Goal: Task Accomplishment & Management: Manage account settings

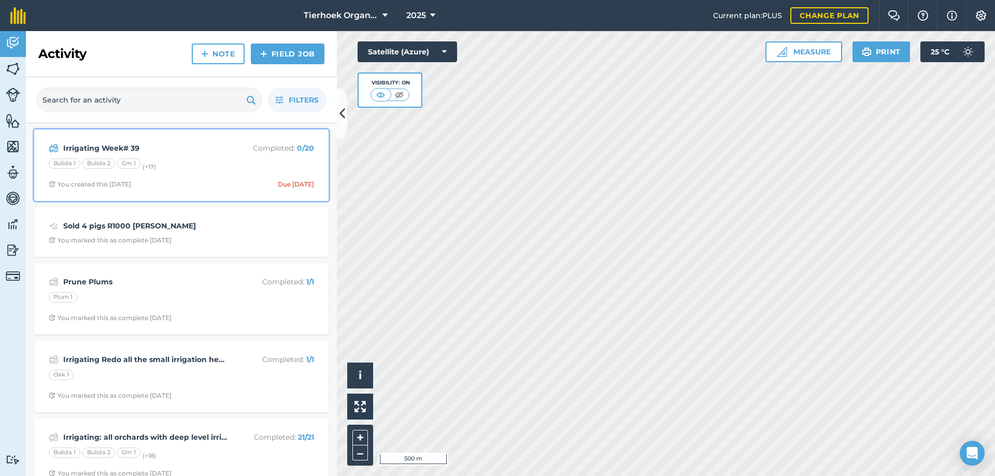
click at [188, 157] on div "Irrigating Week# 39 Completed : 0 / 20 Bulida 1 Bulida 2 Gm 1 (+ 17 ) You creat…" at bounding box center [181, 165] width 282 height 59
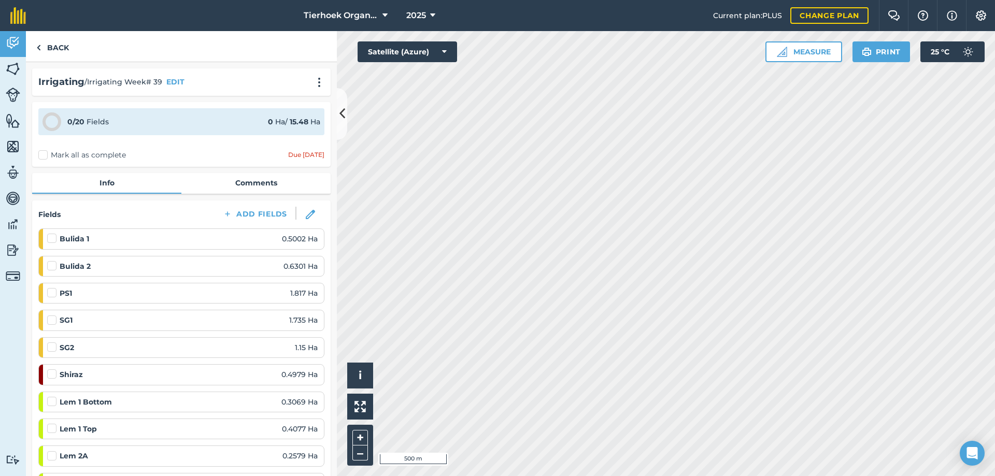
click at [45, 156] on label "Mark all as complete" at bounding box center [82, 155] width 88 height 11
click at [45, 156] on input "Mark all as complete" at bounding box center [41, 153] width 7 height 7
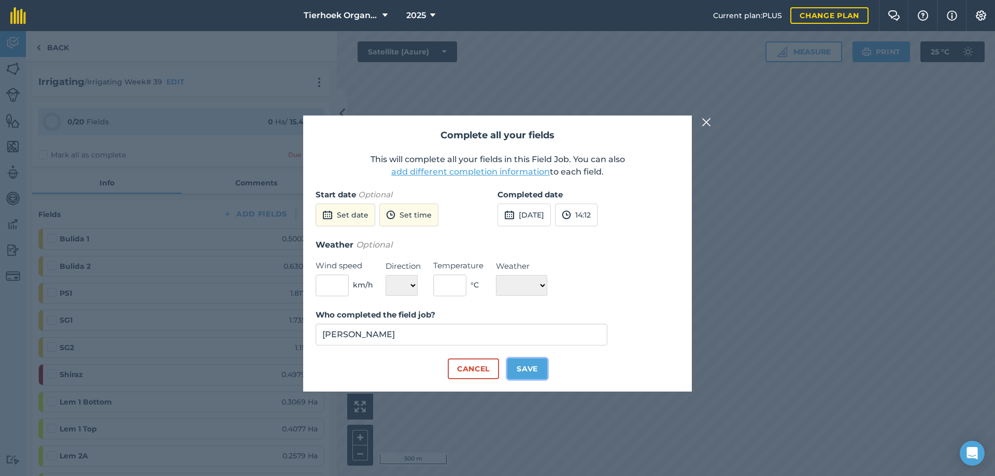
click at [526, 370] on button "Save" at bounding box center [527, 369] width 40 height 21
checkbox input "true"
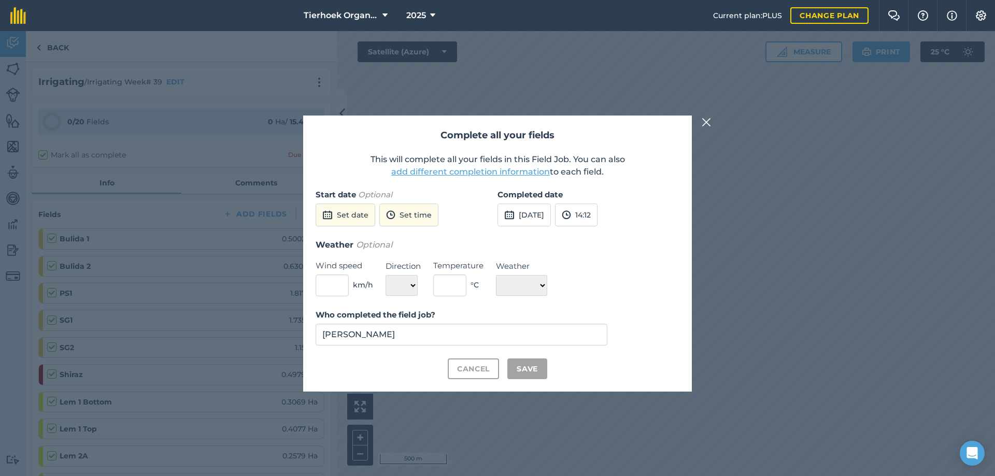
checkbox input "true"
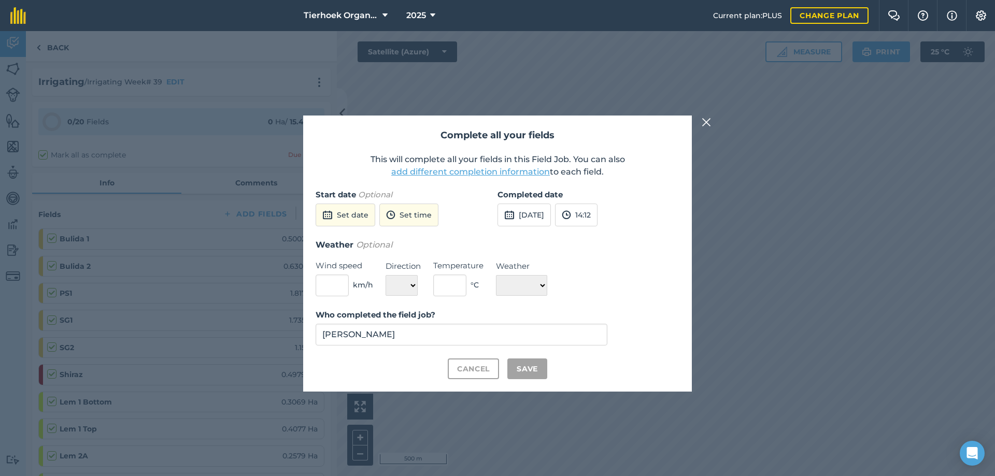
checkbox input "true"
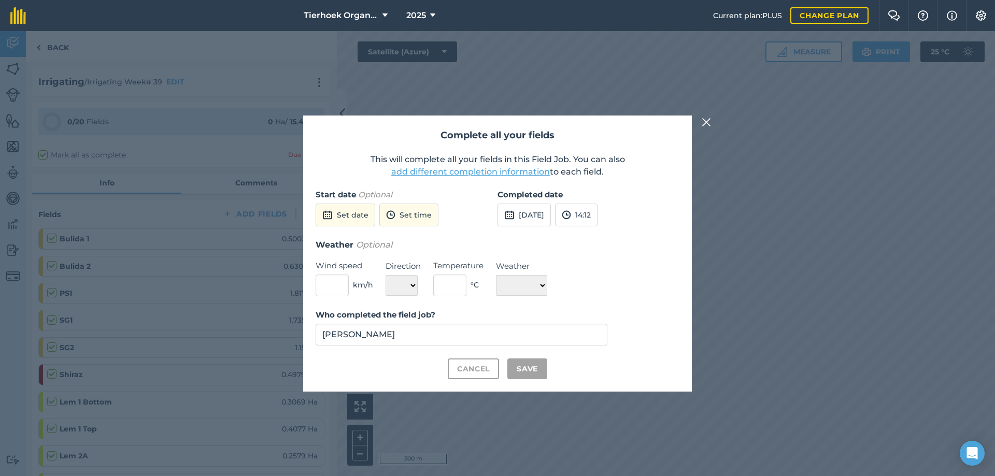
checkbox input "true"
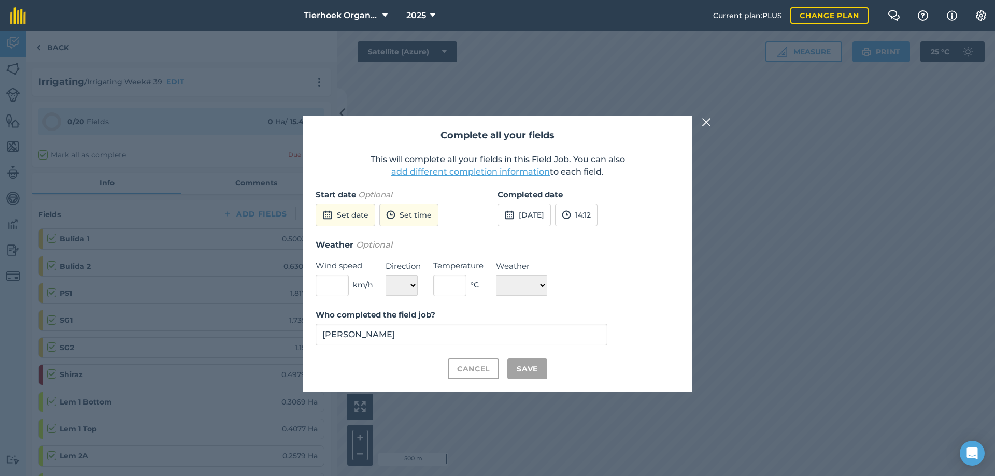
checkbox input "true"
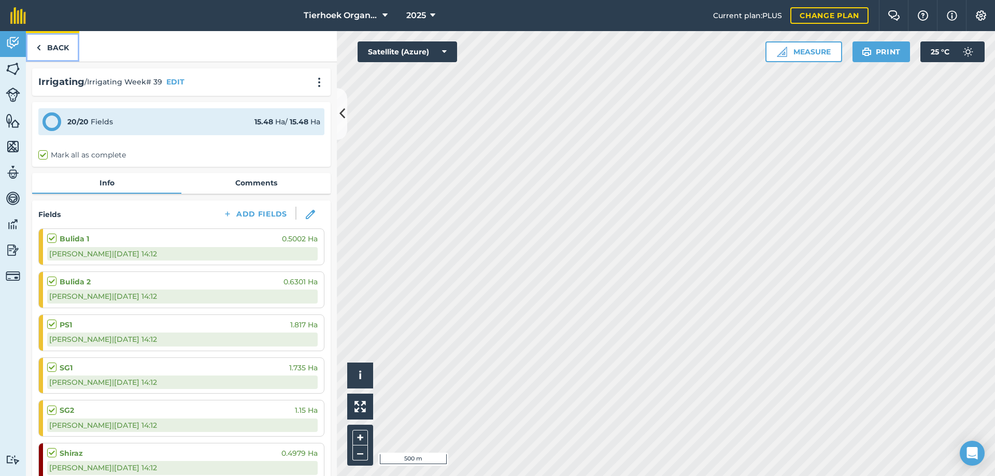
click at [54, 45] on link "Back" at bounding box center [52, 46] width 53 height 31
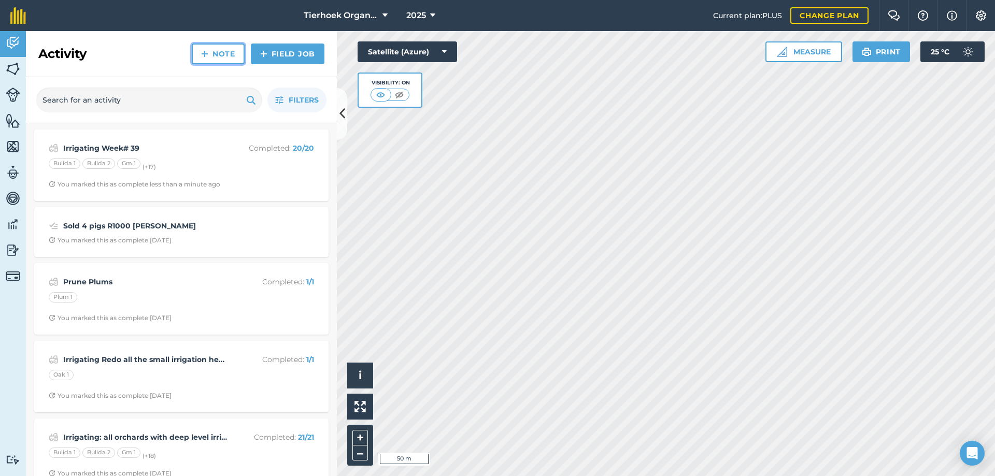
click at [211, 51] on link "Note" at bounding box center [218, 54] width 53 height 21
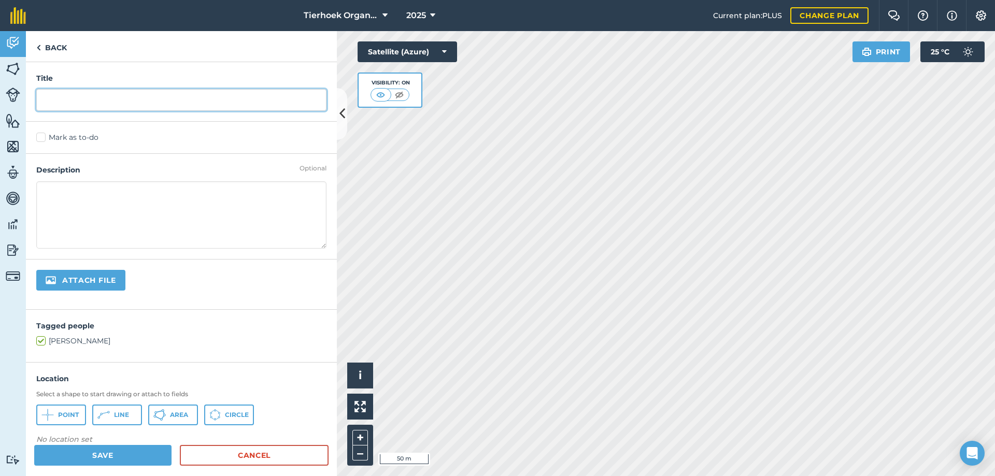
click at [56, 100] on input "text" at bounding box center [181, 100] width 290 height 22
type input "Drinking water problems"
click at [37, 136] on label "Mark as to-do" at bounding box center [181, 137] width 290 height 11
click at [37, 136] on input "Mark as to-do" at bounding box center [39, 135] width 7 height 7
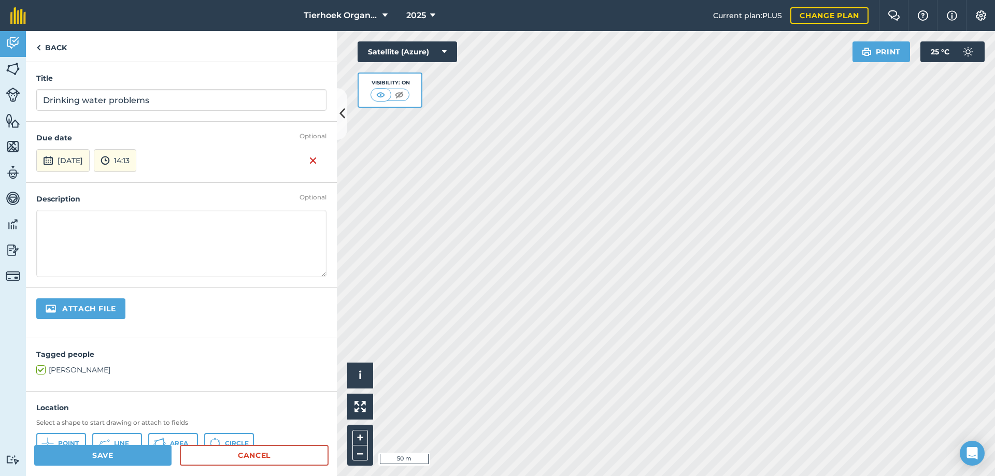
click at [64, 219] on textarea at bounding box center [181, 243] width 290 height 67
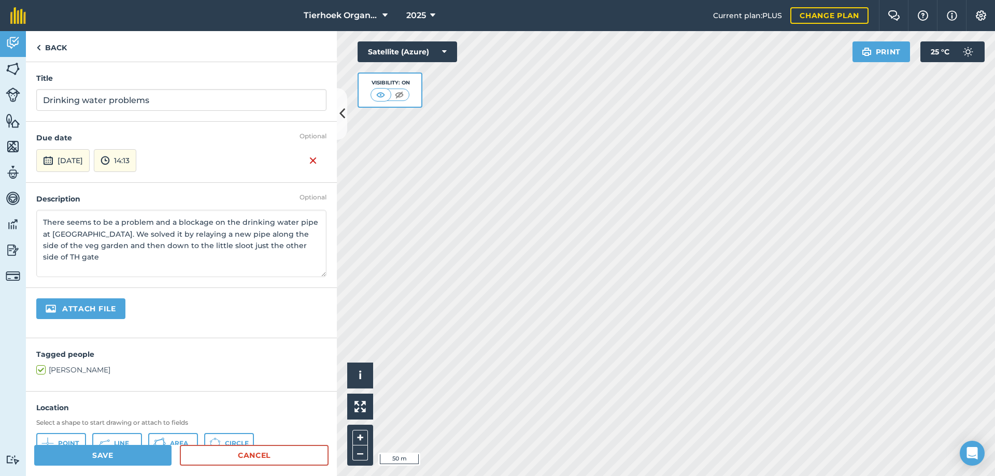
type textarea "There seems to be a problem and a blockage on the drinking water pipe at [GEOGR…"
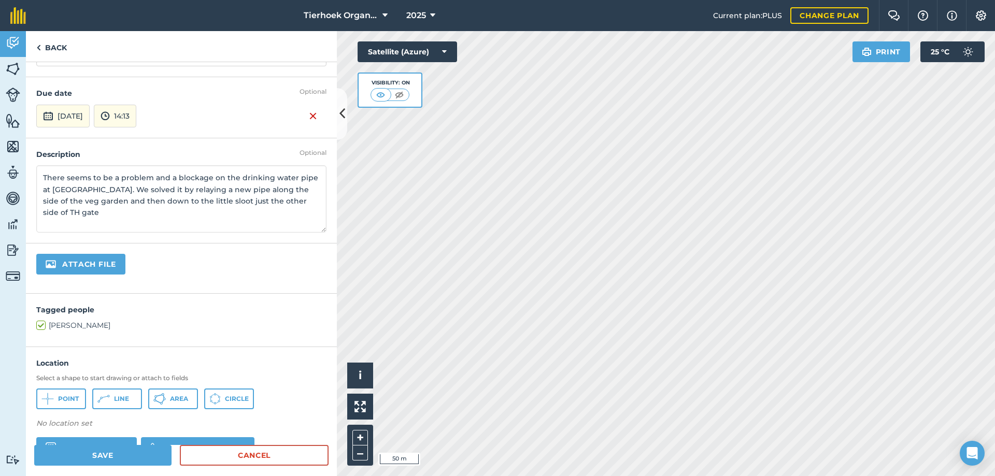
scroll to position [104, 0]
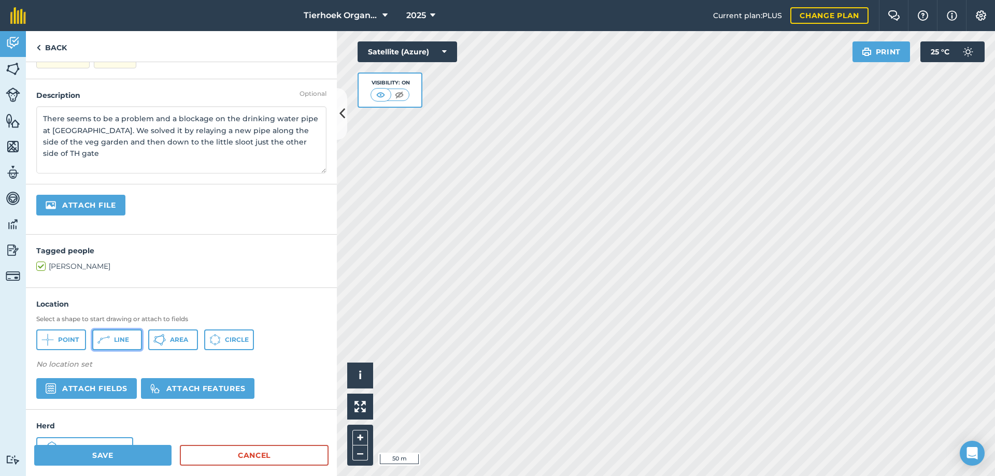
click at [103, 336] on icon at bounding box center [103, 340] width 12 height 12
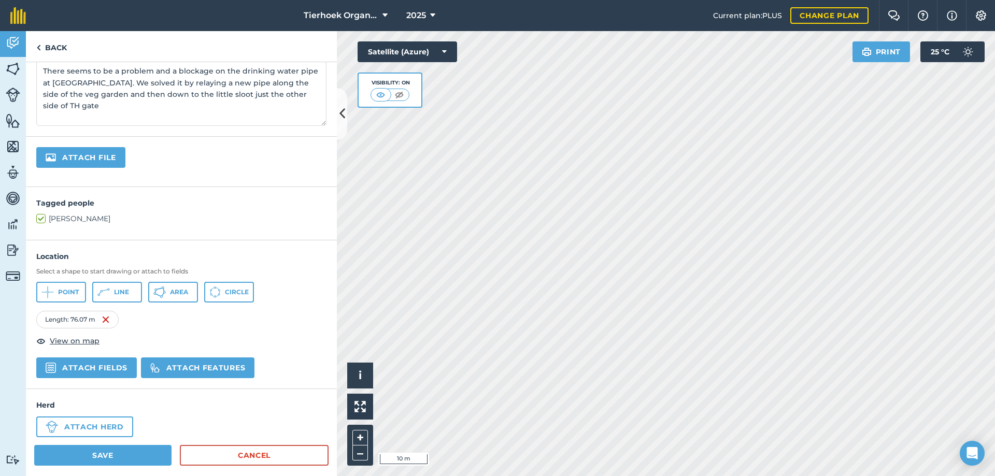
scroll to position [156, 0]
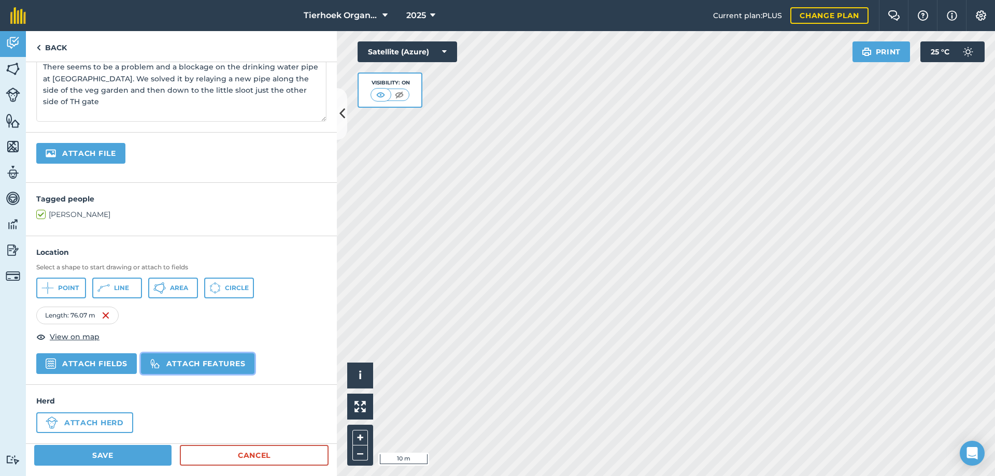
click at [184, 364] on button "Attach features" at bounding box center [198, 364] width 114 height 21
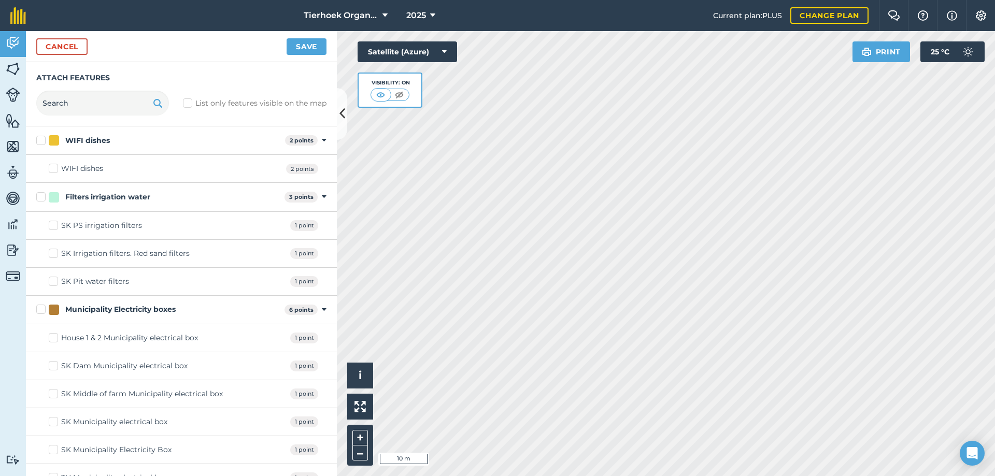
click at [314, 139] on div "WIFI dishes 2 points Toggle showing items" at bounding box center [181, 140] width 311 height 29
click at [322, 139] on icon at bounding box center [324, 140] width 5 height 9
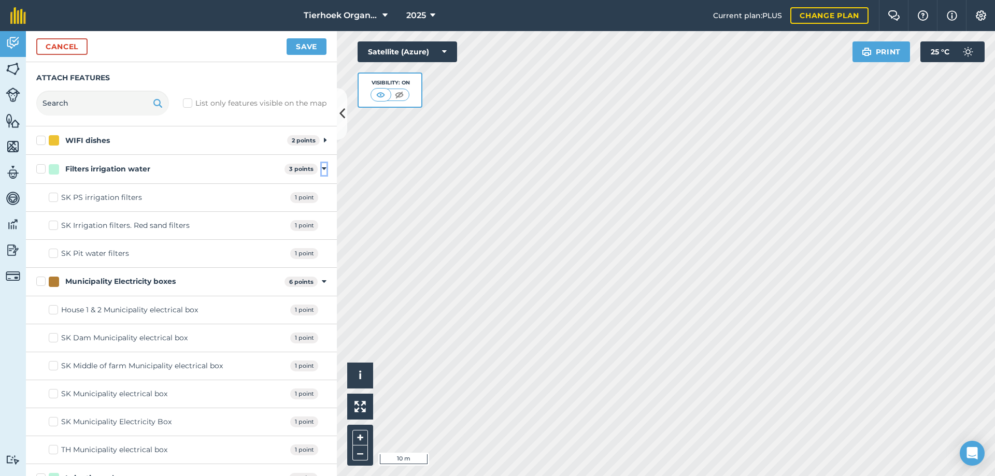
click at [322, 169] on icon at bounding box center [324, 168] width 5 height 9
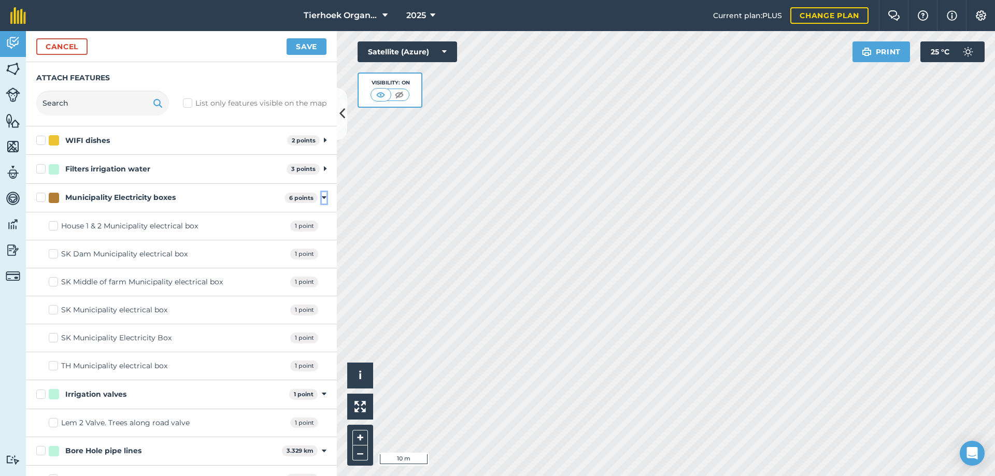
click at [322, 198] on icon at bounding box center [324, 197] width 5 height 9
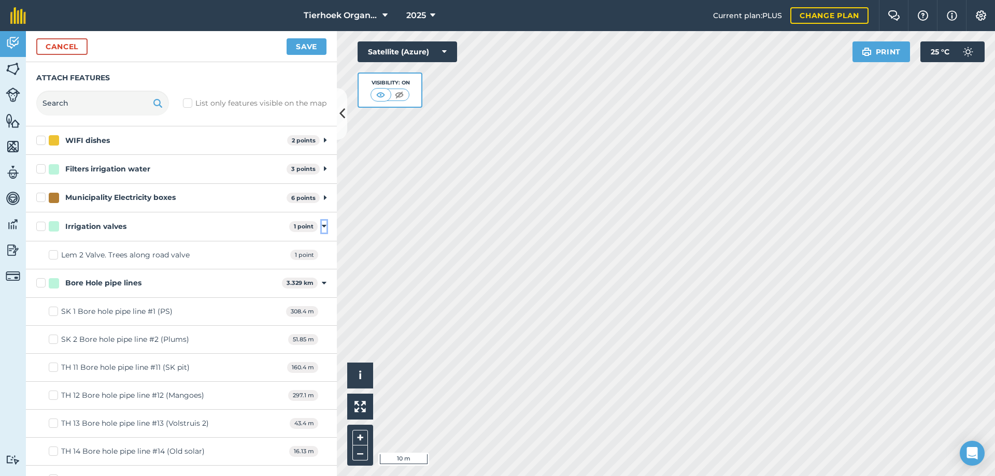
click at [322, 224] on icon at bounding box center [324, 226] width 5 height 9
click at [322, 254] on icon at bounding box center [324, 255] width 5 height 9
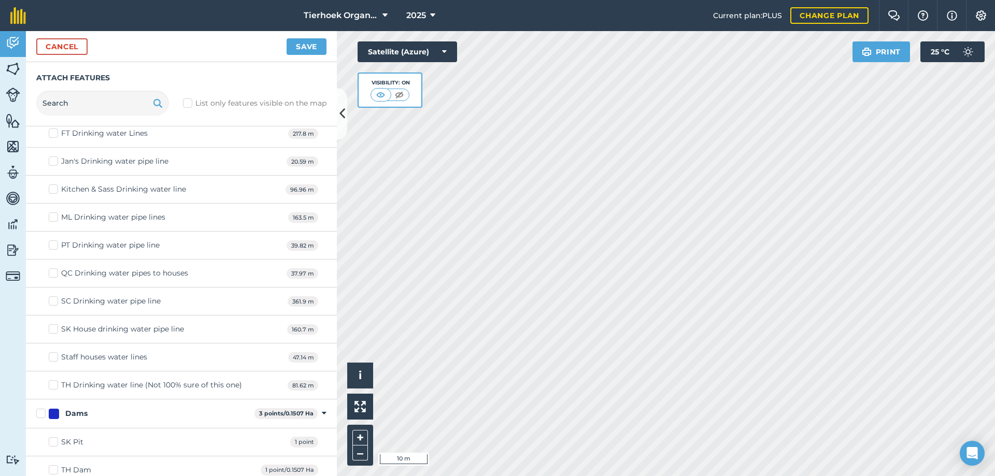
scroll to position [207, 0]
click at [54, 385] on label "TH Drinking water line (Not 100% sure of this one)" at bounding box center [145, 384] width 193 height 11
click at [54, 385] on input "TH Drinking water line (Not 100% sure of this one)" at bounding box center [52, 382] width 7 height 7
checkbox input "true"
click at [304, 45] on button "Save" at bounding box center [307, 46] width 40 height 17
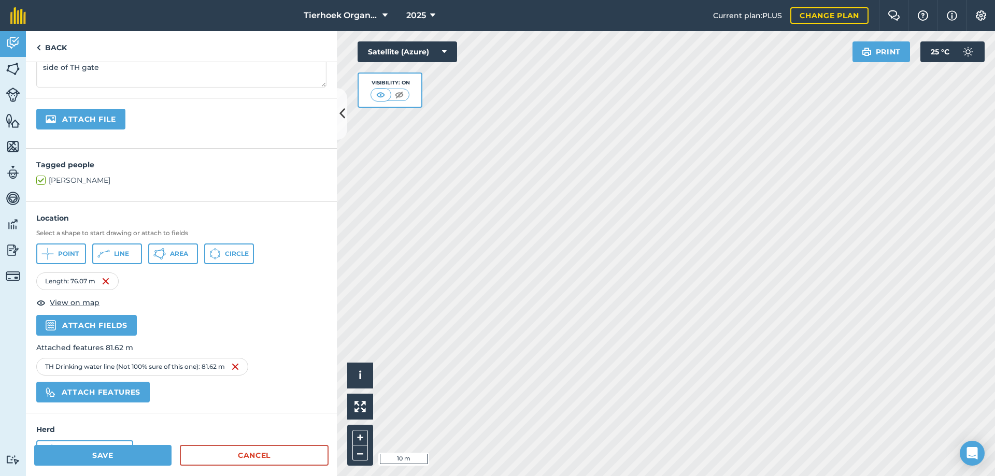
scroll to position [227, 0]
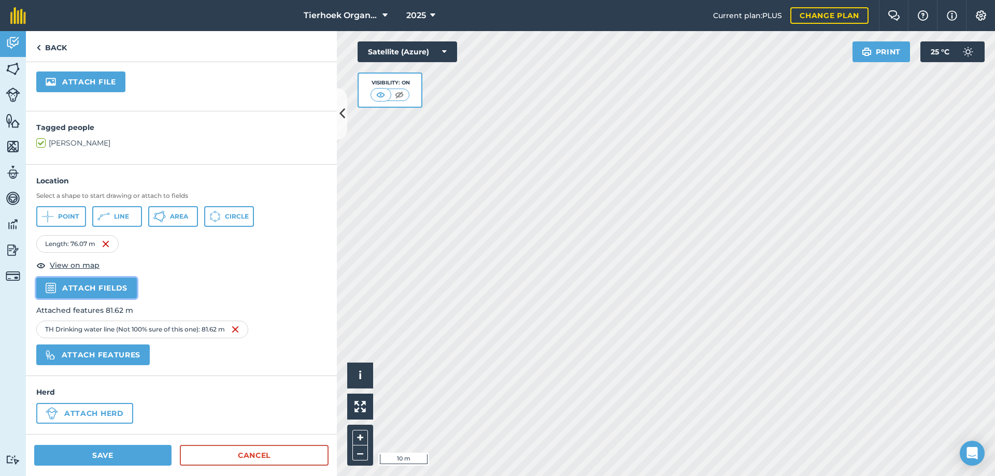
click at [93, 284] on button "Attach fields" at bounding box center [86, 288] width 101 height 21
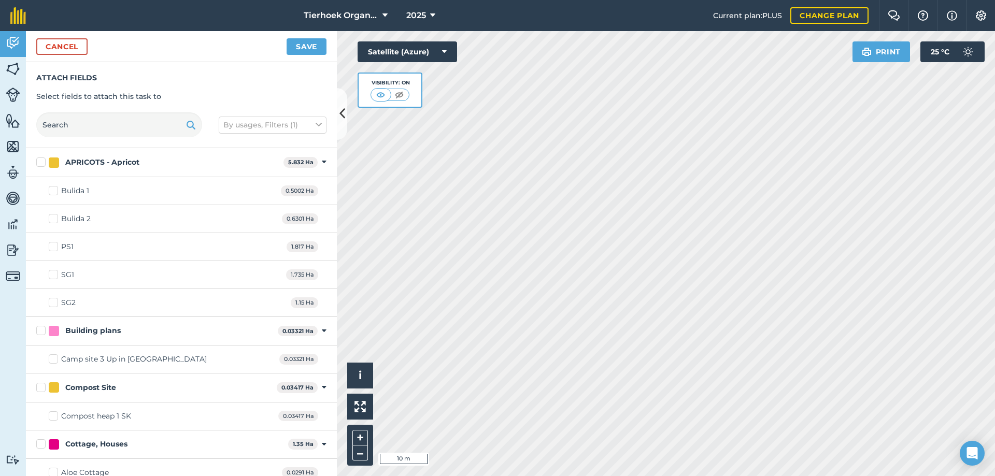
checkbox input "true"
click at [315, 47] on button "Save" at bounding box center [307, 46] width 40 height 17
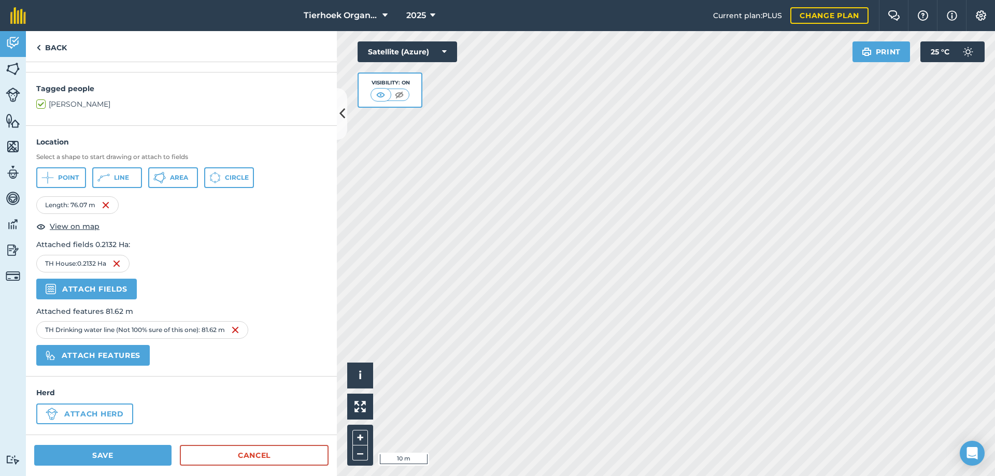
scroll to position [266, 0]
click at [110, 456] on button "Save" at bounding box center [102, 455] width 137 height 21
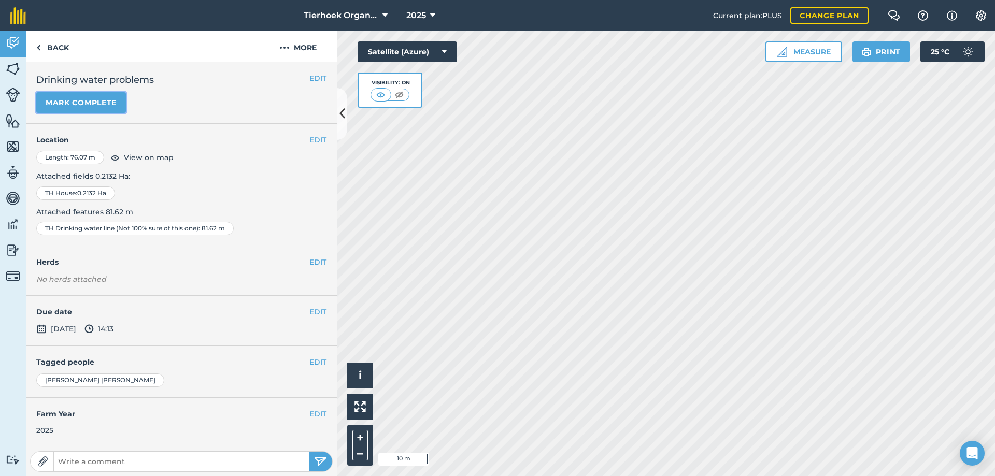
click at [83, 106] on button "Mark complete" at bounding box center [81, 102] width 90 height 21
click at [58, 46] on link "Back" at bounding box center [52, 46] width 53 height 31
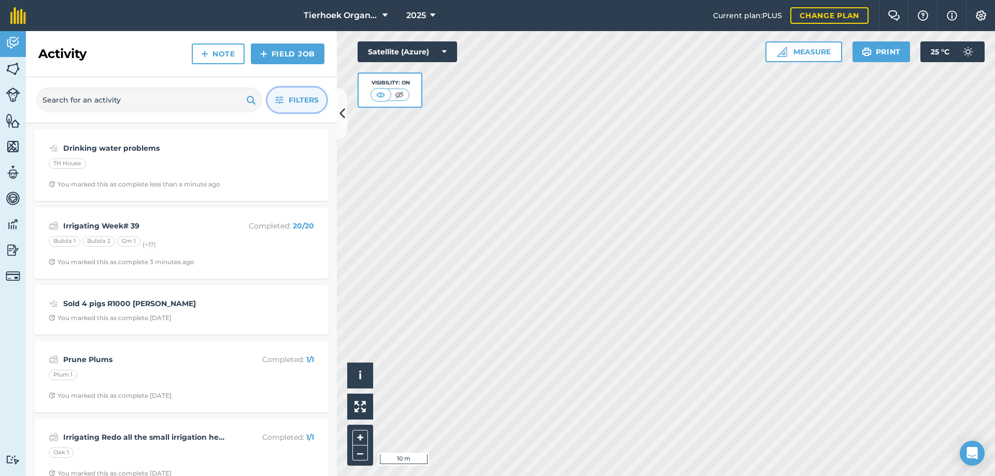
click at [294, 97] on span "Filters" at bounding box center [304, 99] width 30 height 11
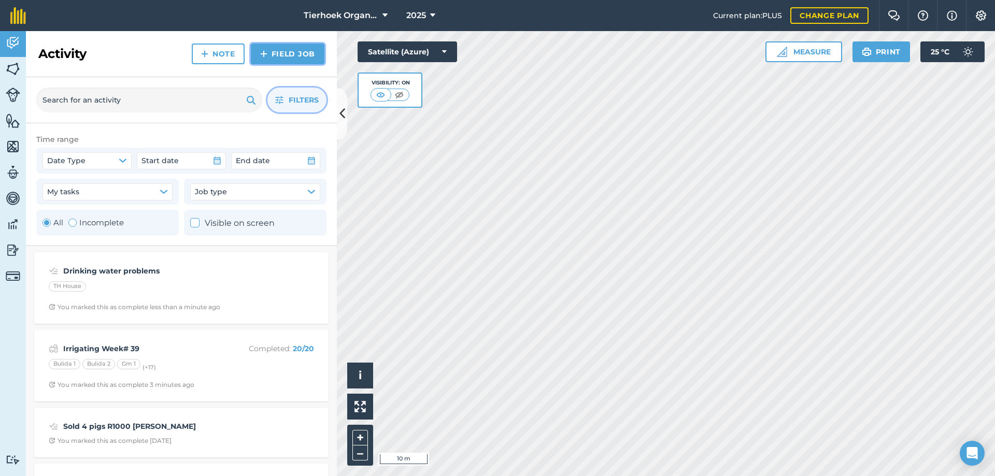
click at [282, 50] on link "Field Job" at bounding box center [288, 54] width 74 height 21
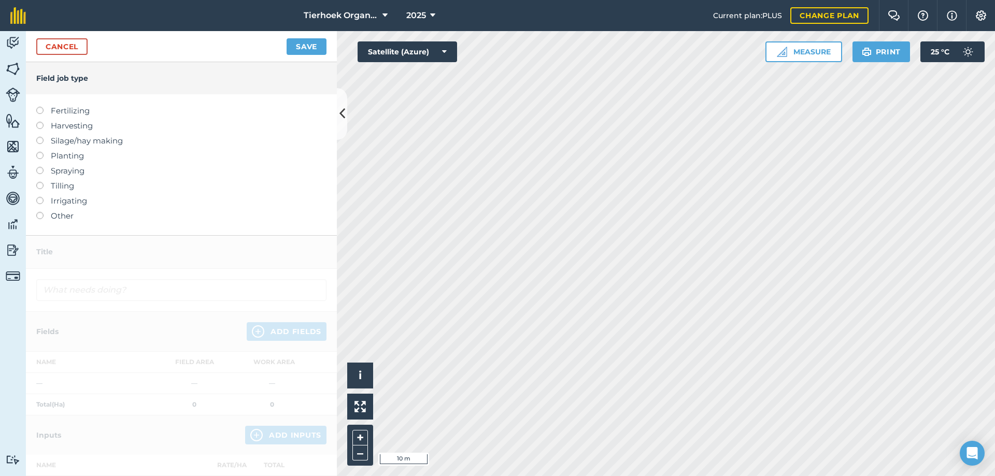
click at [39, 212] on label at bounding box center [43, 212] width 15 height 0
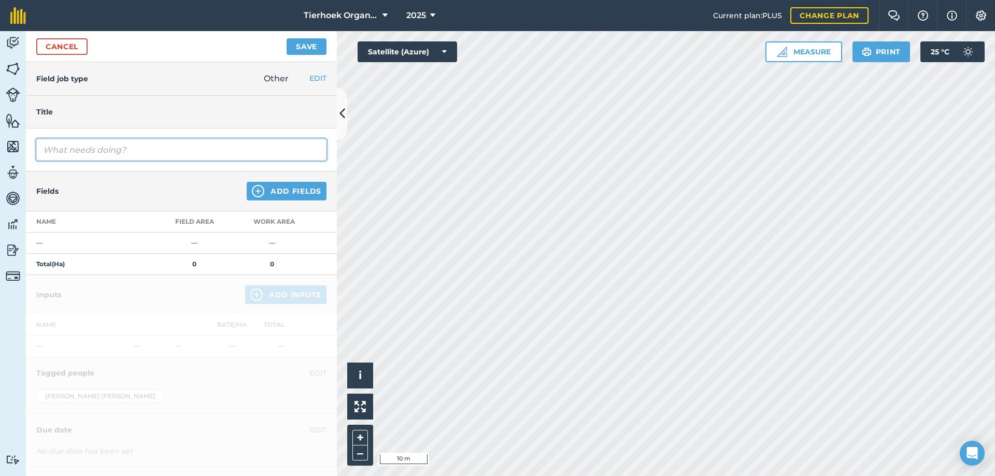
click at [97, 151] on input "text" at bounding box center [181, 150] width 290 height 22
type input "Mountain water week# 39"
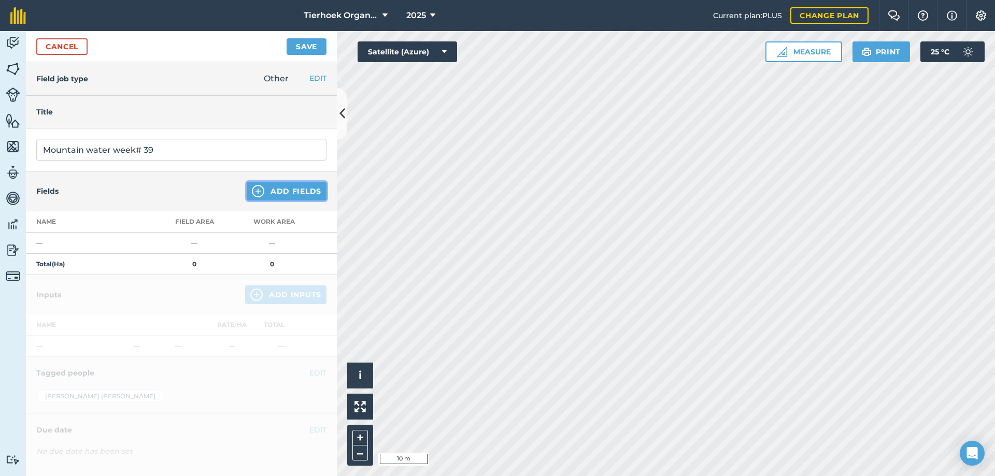
click at [278, 187] on button "Add Fields" at bounding box center [287, 191] width 80 height 19
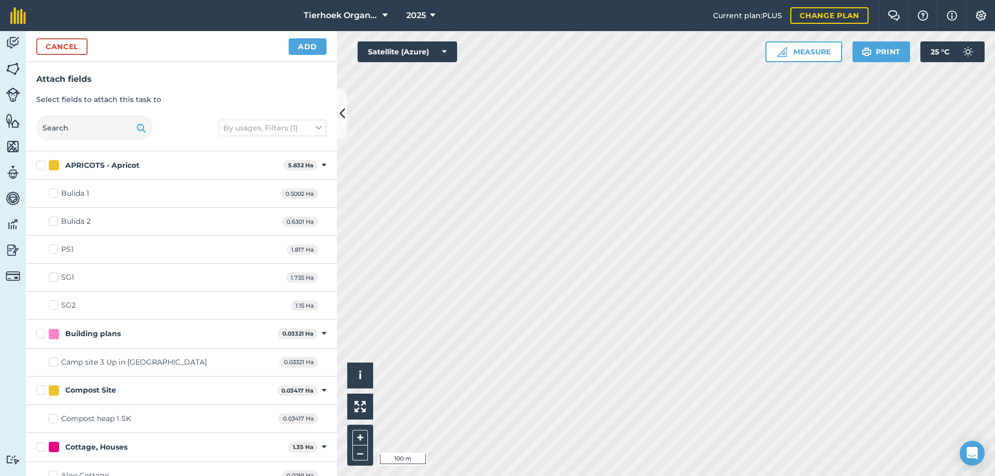
checkbox input "true"
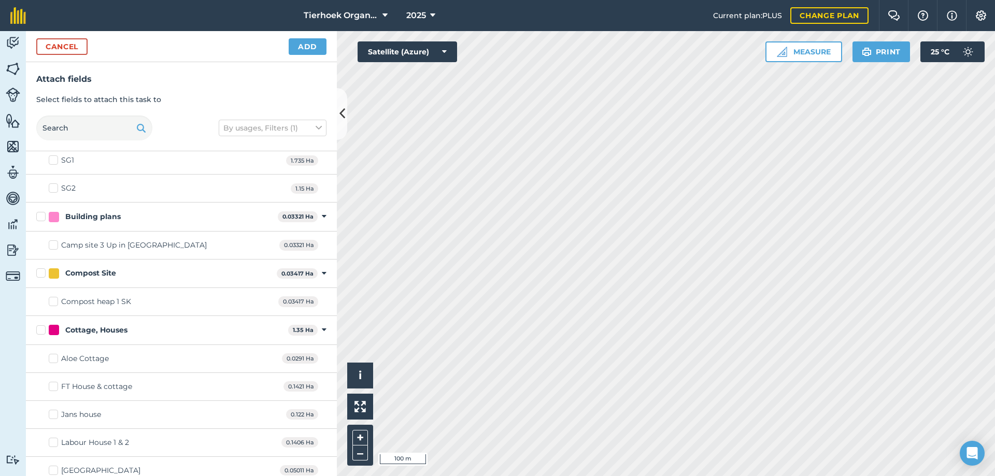
scroll to position [52, 0]
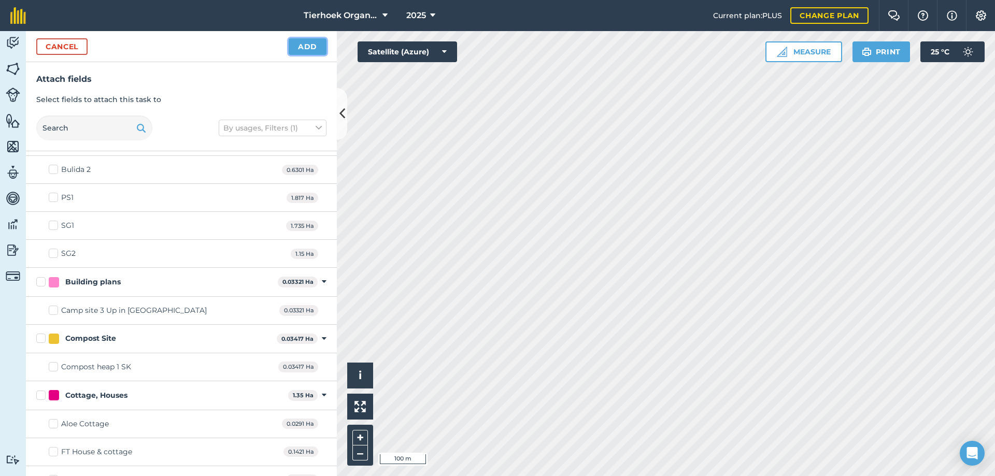
click at [299, 47] on button "Add" at bounding box center [308, 46] width 38 height 17
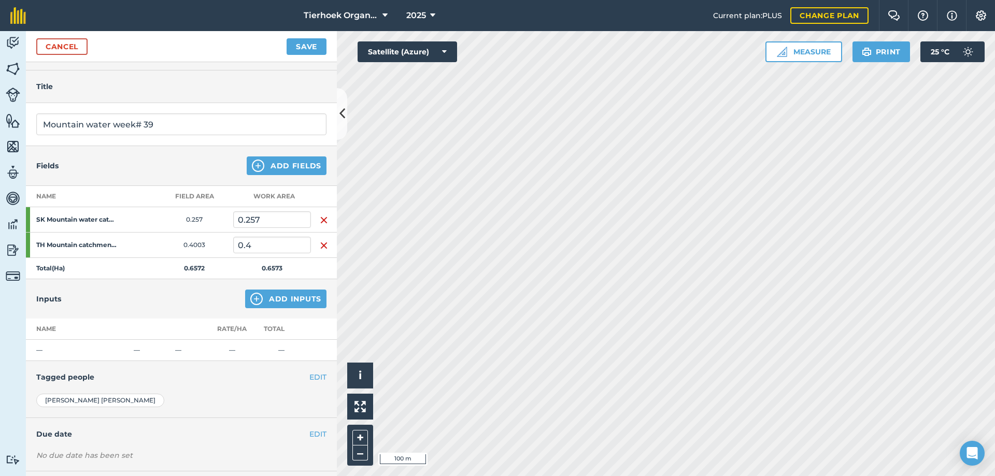
scroll to position [76, 0]
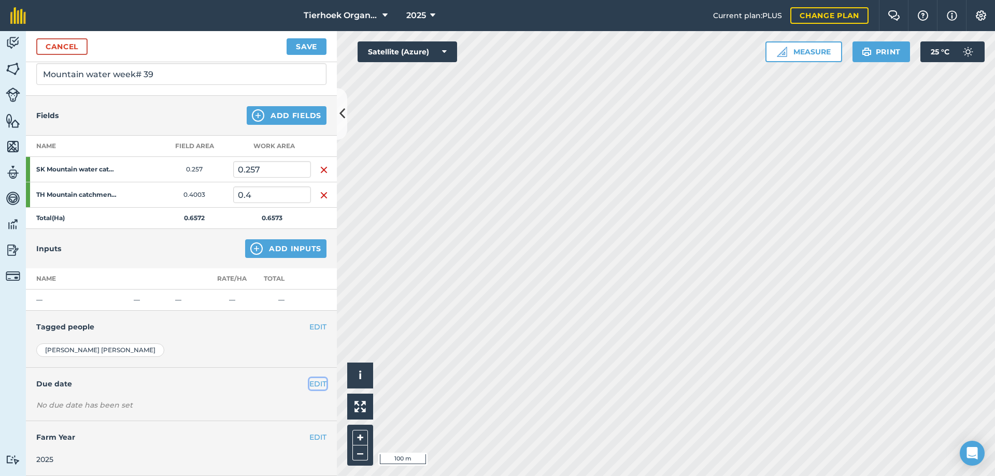
click at [309, 384] on button "EDIT" at bounding box center [317, 383] width 17 height 11
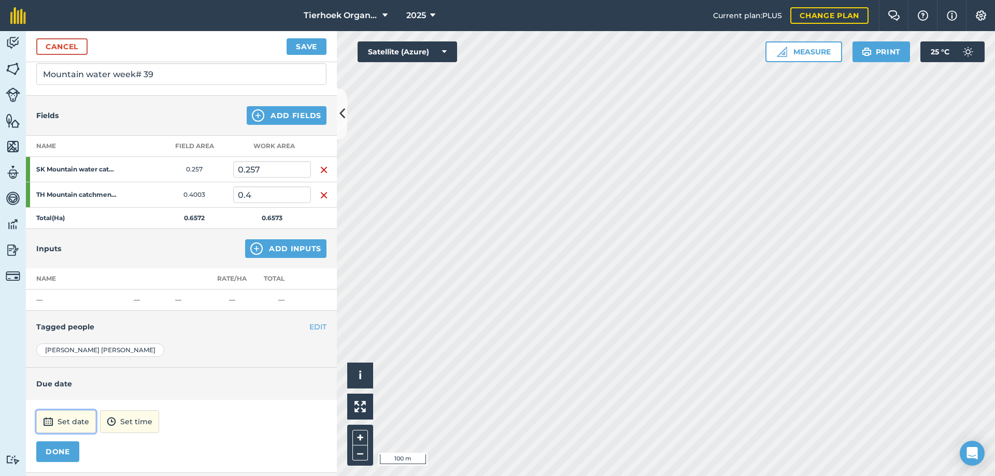
click at [73, 417] on button "Set date" at bounding box center [66, 422] width 60 height 23
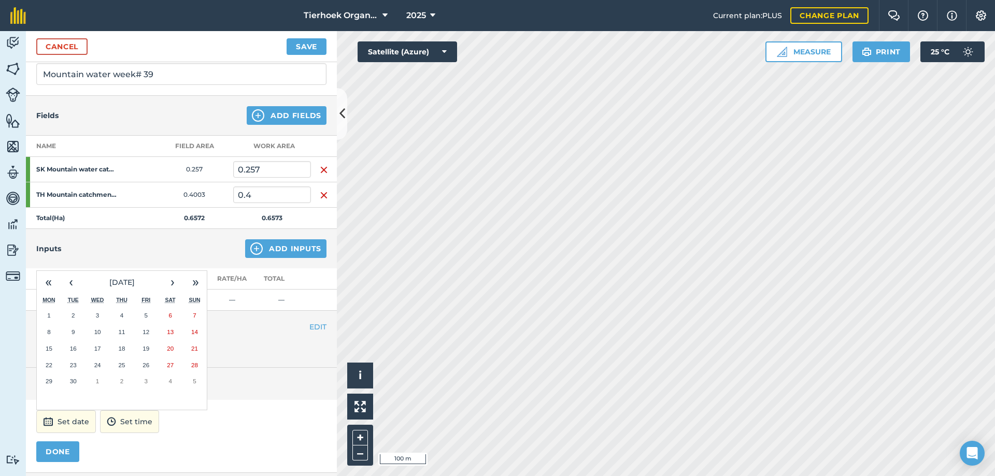
click at [148, 365] on abbr "26" at bounding box center [146, 365] width 7 height 7
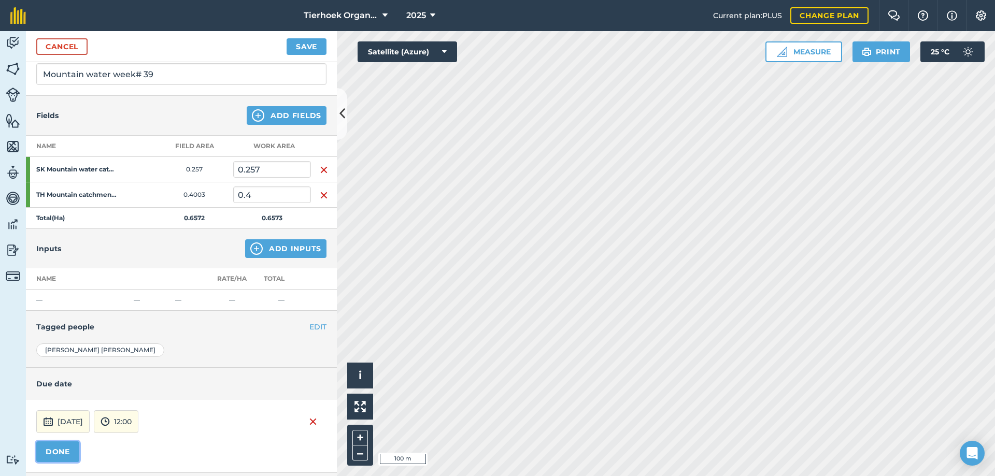
click at [55, 450] on button "DONE" at bounding box center [57, 452] width 43 height 21
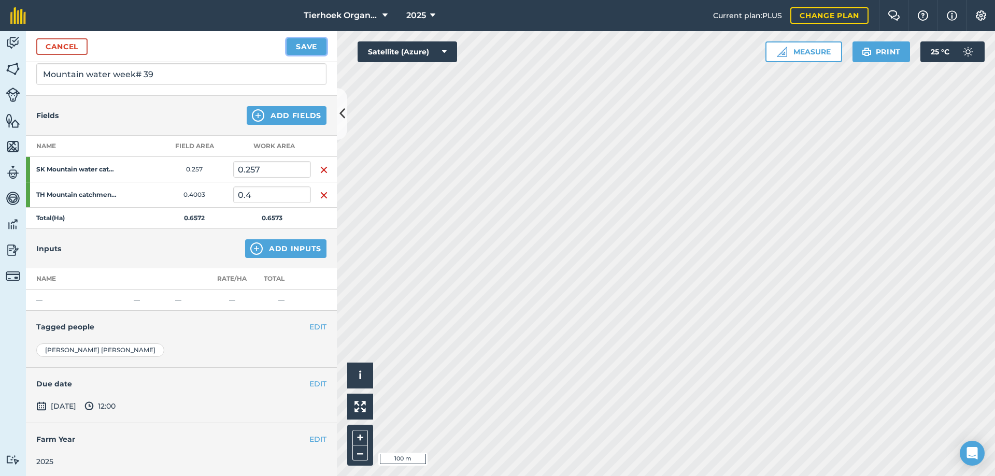
click at [306, 43] on button "Save" at bounding box center [307, 46] width 40 height 17
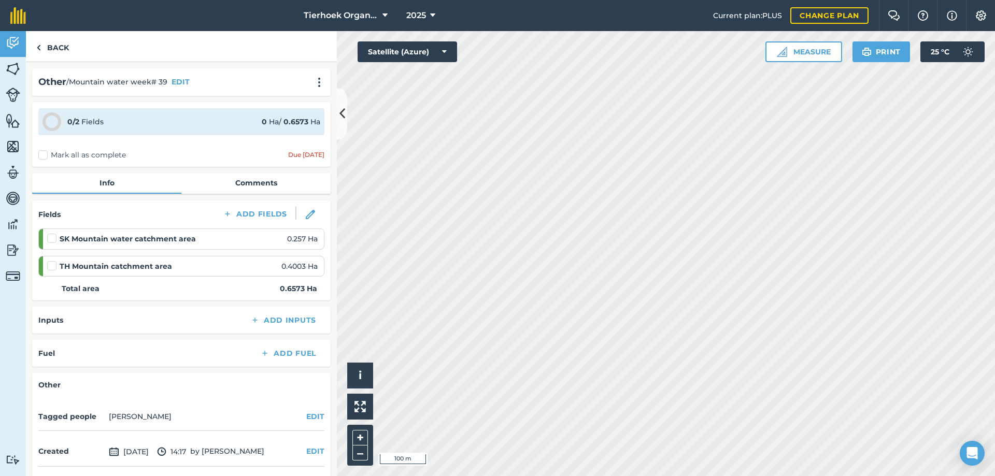
click at [36, 152] on div "0 / 2 Fields 0 Ha / 0.6573 [PERSON_NAME] all as complete Due [DATE]" at bounding box center [181, 134] width 299 height 65
click at [39, 152] on label "Mark all as complete" at bounding box center [82, 155] width 88 height 11
click at [39, 152] on input "Mark all as complete" at bounding box center [41, 153] width 7 height 7
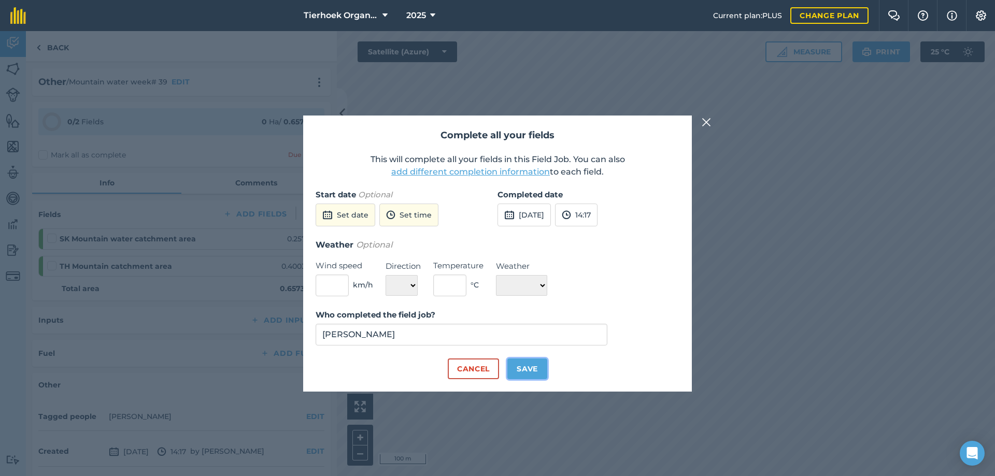
click at [529, 366] on button "Save" at bounding box center [527, 369] width 40 height 21
checkbox input "true"
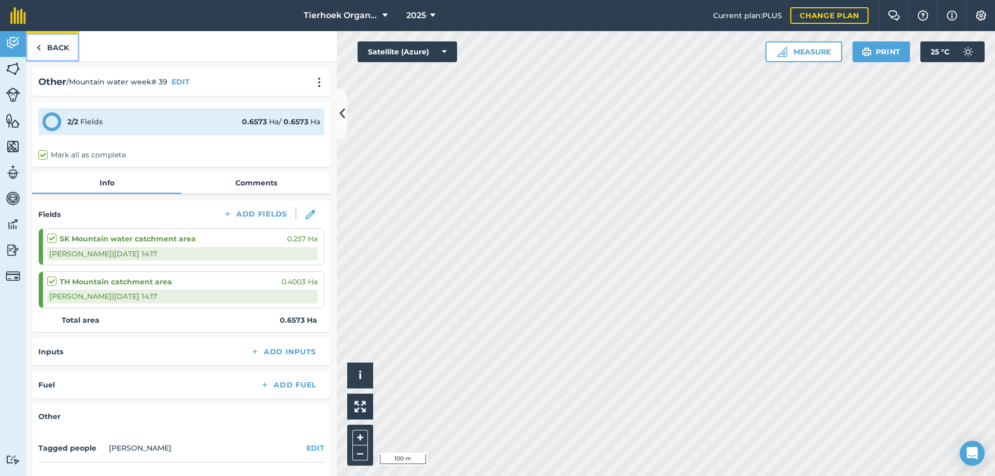
click at [51, 47] on link "Back" at bounding box center [52, 46] width 53 height 31
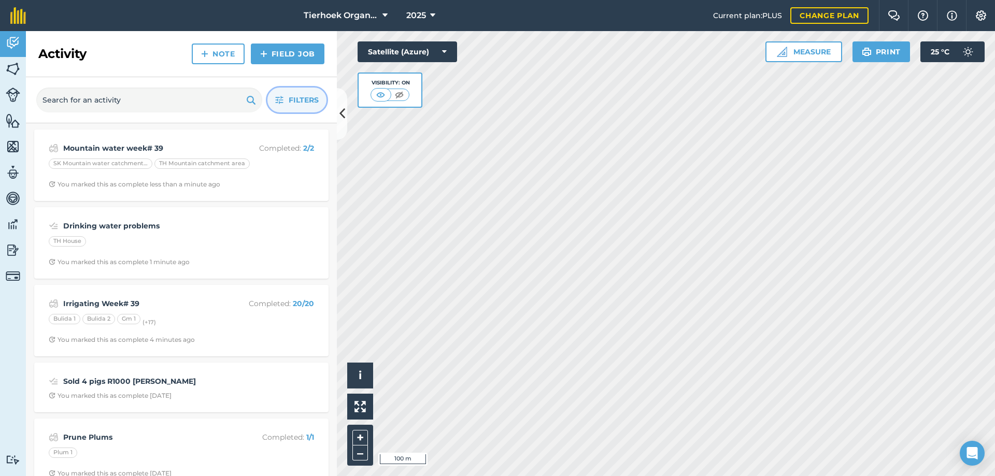
click at [298, 98] on span "Filters" at bounding box center [304, 99] width 30 height 11
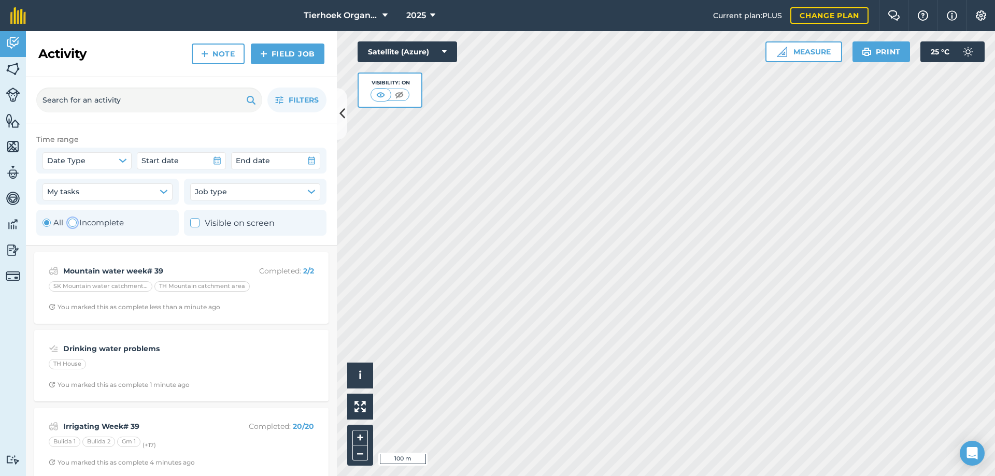
click at [70, 222] on div "Toggle Activity" at bounding box center [72, 223] width 8 height 8
radio input "false"
radio input "true"
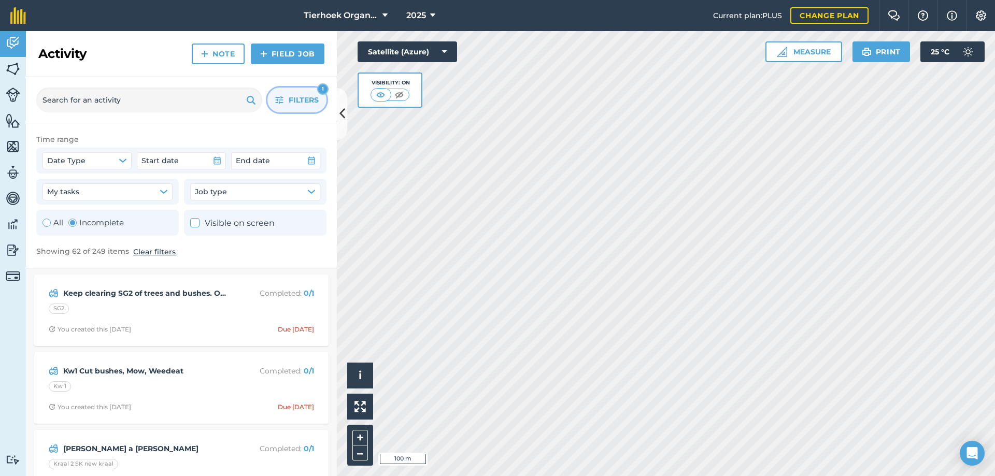
click at [306, 93] on button "Filters 1" at bounding box center [296, 100] width 59 height 25
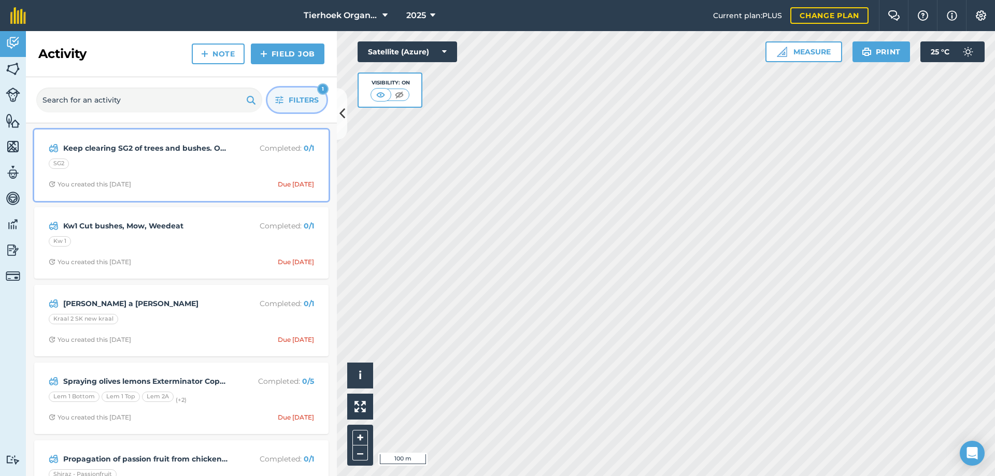
click at [195, 172] on div "SG2" at bounding box center [181, 165] width 265 height 13
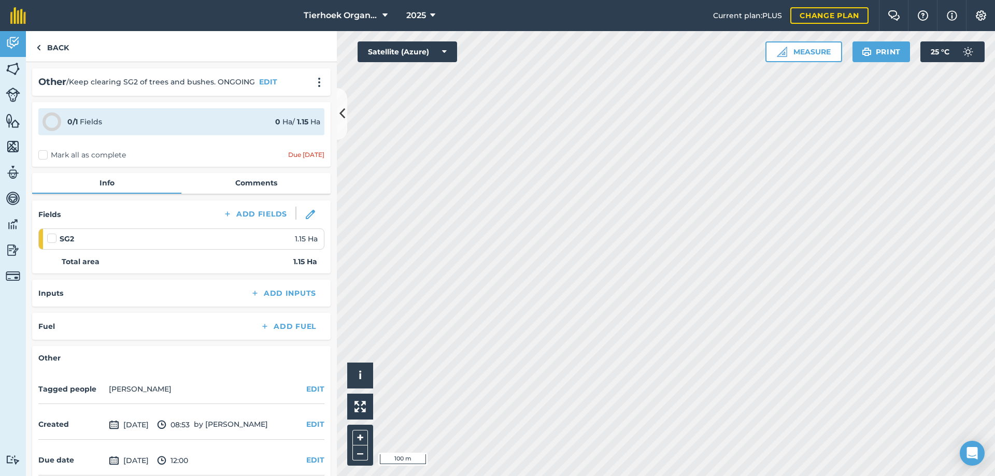
scroll to position [46, 0]
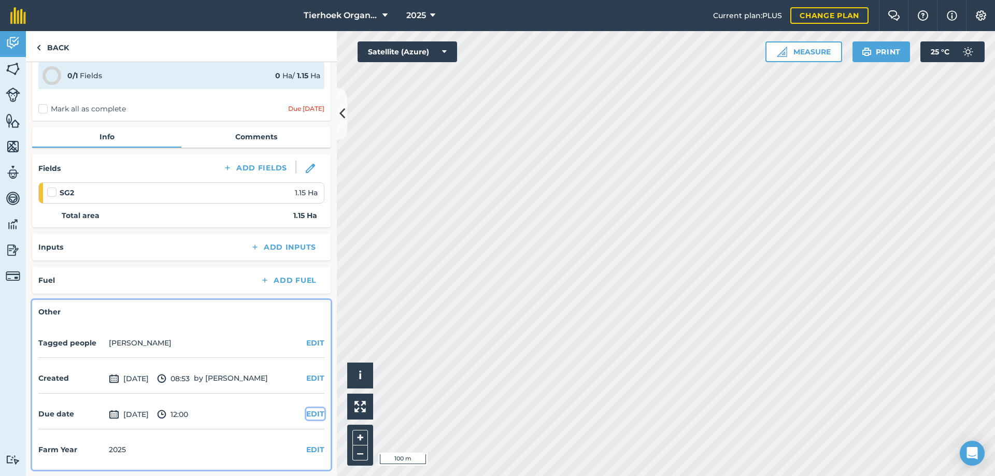
click at [306, 413] on button "EDIT" at bounding box center [315, 413] width 18 height 11
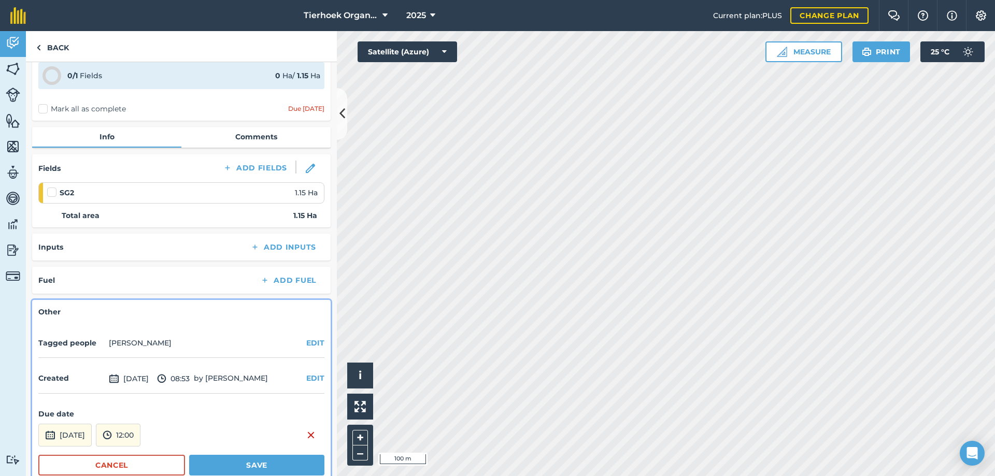
scroll to position [102, 0]
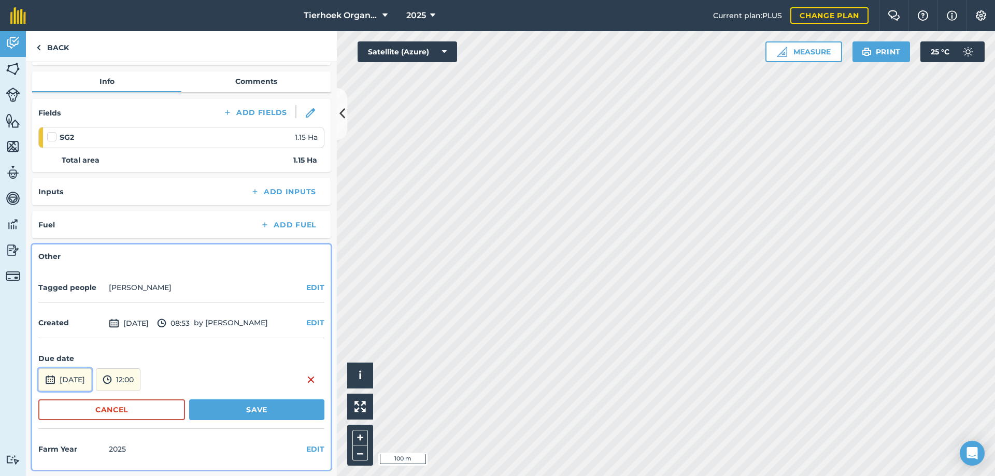
click at [91, 374] on button "[DATE]" at bounding box center [64, 380] width 53 height 23
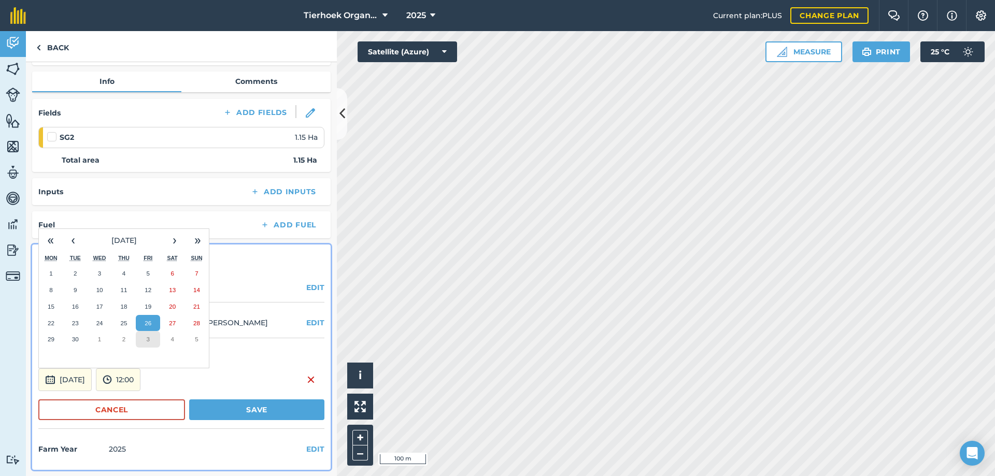
click at [152, 340] on button "3" at bounding box center [148, 339] width 24 height 17
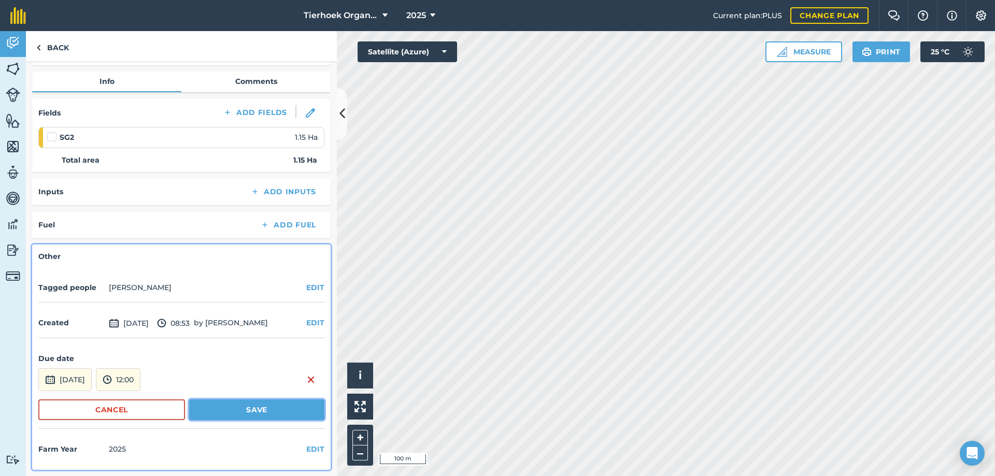
click at [225, 404] on button "Save" at bounding box center [256, 410] width 135 height 21
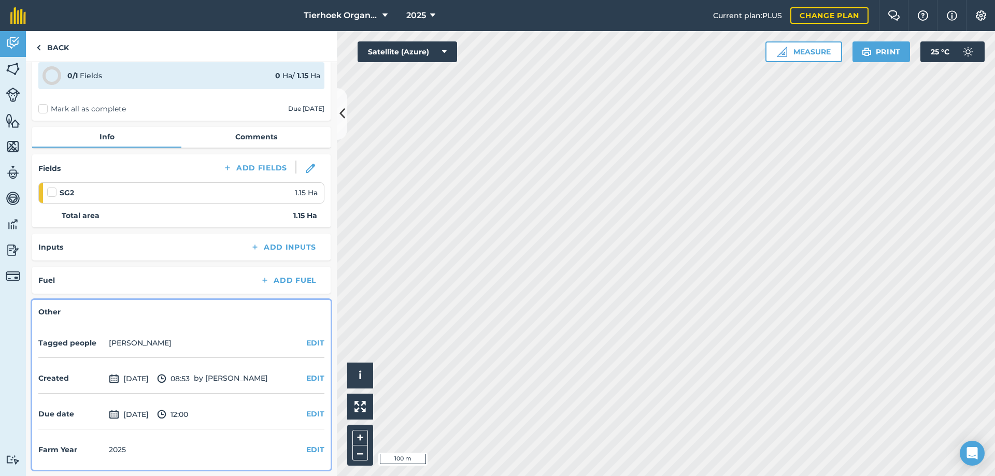
scroll to position [46, 0]
click at [55, 46] on link "Back" at bounding box center [52, 46] width 53 height 31
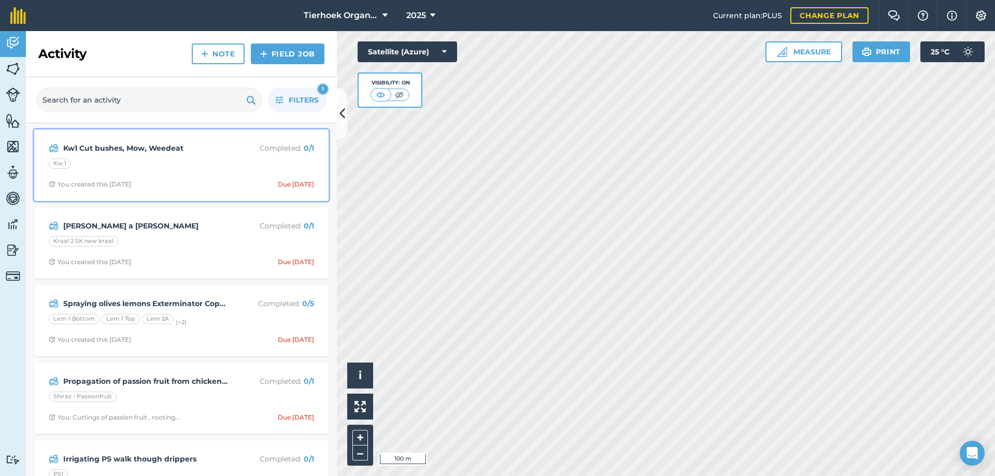
click at [228, 167] on div "Kw 1" at bounding box center [181, 165] width 265 height 13
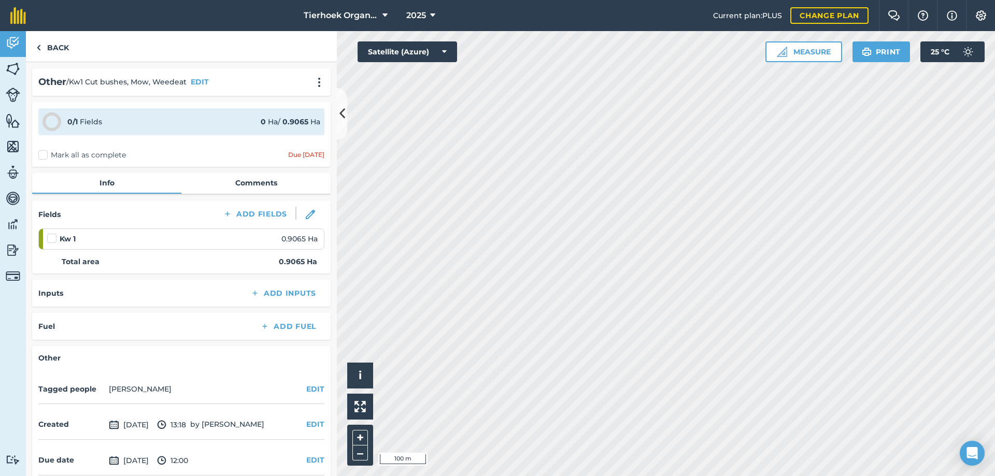
scroll to position [46, 0]
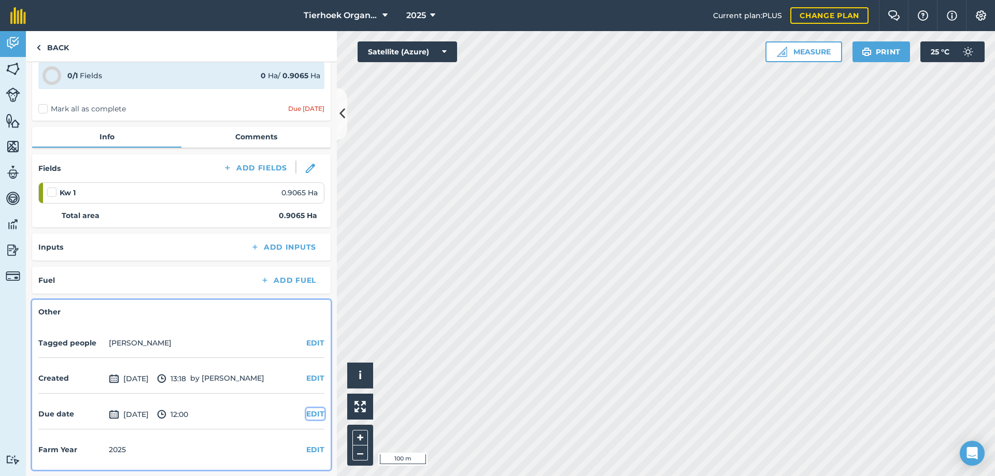
click at [309, 413] on button "EDIT" at bounding box center [315, 413] width 18 height 11
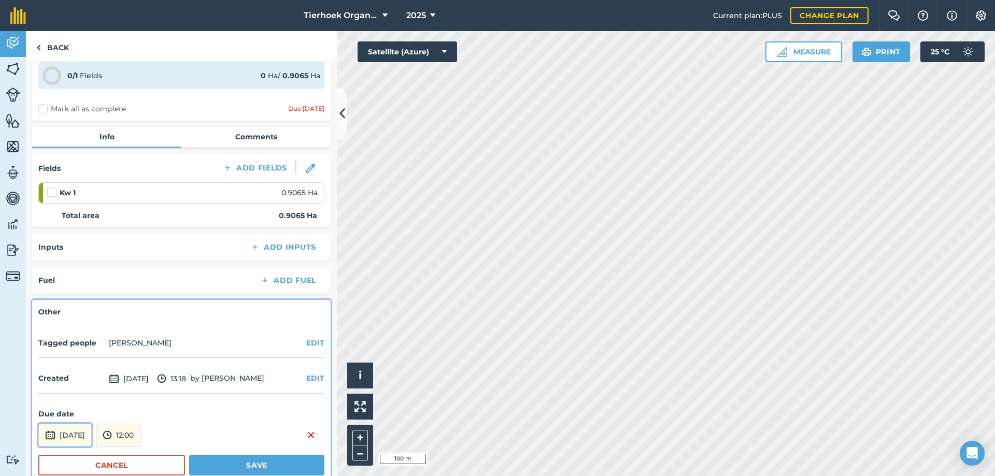
click at [92, 437] on button "[DATE]" at bounding box center [64, 435] width 53 height 23
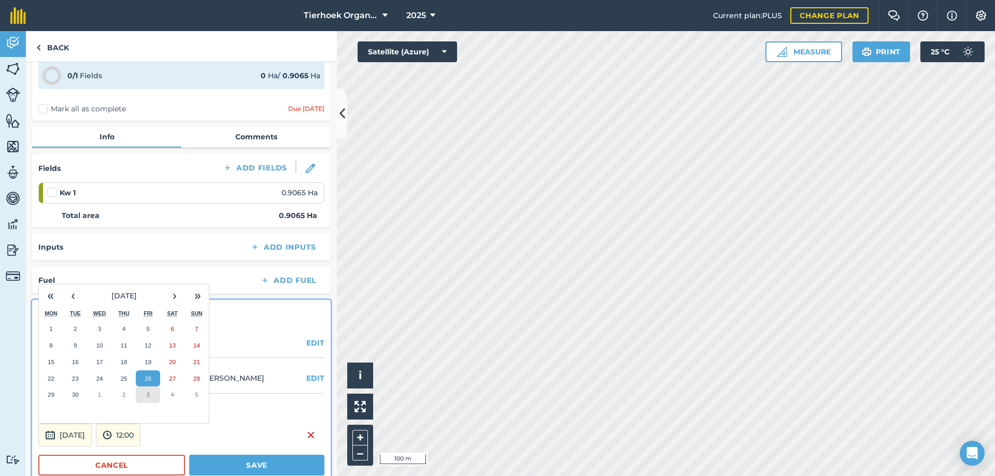
click at [150, 395] on button "3" at bounding box center [148, 395] width 24 height 17
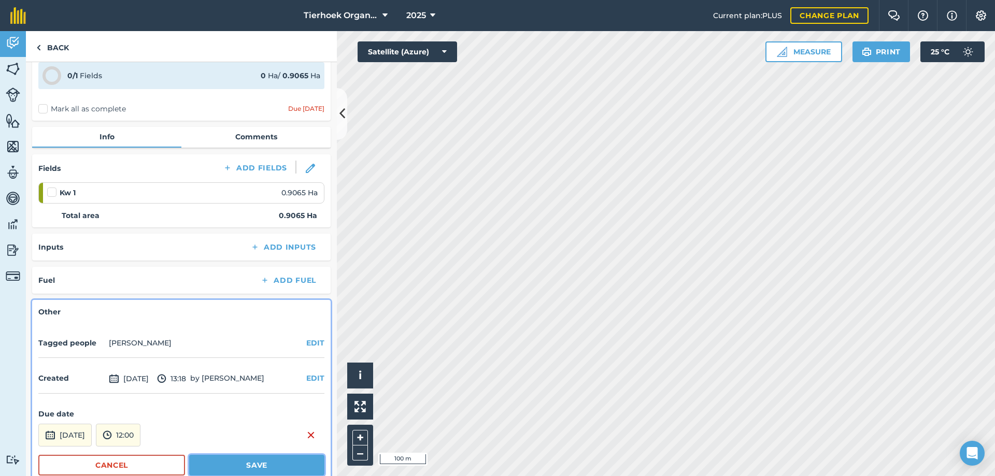
click at [241, 469] on button "Save" at bounding box center [256, 465] width 135 height 21
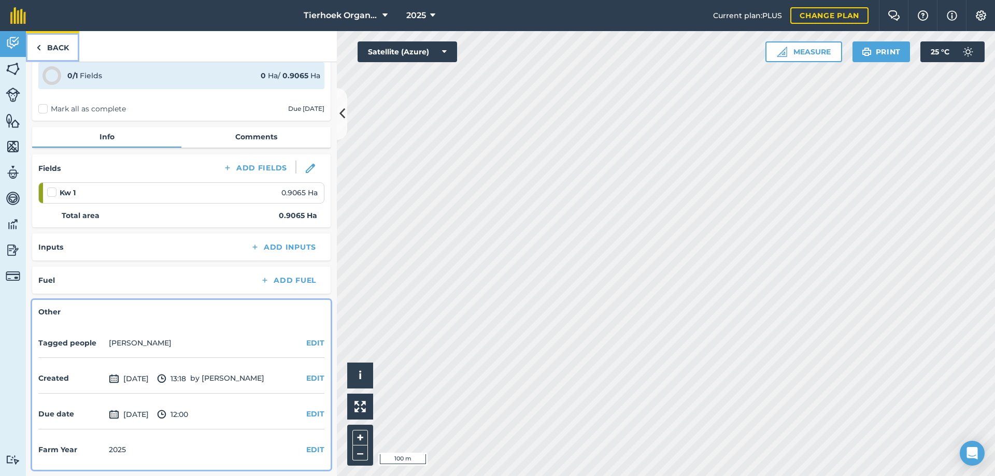
click at [58, 48] on link "Back" at bounding box center [52, 46] width 53 height 31
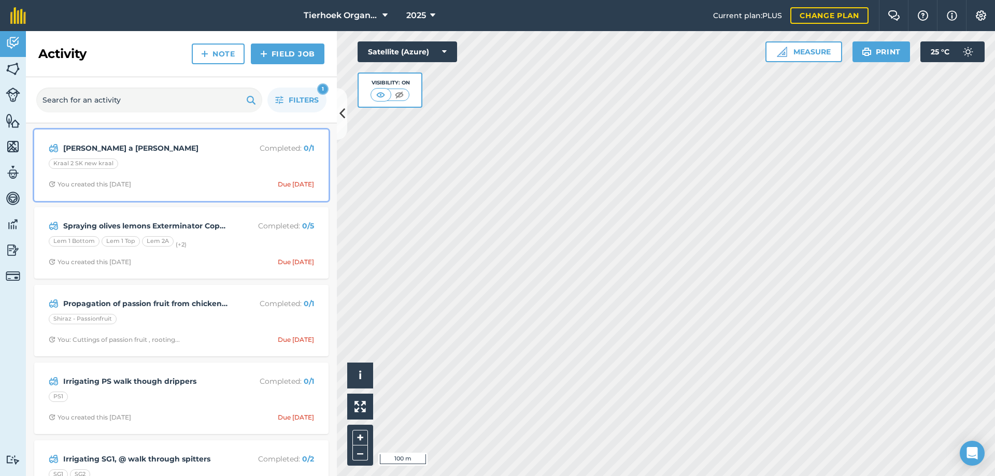
click at [174, 164] on div "Kraal 2 SK new kraal" at bounding box center [181, 165] width 265 height 13
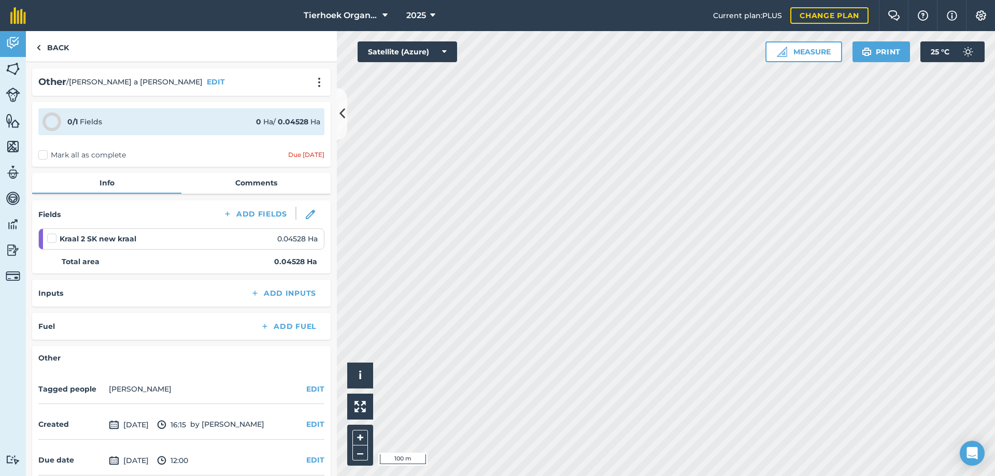
scroll to position [46, 0]
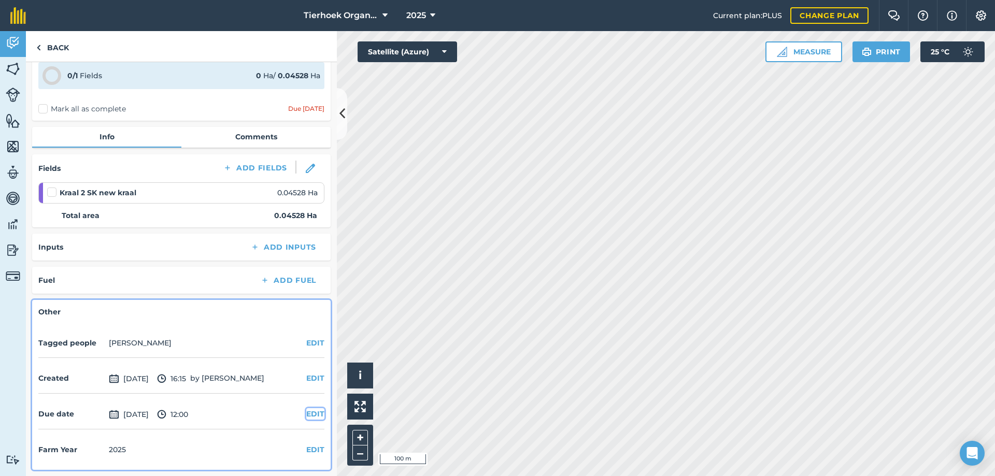
click at [306, 416] on button "EDIT" at bounding box center [315, 413] width 18 height 11
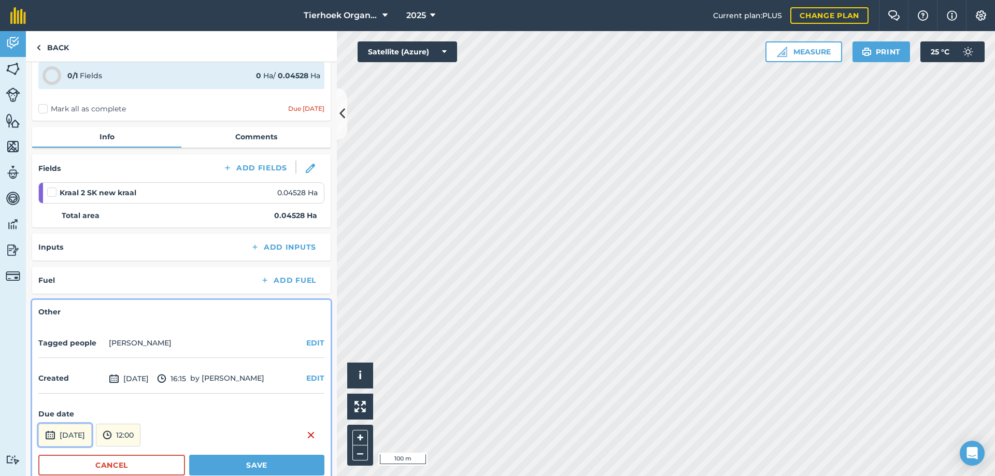
click at [59, 434] on button "[DATE]" at bounding box center [64, 435] width 53 height 23
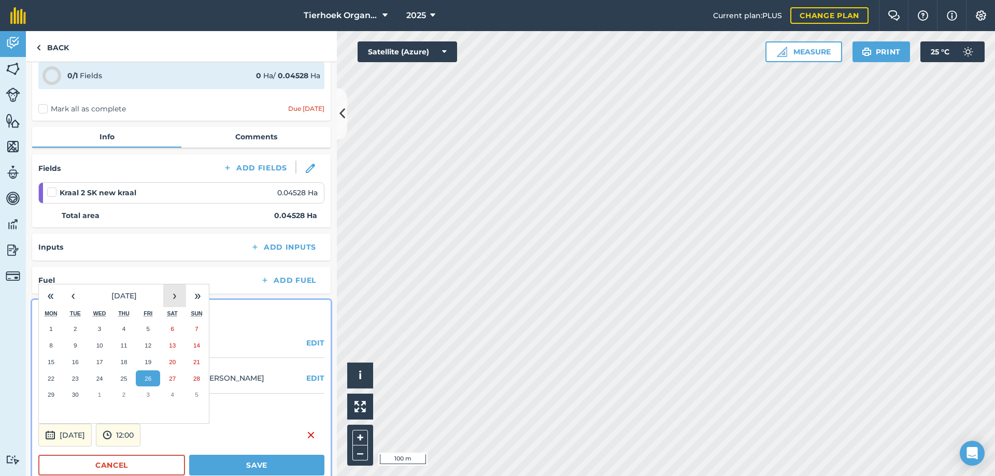
click at [174, 293] on button "›" at bounding box center [174, 296] width 23 height 23
click at [150, 348] on abbr "10" at bounding box center [148, 345] width 7 height 7
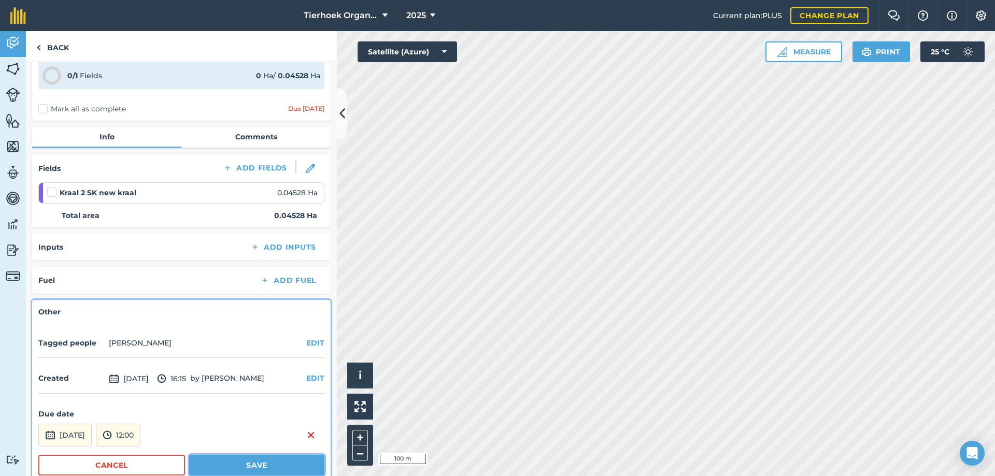
click at [220, 468] on button "Save" at bounding box center [256, 465] width 135 height 21
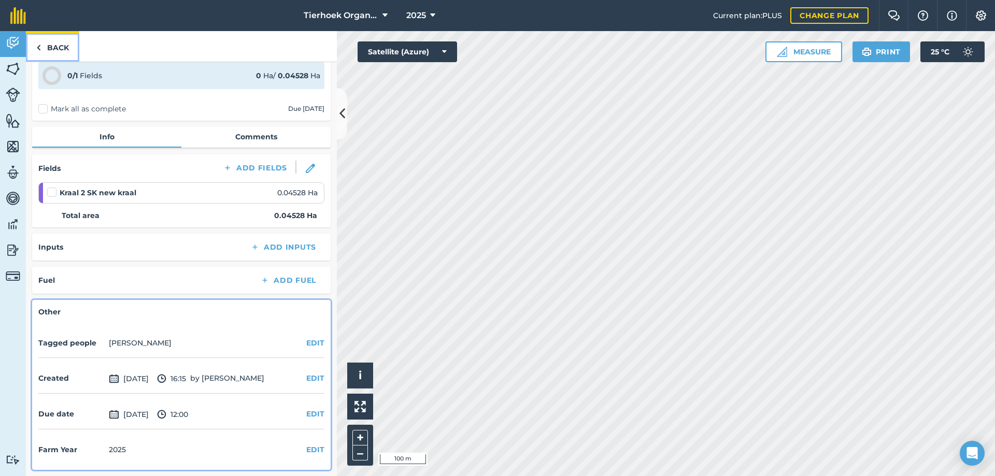
click at [59, 47] on link "Back" at bounding box center [52, 46] width 53 height 31
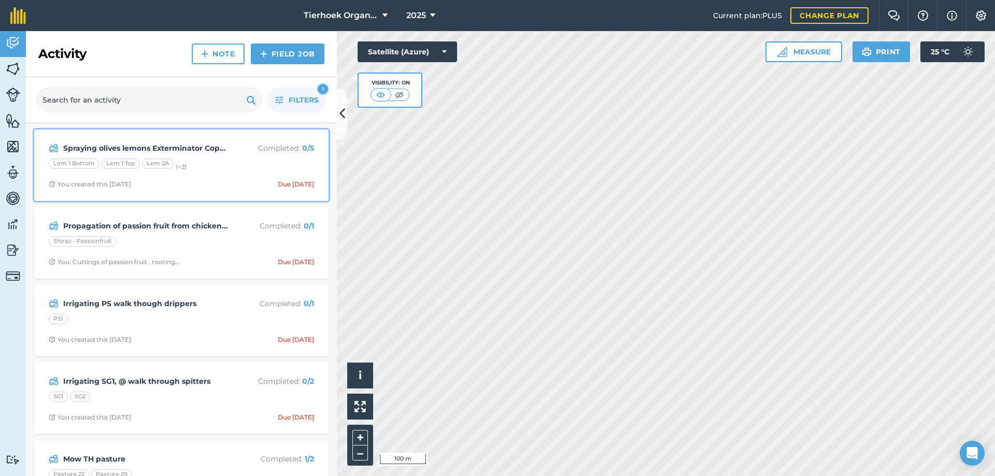
click at [213, 169] on div "Lem 1 Bottom Lem 1 Top Lem 2A (+ 2 )" at bounding box center [181, 165] width 265 height 13
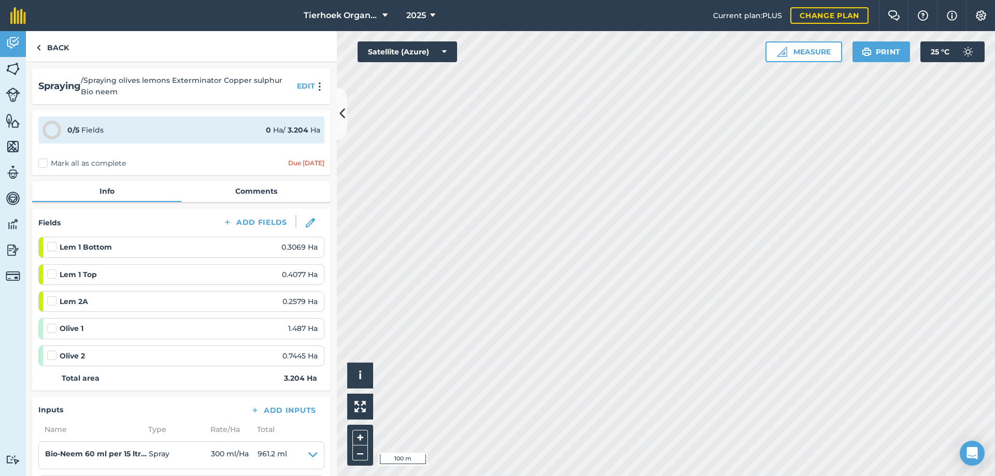
click at [43, 163] on label "Mark all as complete" at bounding box center [82, 163] width 88 height 11
click at [43, 163] on input "Mark all as complete" at bounding box center [41, 161] width 7 height 7
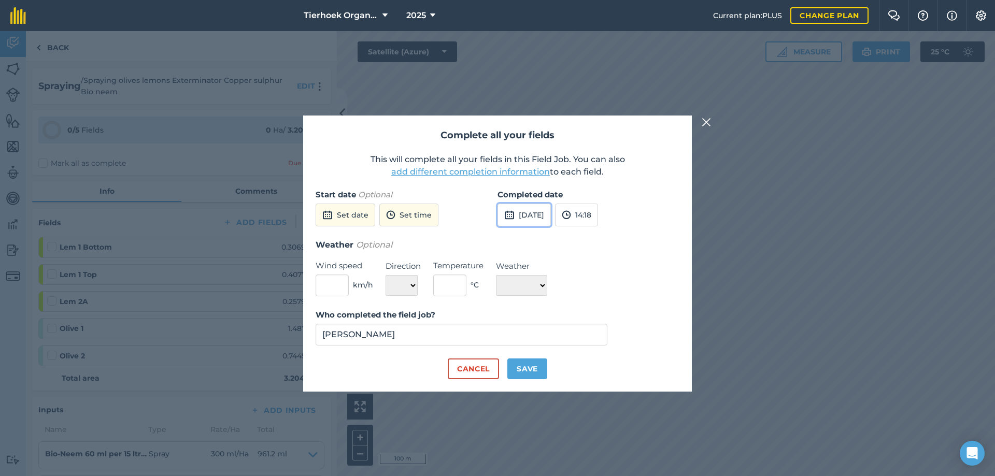
click at [549, 213] on button "[DATE]" at bounding box center [524, 215] width 53 height 23
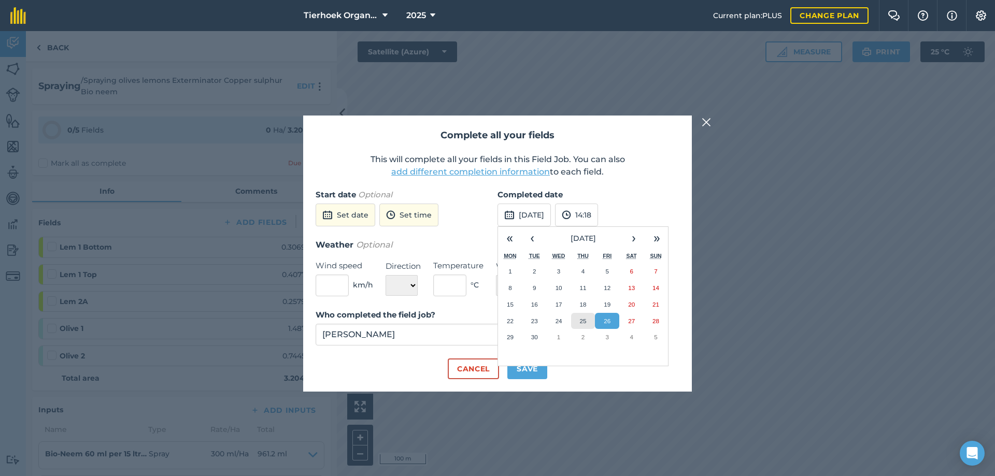
click at [586, 319] on abbr "25" at bounding box center [583, 321] width 7 height 7
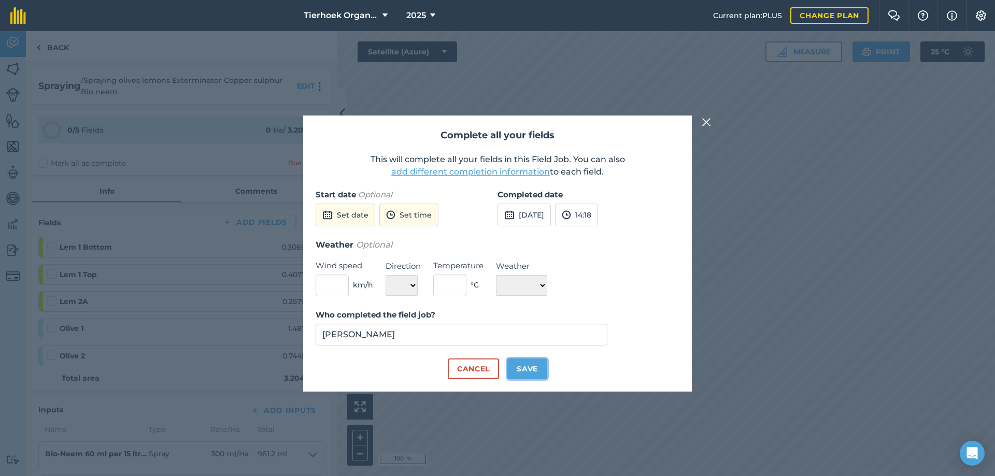
click at [531, 367] on button "Save" at bounding box center [527, 369] width 40 height 21
checkbox input "true"
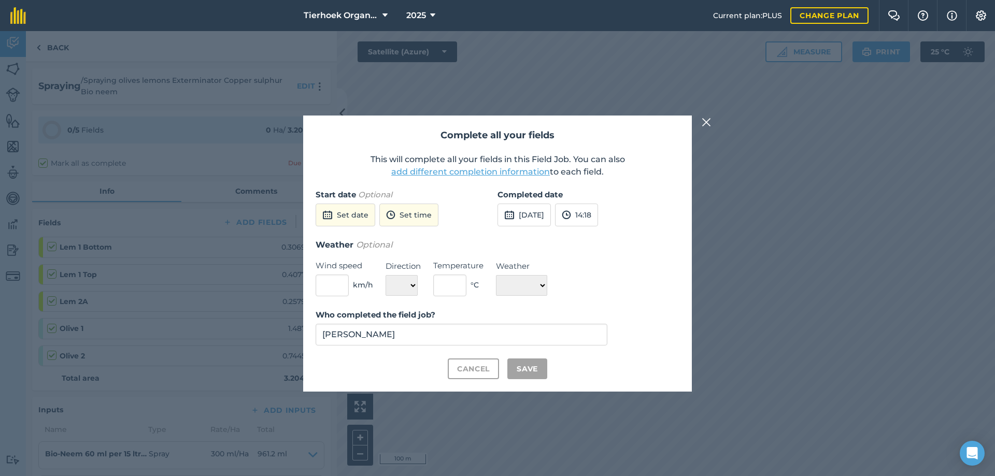
checkbox input "true"
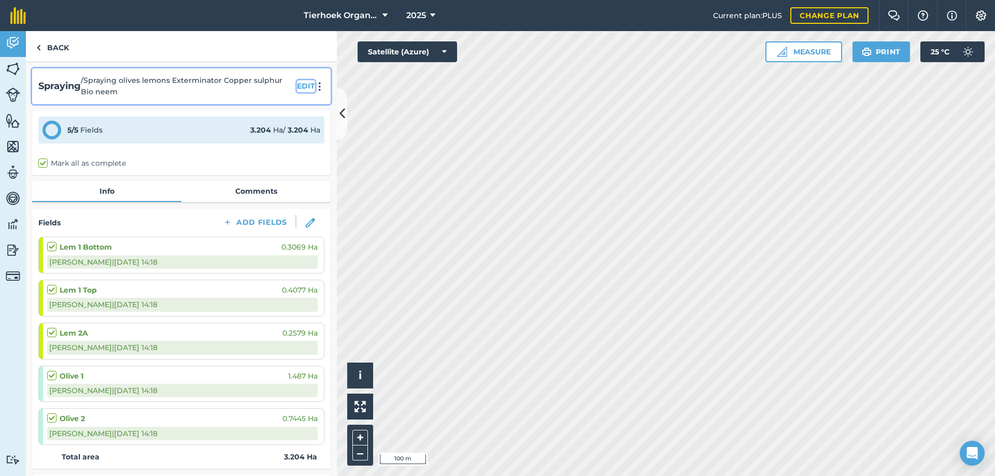
click at [299, 83] on button "EDIT" at bounding box center [306, 85] width 18 height 11
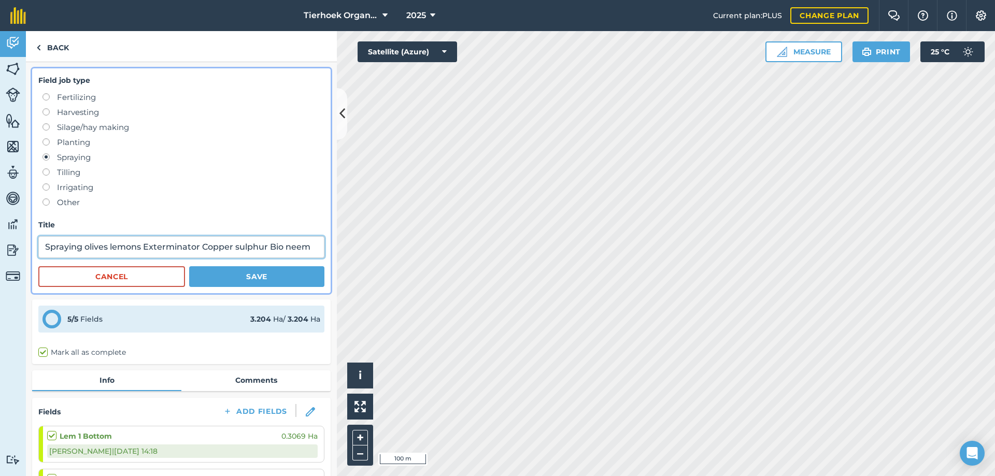
click at [86, 243] on input "Spraying olives lemons Exterminator Copper sulphur Bio neem" at bounding box center [181, 247] width 286 height 22
type input "Spraying Week #39 olives lemons Exterminator Copper sulphur Bio neem"
click at [271, 269] on button "Save" at bounding box center [256, 276] width 135 height 21
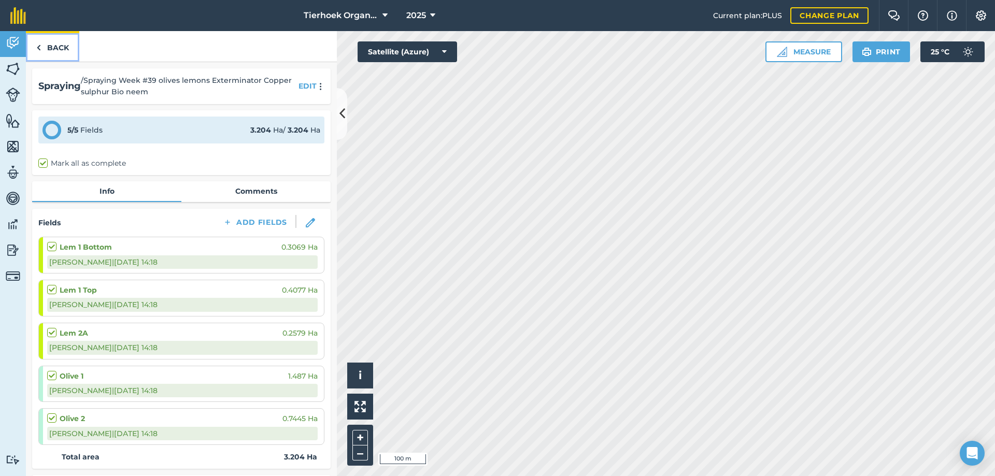
click at [50, 45] on link "Back" at bounding box center [52, 46] width 53 height 31
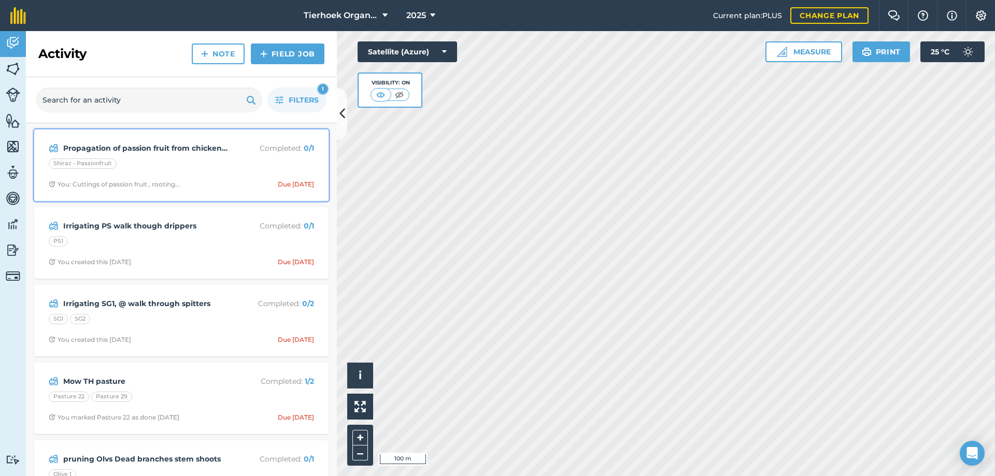
click at [232, 177] on div "Propagation of passion fruit from chicken passion fruit plants Completed : 0 / …" at bounding box center [181, 165] width 282 height 59
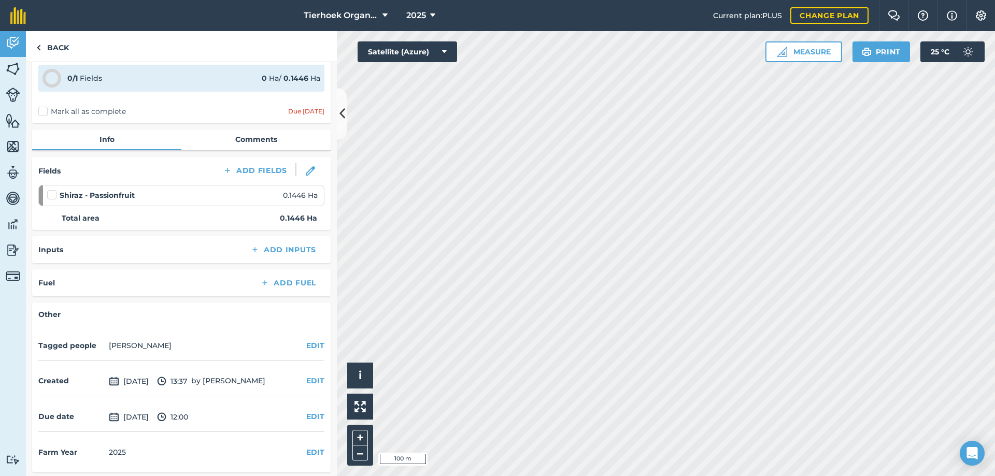
scroll to position [54, 0]
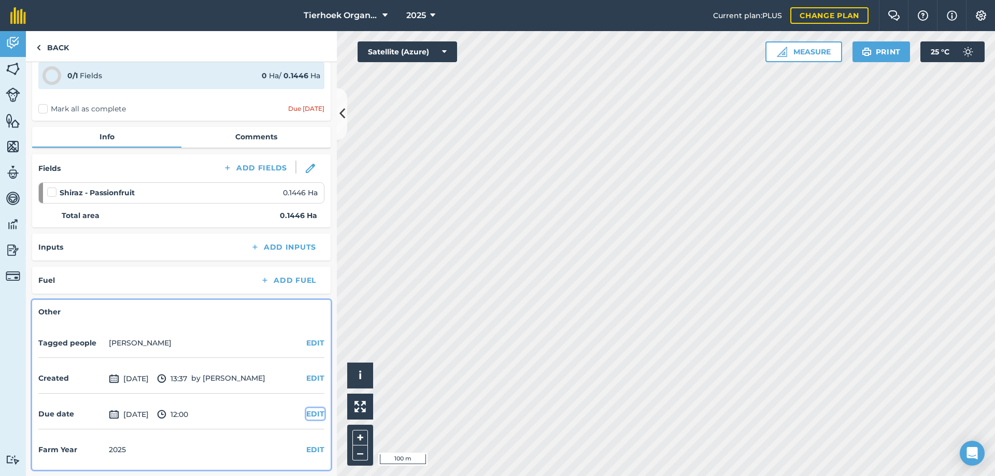
click at [306, 414] on button "EDIT" at bounding box center [315, 413] width 18 height 11
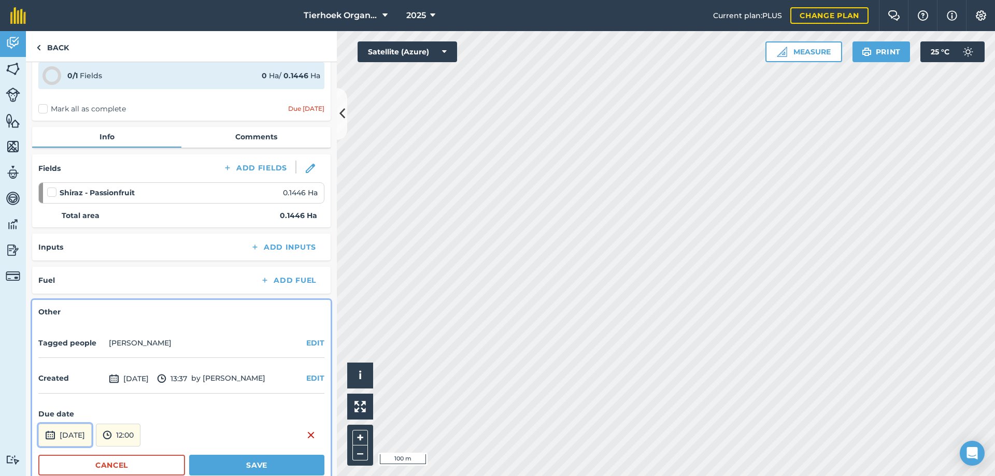
click at [92, 430] on button "[DATE]" at bounding box center [64, 435] width 53 height 23
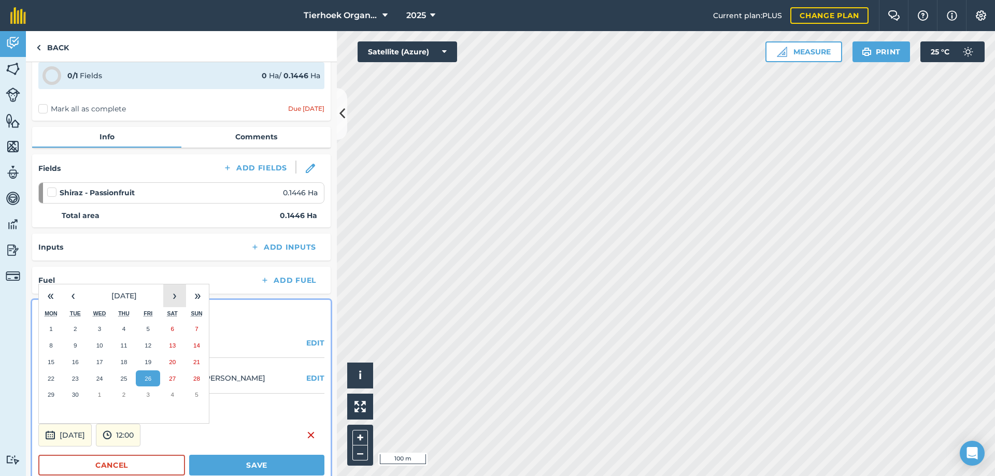
click at [173, 294] on button "›" at bounding box center [174, 296] width 23 height 23
click at [148, 395] on abbr "31" at bounding box center [148, 394] width 7 height 7
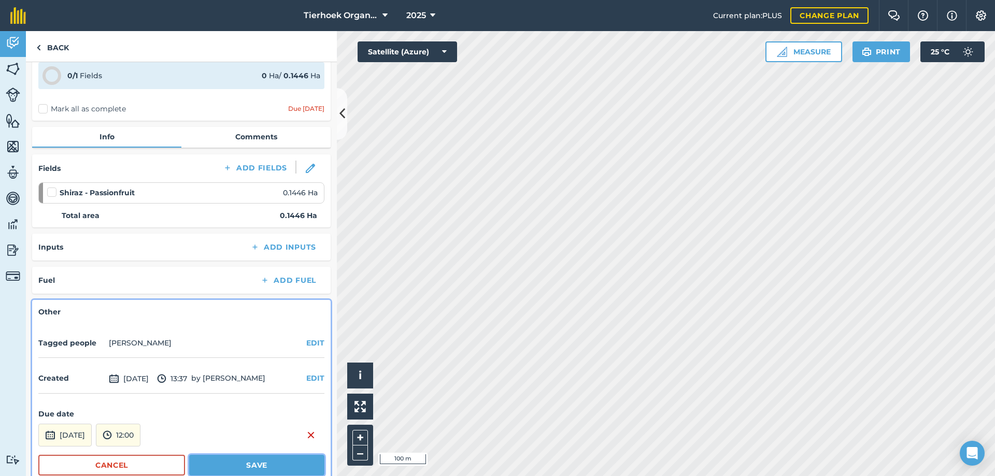
click at [237, 467] on button "Save" at bounding box center [256, 465] width 135 height 21
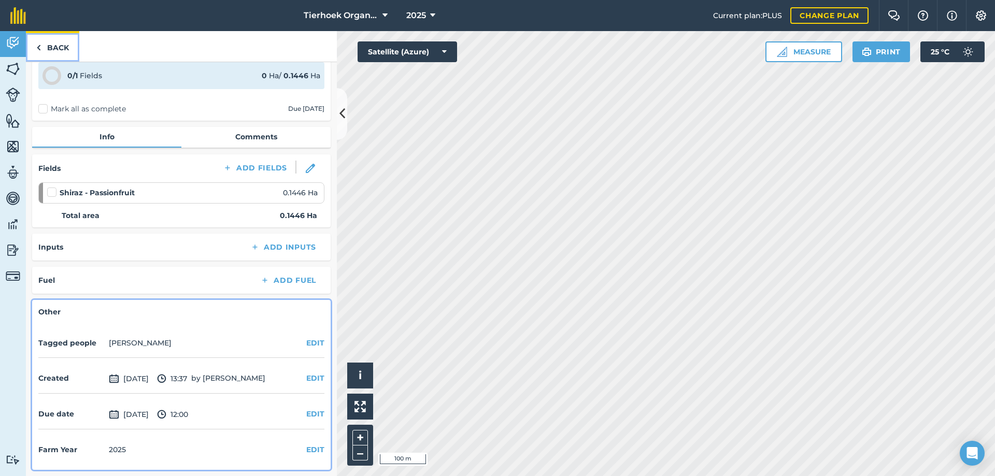
click at [60, 49] on link "Back" at bounding box center [52, 46] width 53 height 31
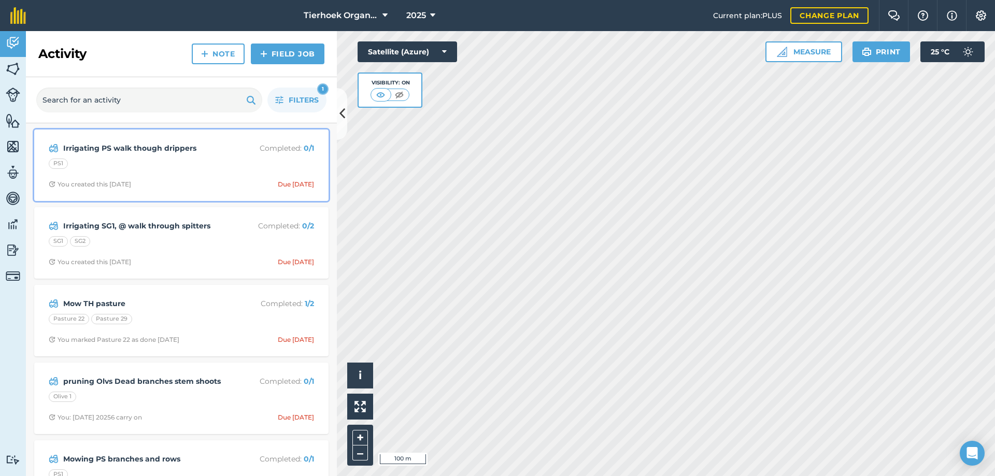
click at [233, 169] on div "PS1" at bounding box center [181, 165] width 265 height 13
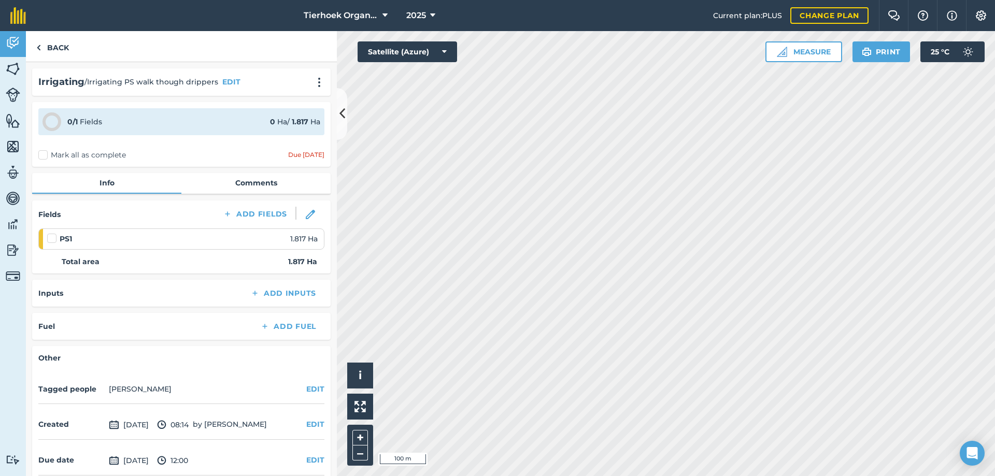
click at [51, 233] on label at bounding box center [53, 233] width 12 height 0
click at [51, 238] on input "checkbox" at bounding box center [50, 236] width 7 height 7
checkbox input "false"
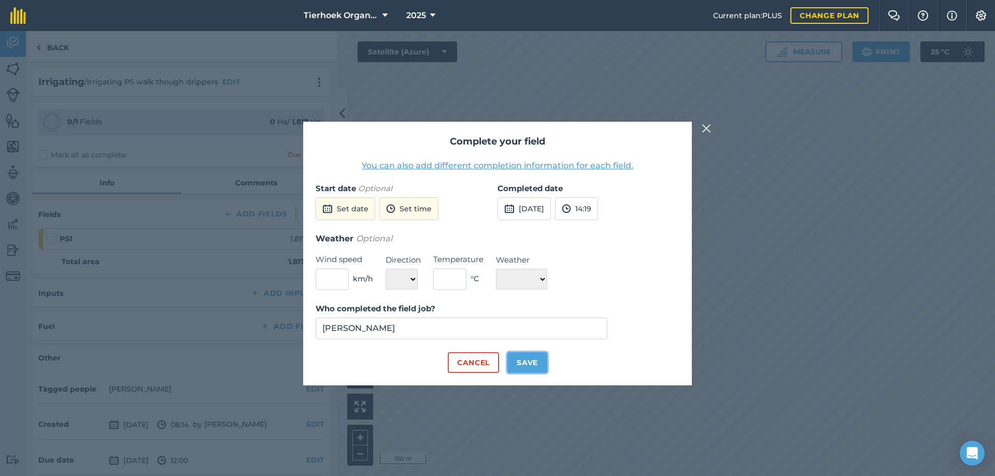
click at [522, 365] on button "Save" at bounding box center [527, 362] width 40 height 21
checkbox input "true"
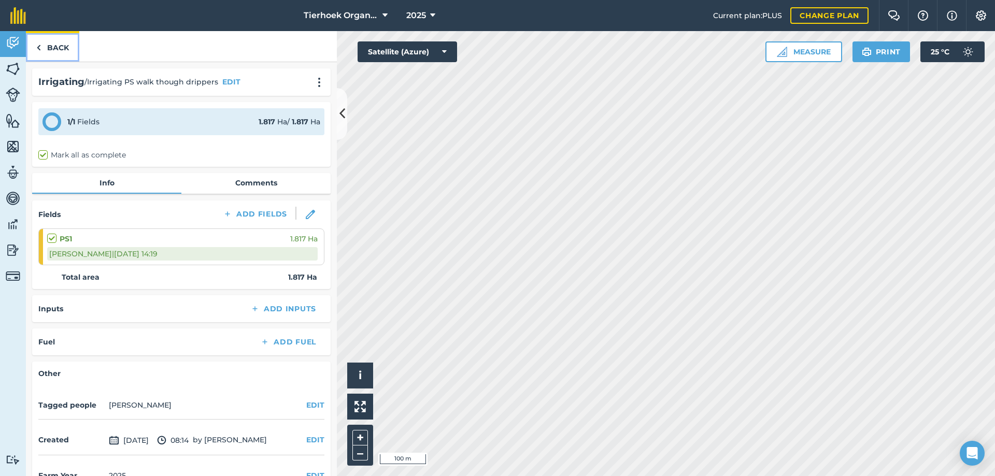
click at [59, 43] on link "Back" at bounding box center [52, 46] width 53 height 31
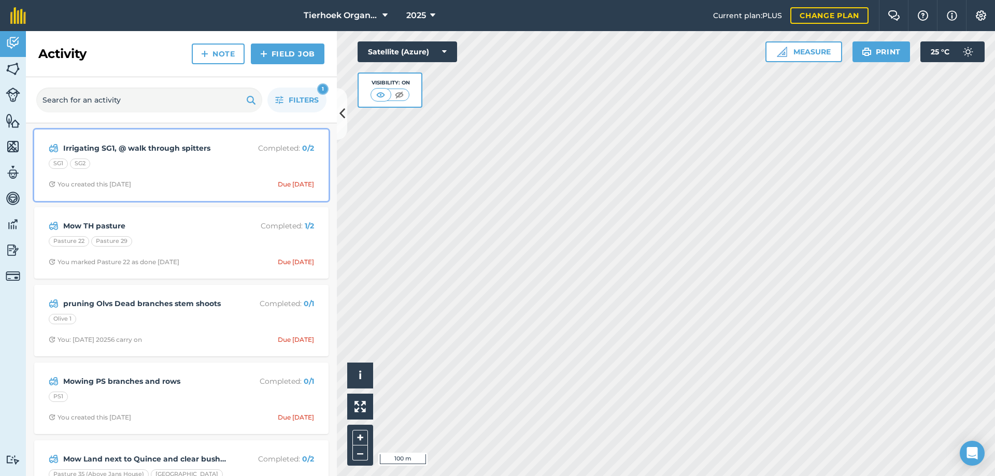
click at [213, 174] on div "Irrigating SG1, @ walk through spitters Completed : 0 / 2 SG1 SG2 You created t…" at bounding box center [181, 165] width 282 height 59
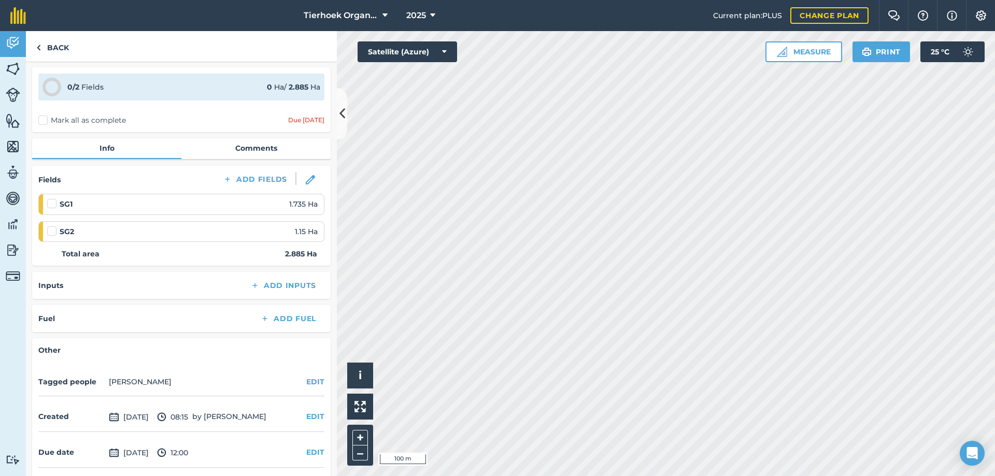
scroll to position [74, 0]
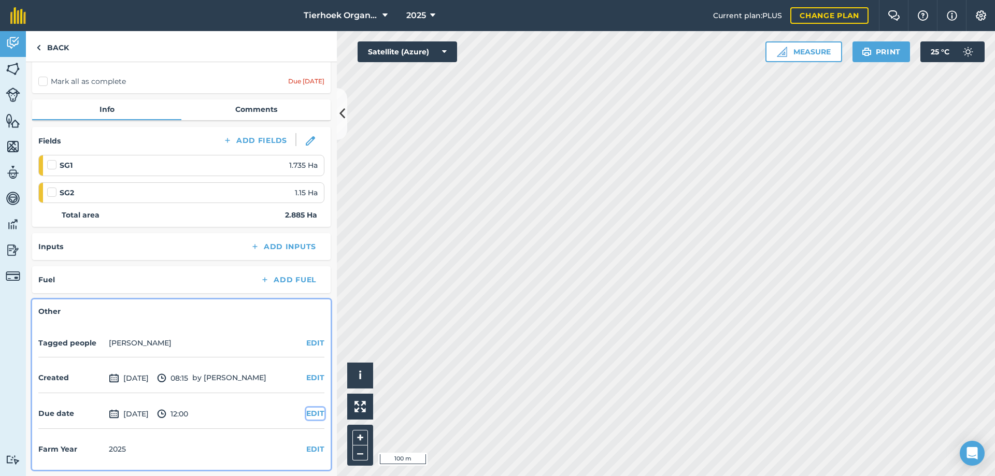
click at [306, 415] on button "EDIT" at bounding box center [315, 413] width 18 height 11
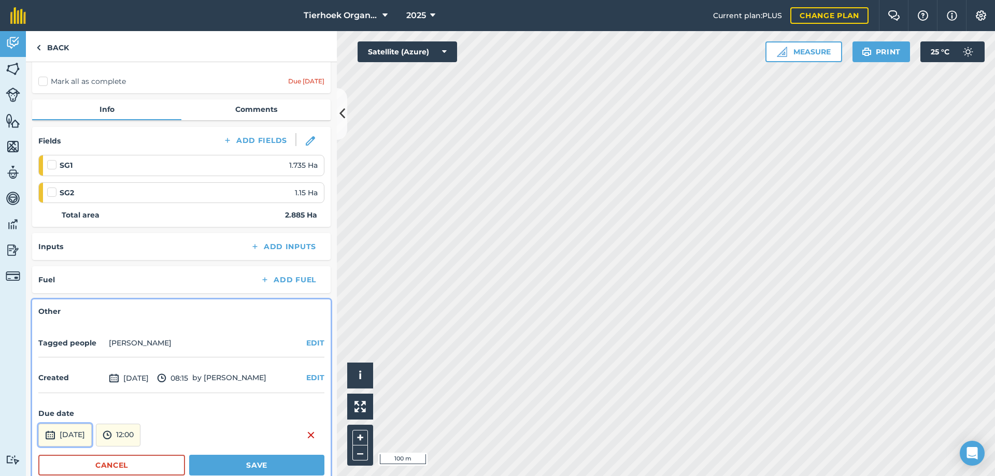
click at [92, 434] on button "[DATE]" at bounding box center [64, 435] width 53 height 23
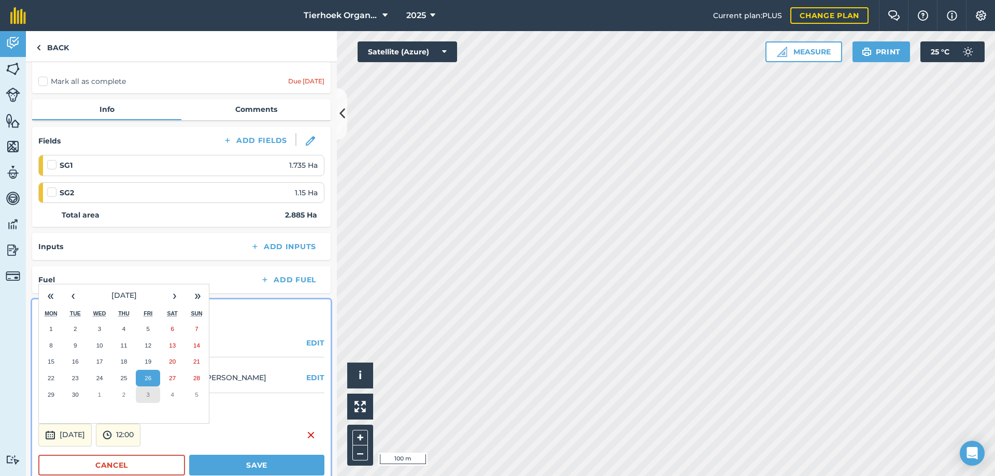
click at [151, 395] on button "3" at bounding box center [148, 395] width 24 height 17
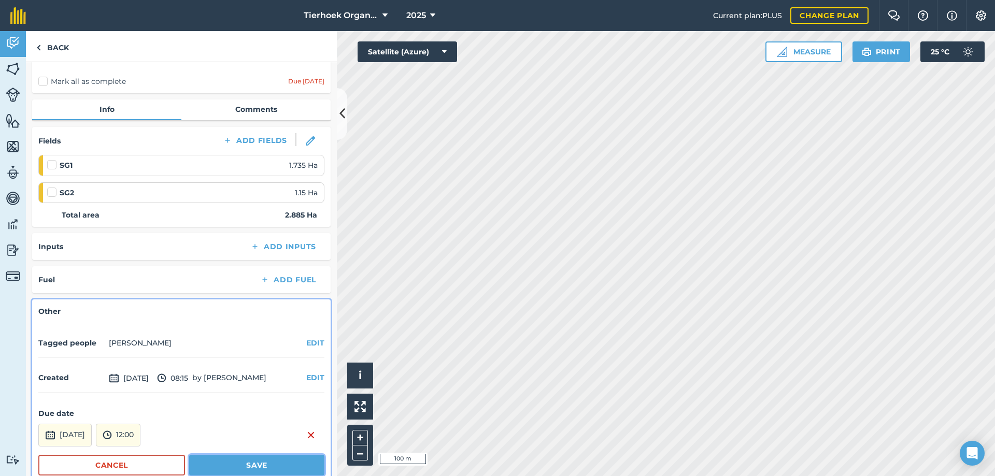
click at [202, 459] on button "Save" at bounding box center [256, 465] width 135 height 21
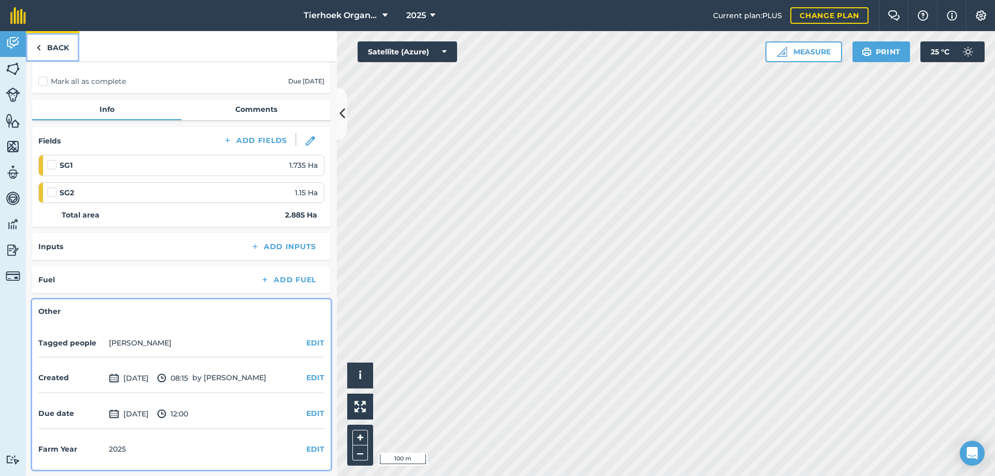
click at [56, 45] on link "Back" at bounding box center [52, 46] width 53 height 31
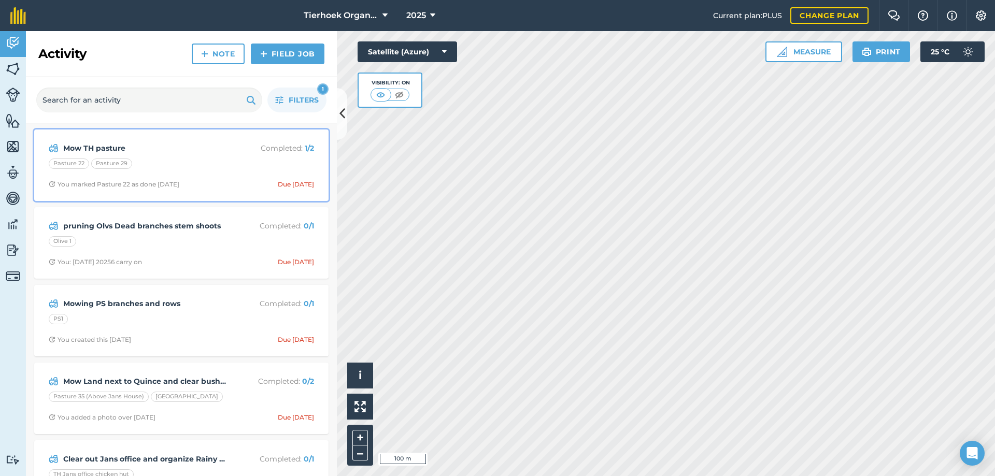
click at [239, 166] on div "Pasture 22 Pasture 29" at bounding box center [181, 165] width 265 height 13
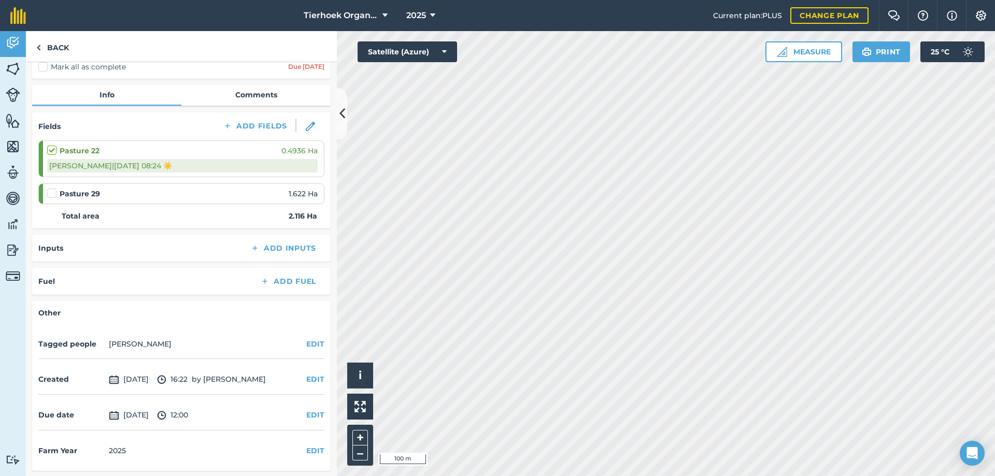
scroll to position [89, 0]
click at [308, 415] on button "EDIT" at bounding box center [315, 413] width 18 height 11
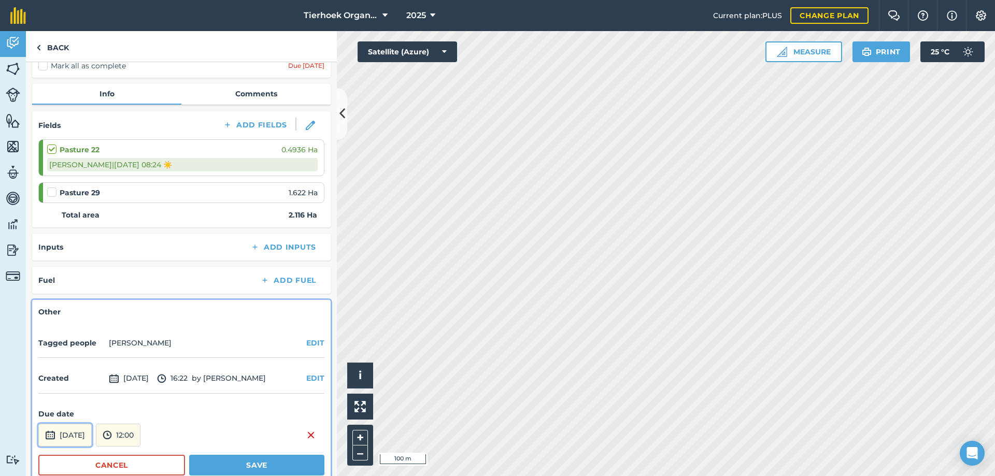
click at [92, 435] on button "[DATE]" at bounding box center [64, 435] width 53 height 23
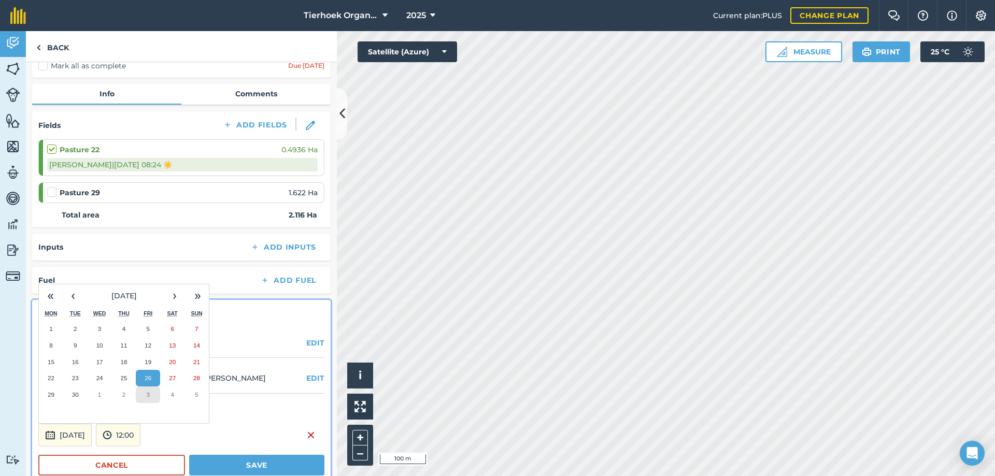
click at [149, 392] on abbr "3" at bounding box center [148, 394] width 3 height 7
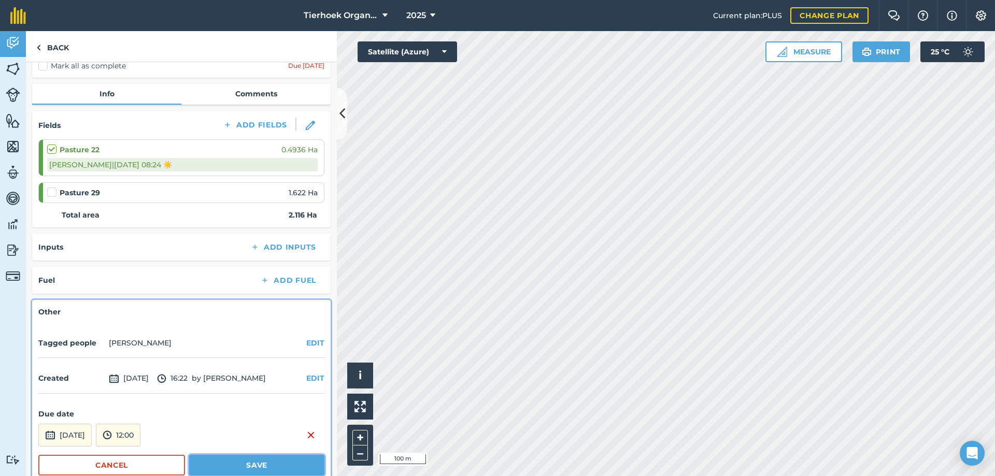
click at [225, 466] on button "Save" at bounding box center [256, 465] width 135 height 21
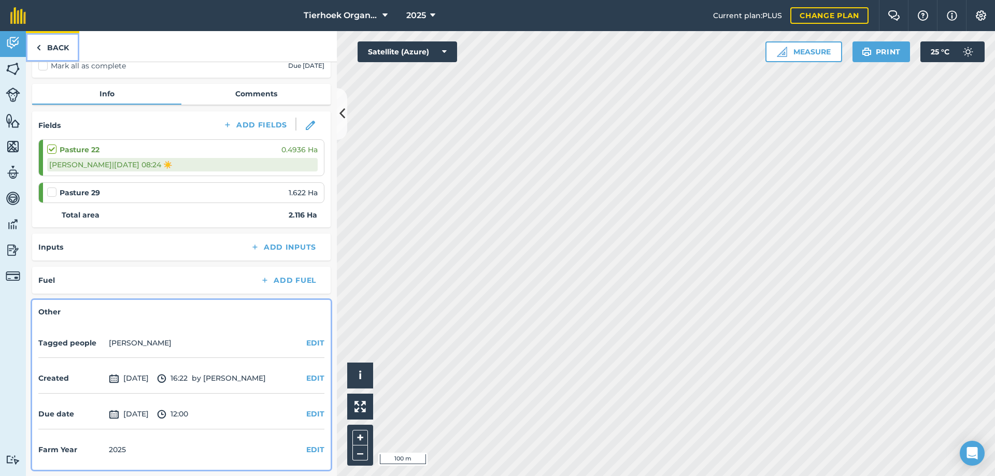
click at [63, 48] on link "Back" at bounding box center [52, 46] width 53 height 31
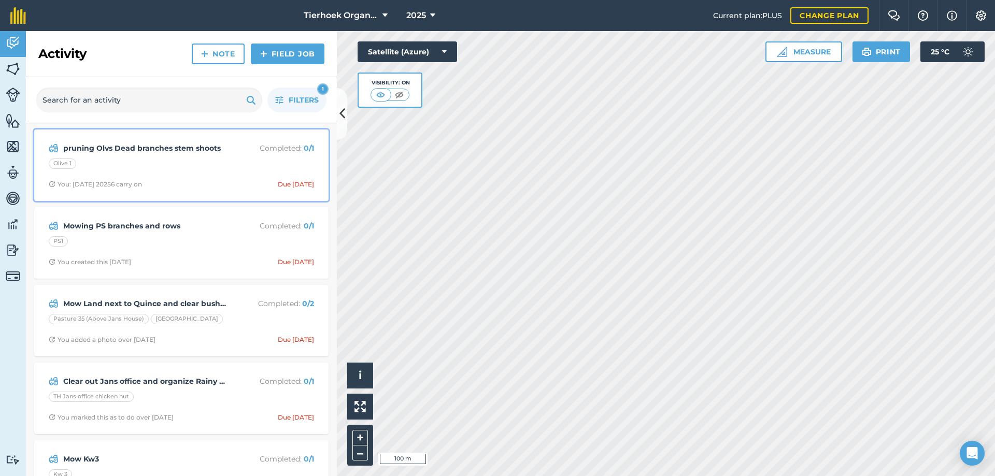
click at [201, 175] on div "pruning Olvs Dead branches stem shoots Completed : 0 / 1 Olive 1 You: [DATE] 20…" at bounding box center [181, 165] width 282 height 59
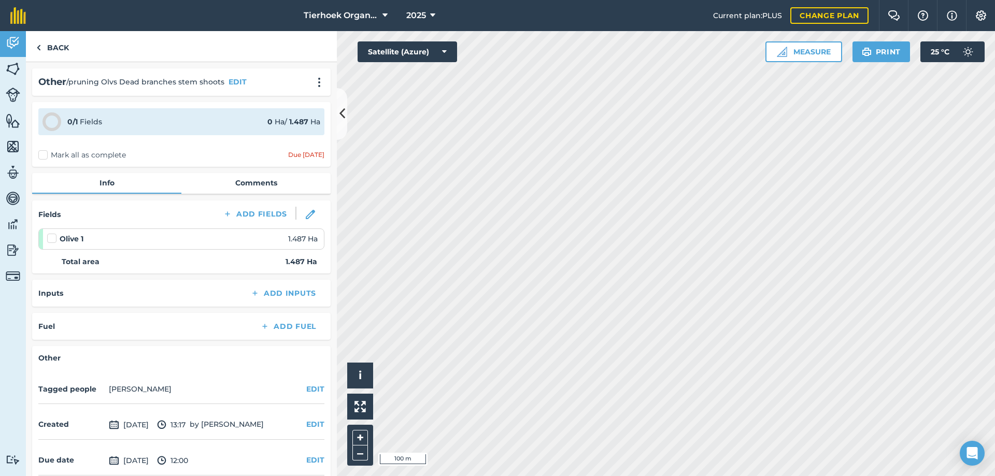
scroll to position [46, 0]
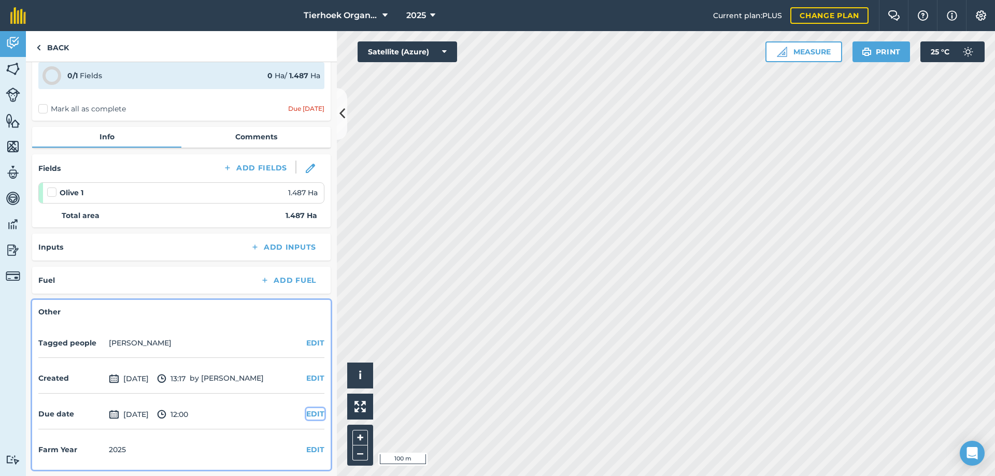
click at [307, 413] on button "EDIT" at bounding box center [315, 413] width 18 height 11
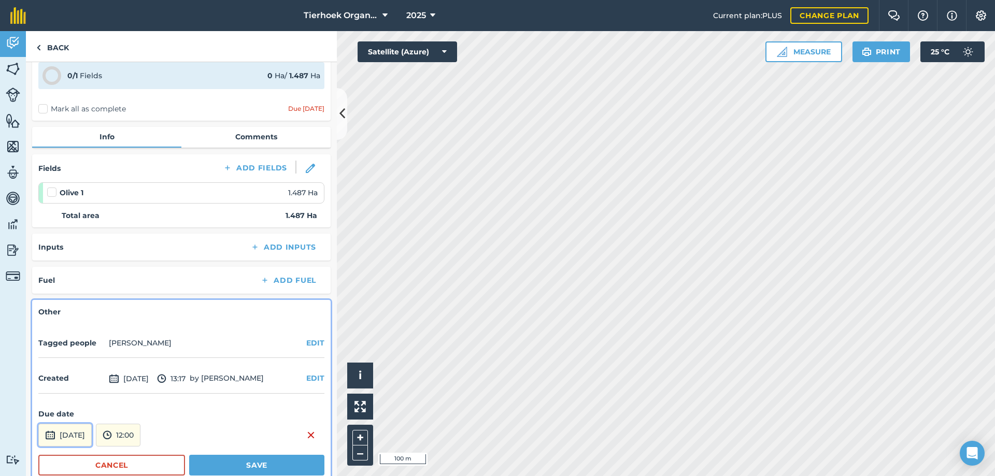
click at [92, 435] on button "[DATE]" at bounding box center [64, 435] width 53 height 23
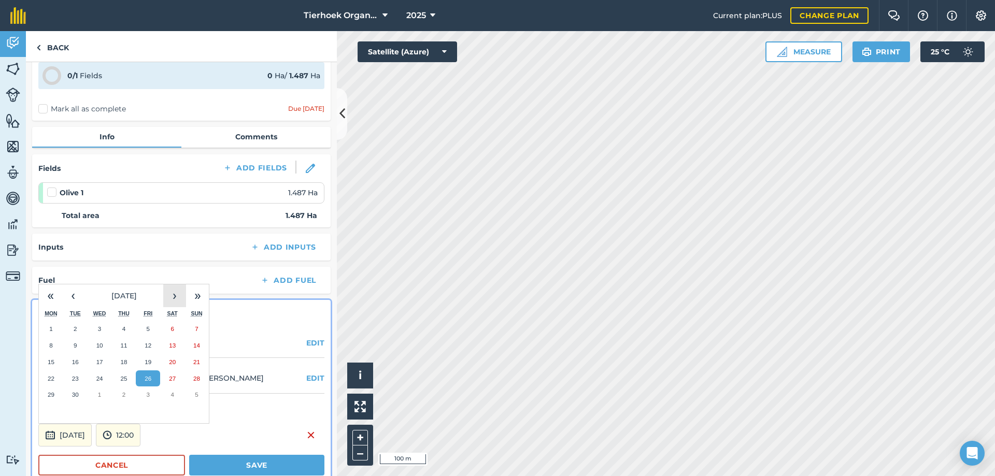
click at [176, 295] on button "›" at bounding box center [174, 296] width 23 height 23
click at [144, 362] on button "17" at bounding box center [148, 362] width 24 height 17
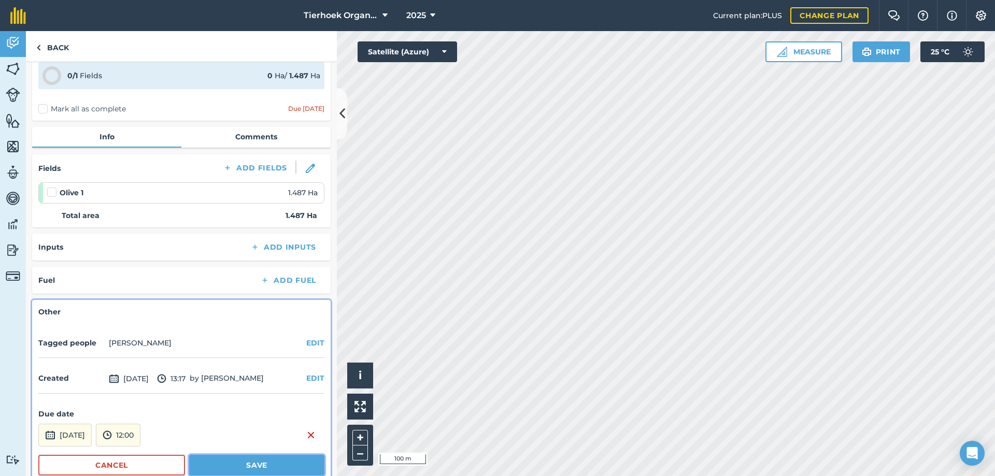
click at [218, 468] on button "Save" at bounding box center [256, 465] width 135 height 21
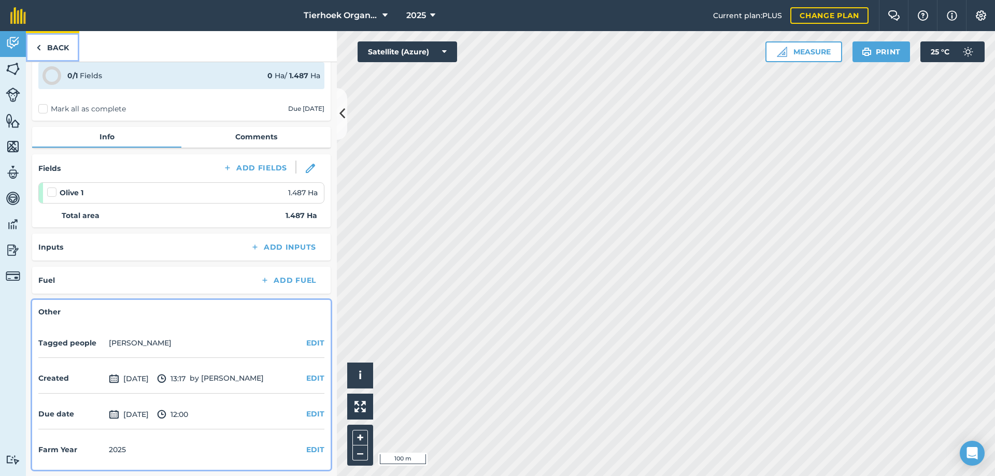
click at [59, 44] on link "Back" at bounding box center [52, 46] width 53 height 31
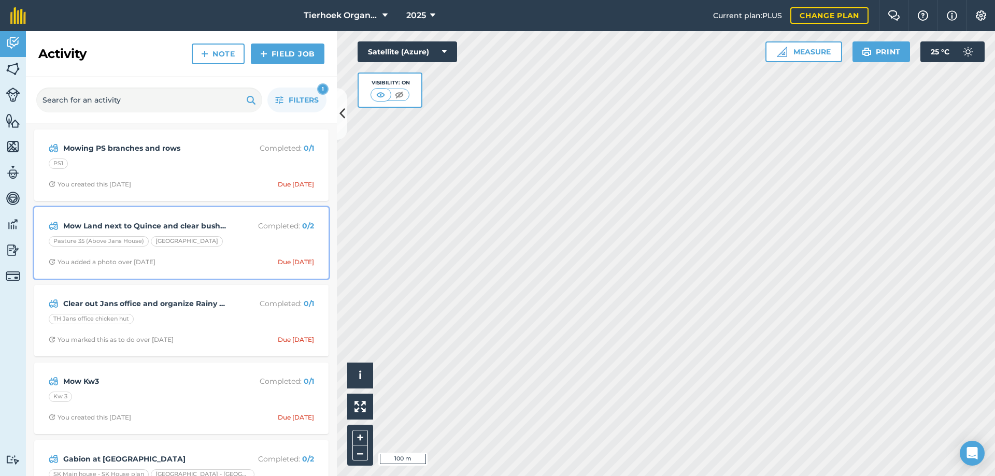
click at [223, 253] on div "Mow Land next to Quince and clear bushes Completed : 0 / 2 Pasture 35 (Above Ja…" at bounding box center [181, 243] width 282 height 59
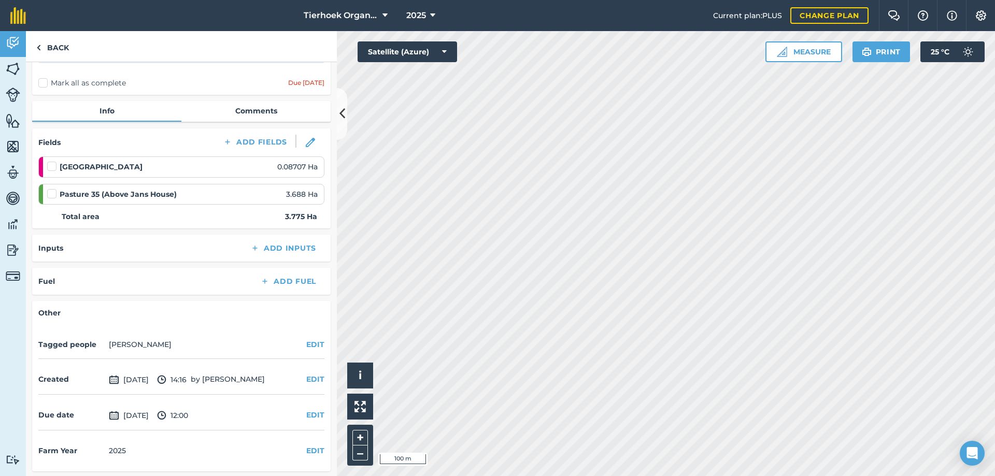
scroll to position [74, 0]
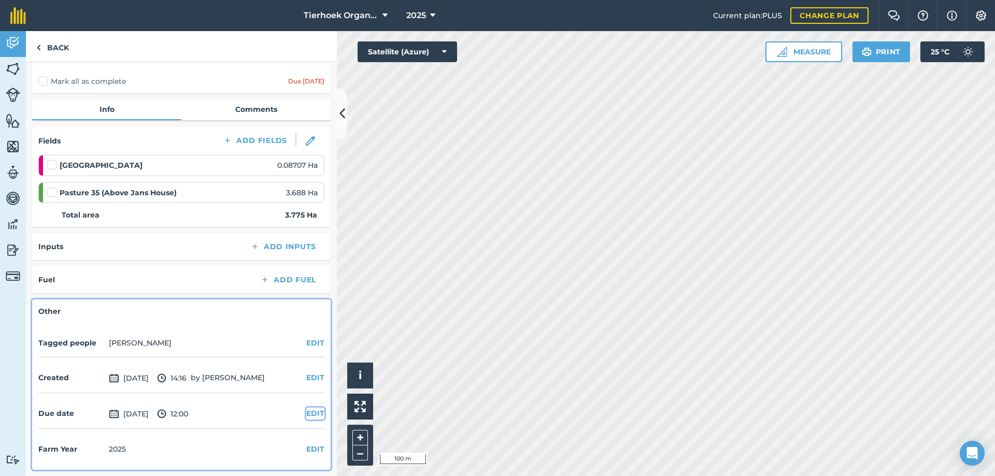
click at [309, 415] on button "EDIT" at bounding box center [315, 413] width 18 height 11
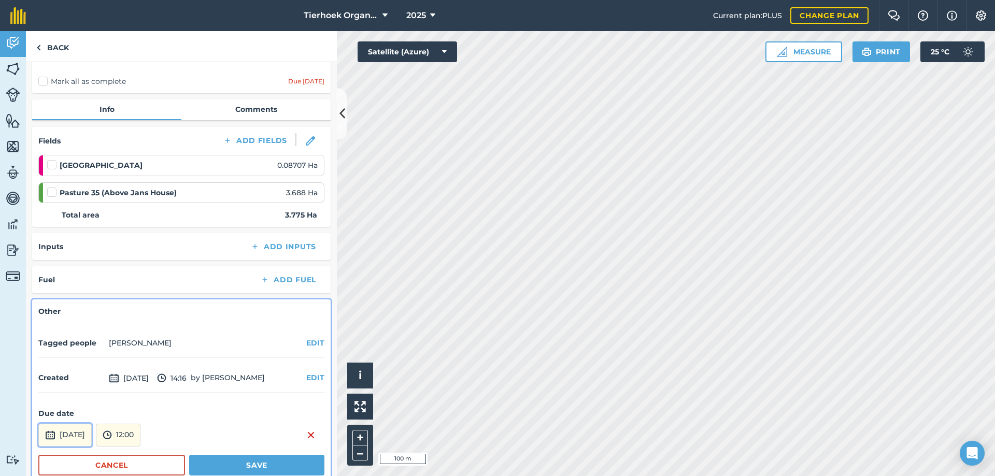
click at [92, 435] on button "[DATE]" at bounding box center [64, 435] width 53 height 23
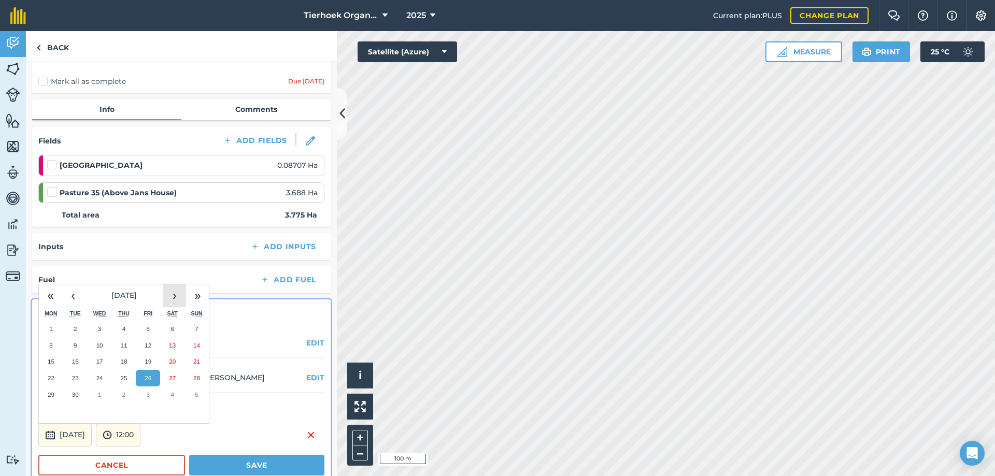
click at [171, 295] on button "›" at bounding box center [174, 296] width 23 height 23
click at [147, 382] on button "24" at bounding box center [148, 378] width 24 height 17
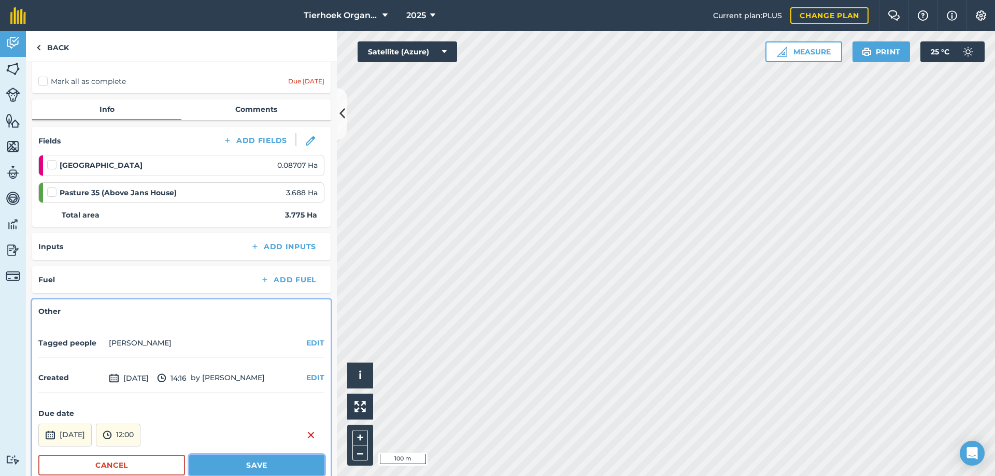
click at [217, 460] on button "Save" at bounding box center [256, 465] width 135 height 21
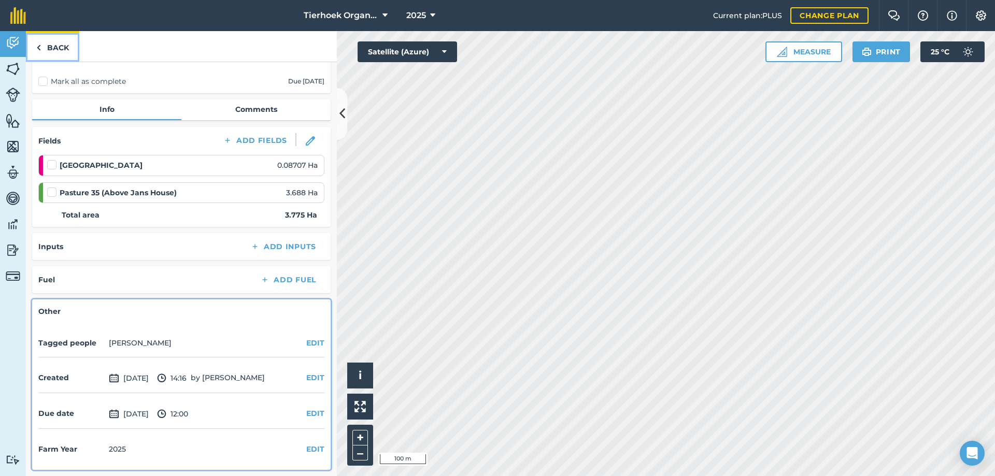
click at [56, 46] on link "Back" at bounding box center [52, 46] width 53 height 31
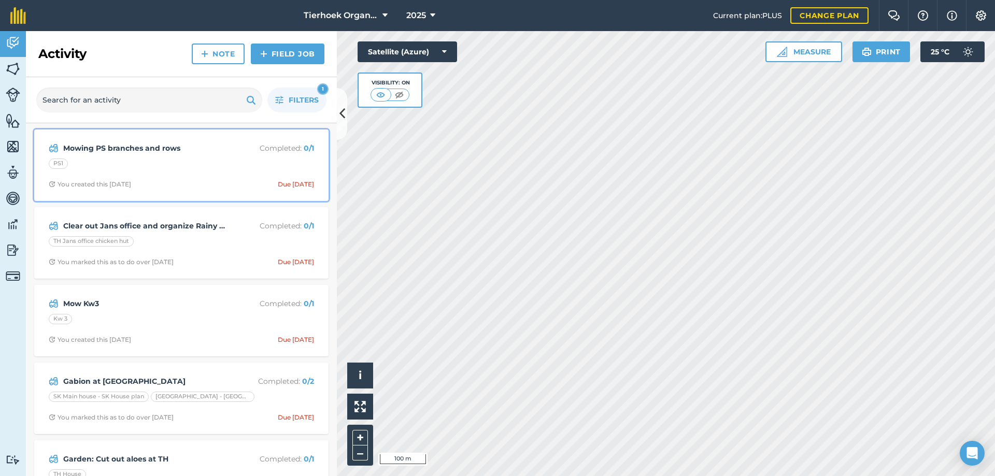
click at [214, 166] on div "PS1" at bounding box center [181, 165] width 265 height 13
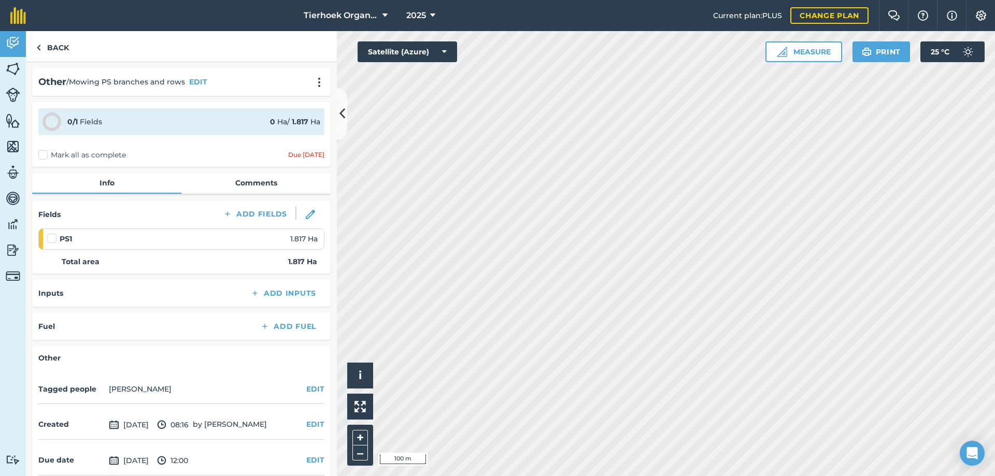
scroll to position [46, 0]
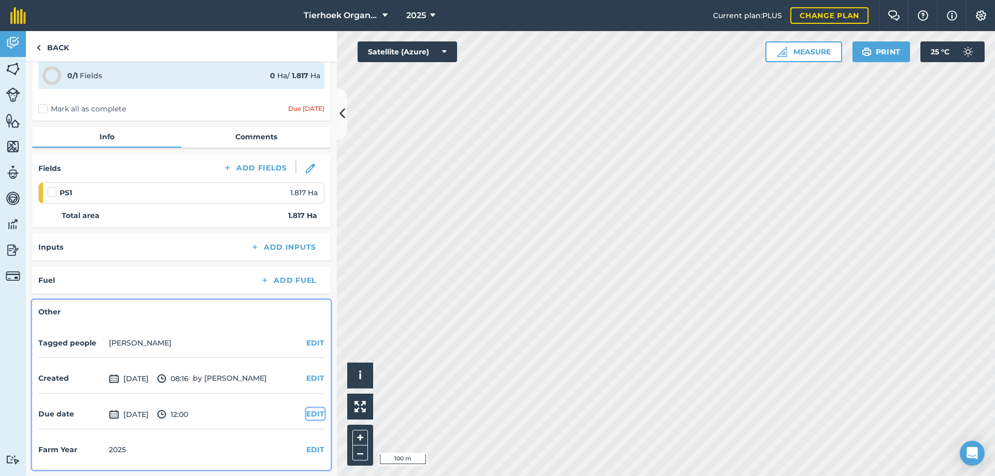
click at [306, 414] on button "EDIT" at bounding box center [315, 413] width 18 height 11
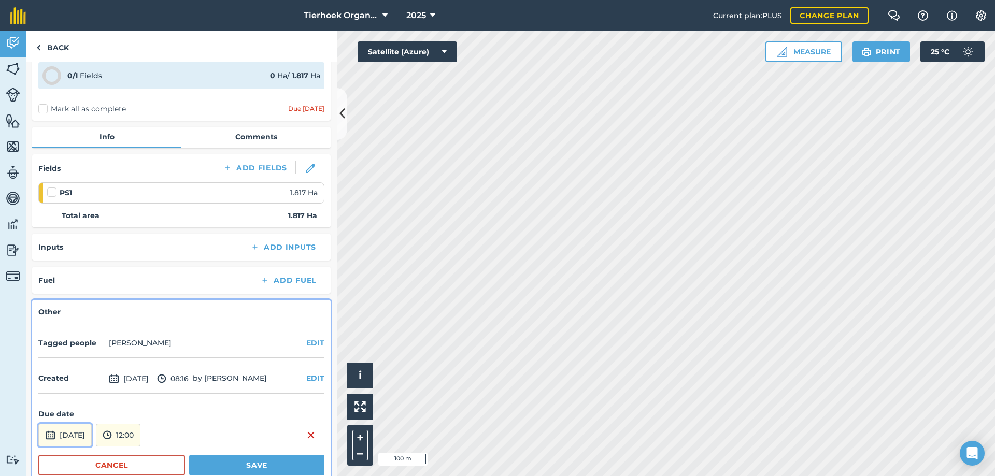
click at [92, 429] on button "[DATE]" at bounding box center [64, 435] width 53 height 23
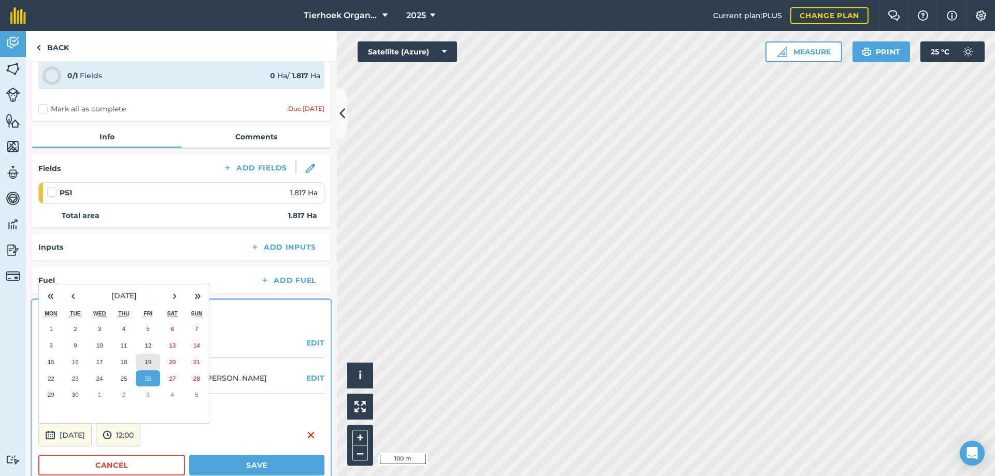
drag, startPoint x: 148, startPoint y: 371, endPoint x: 146, endPoint y: 381, distance: 10.7
click at [147, 377] on div "1 2 3 4 5 6 7 8 9 10 11 12 13 14 15 16 17 18 19 20 21 22 23 24 25 26 27 28 29 3…" at bounding box center [124, 362] width 170 height 82
click at [145, 391] on button "3" at bounding box center [148, 395] width 24 height 17
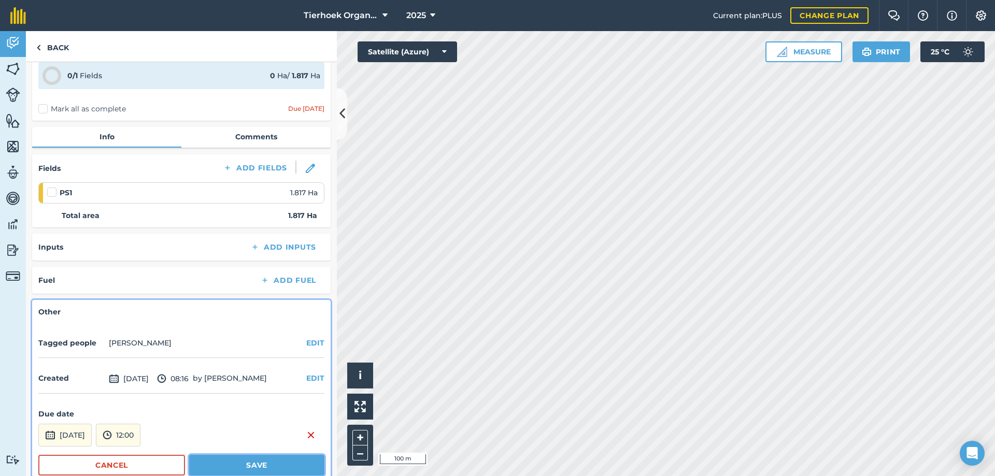
click at [256, 464] on button "Save" at bounding box center [256, 465] width 135 height 21
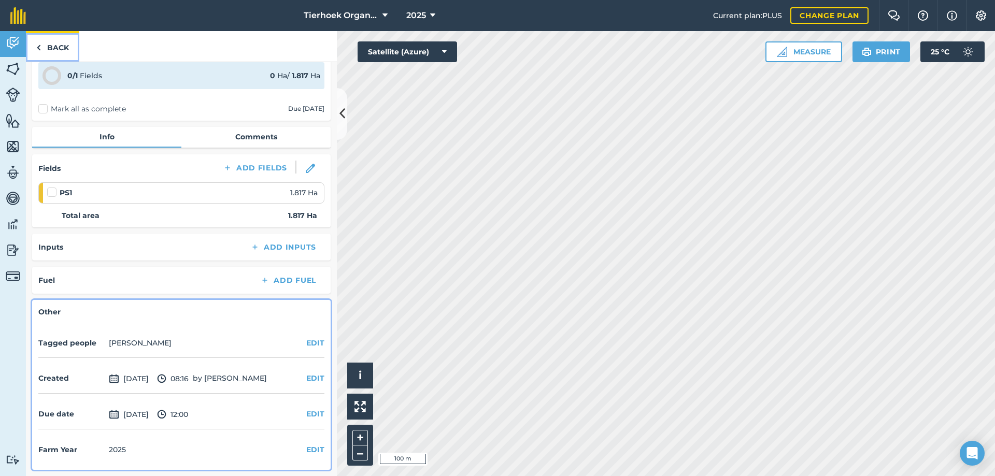
click at [58, 44] on link "Back" at bounding box center [52, 46] width 53 height 31
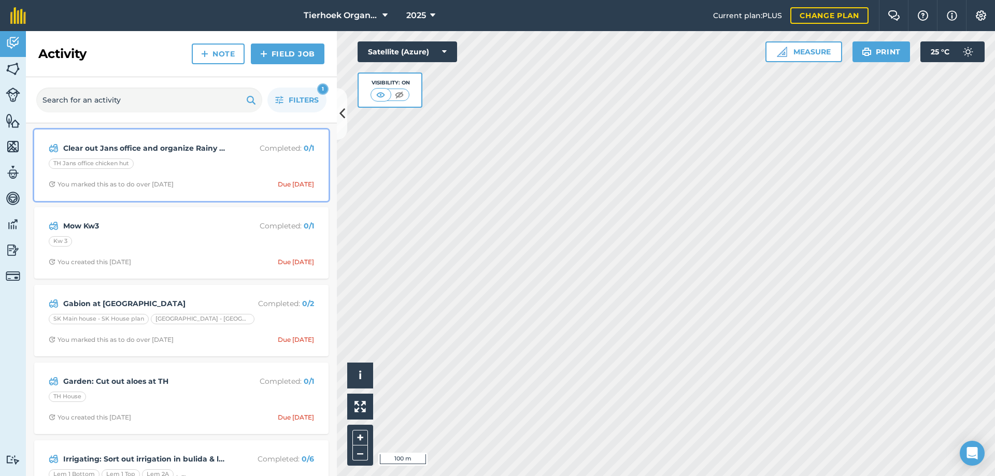
click at [254, 178] on div "Clear out Jans office and organize Rainy day Completed : 0 / 1 TH Jans office c…" at bounding box center [181, 165] width 282 height 59
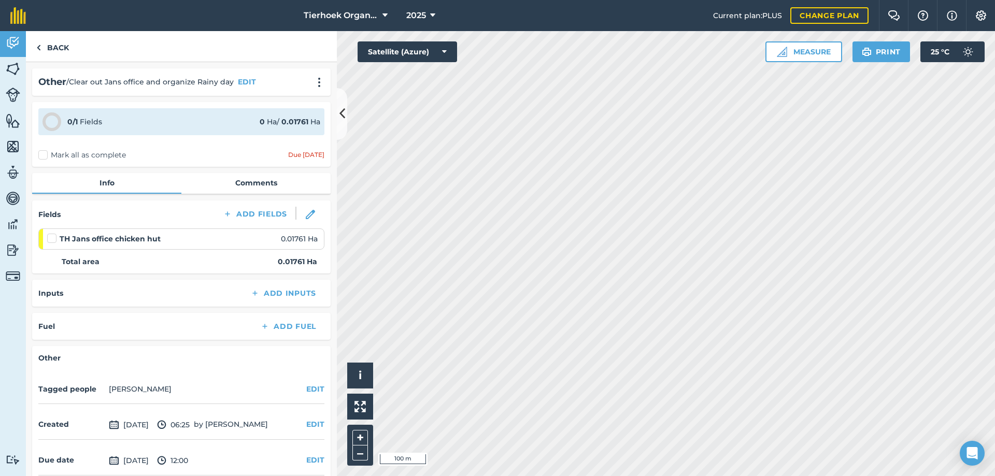
scroll to position [46, 0]
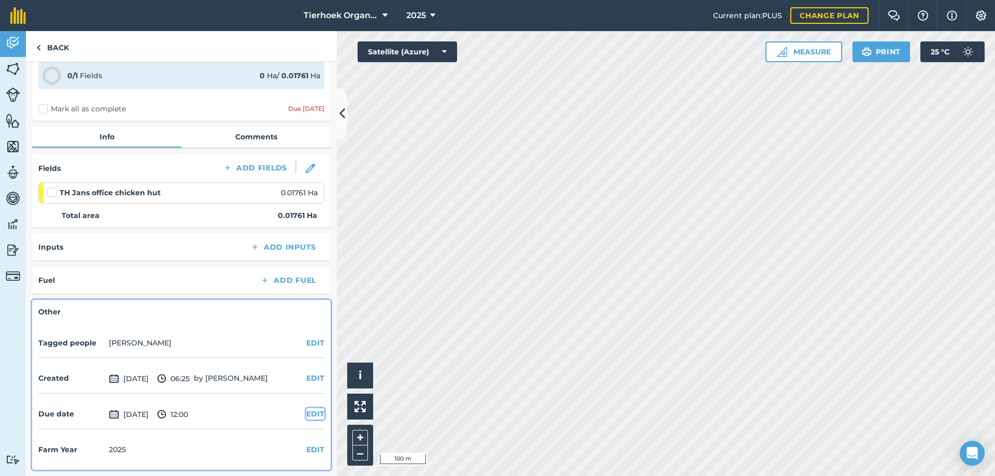
click at [306, 412] on button "EDIT" at bounding box center [315, 413] width 18 height 11
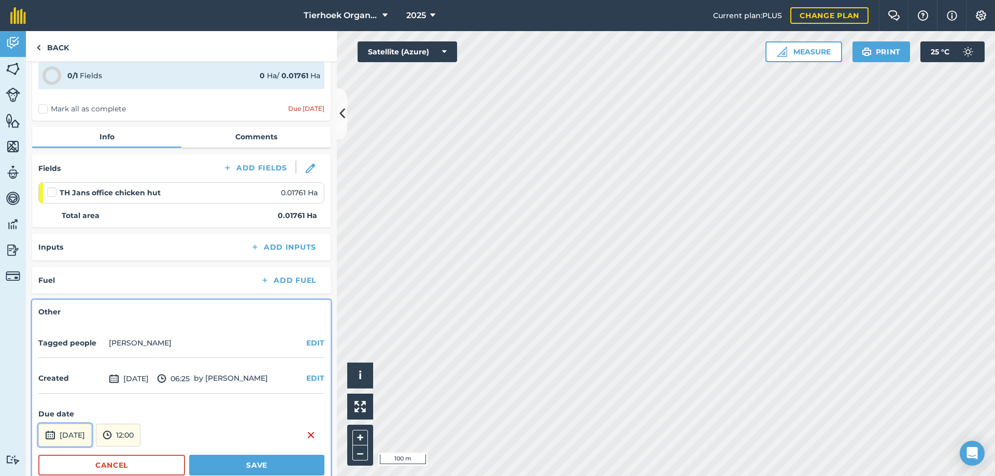
click at [92, 430] on button "[DATE]" at bounding box center [64, 435] width 53 height 23
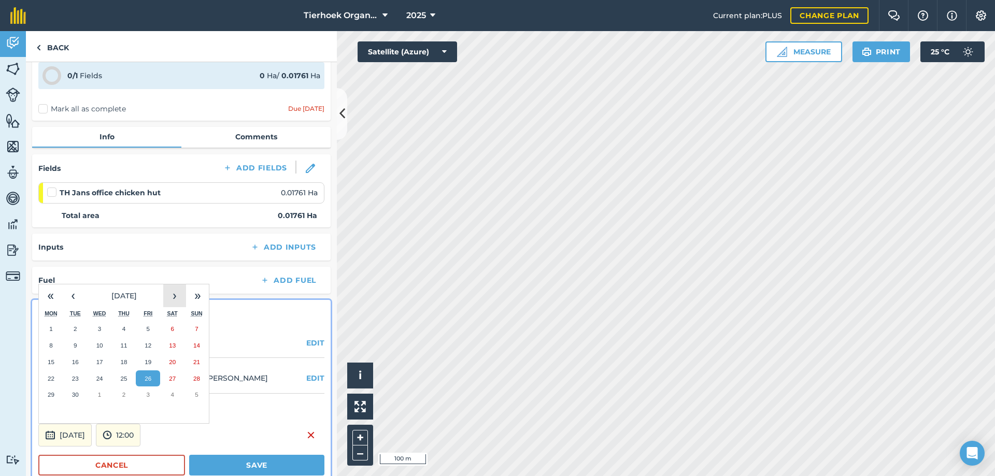
click at [172, 295] on button "›" at bounding box center [174, 296] width 23 height 23
click at [145, 378] on abbr "24" at bounding box center [148, 378] width 7 height 7
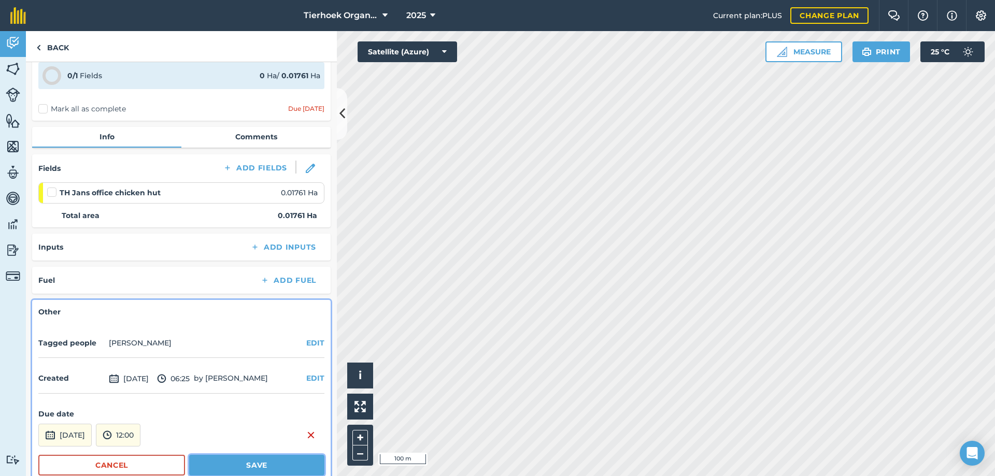
click at [214, 463] on button "Save" at bounding box center [256, 465] width 135 height 21
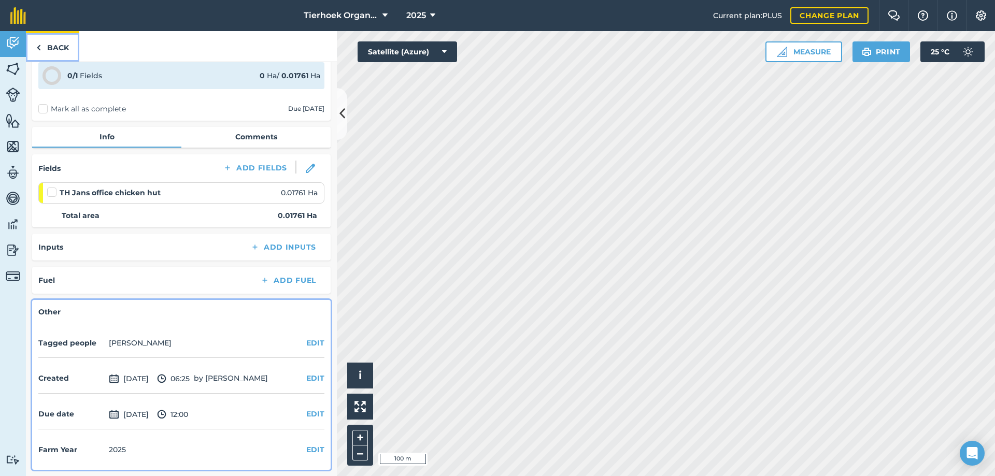
click at [60, 43] on link "Back" at bounding box center [52, 46] width 53 height 31
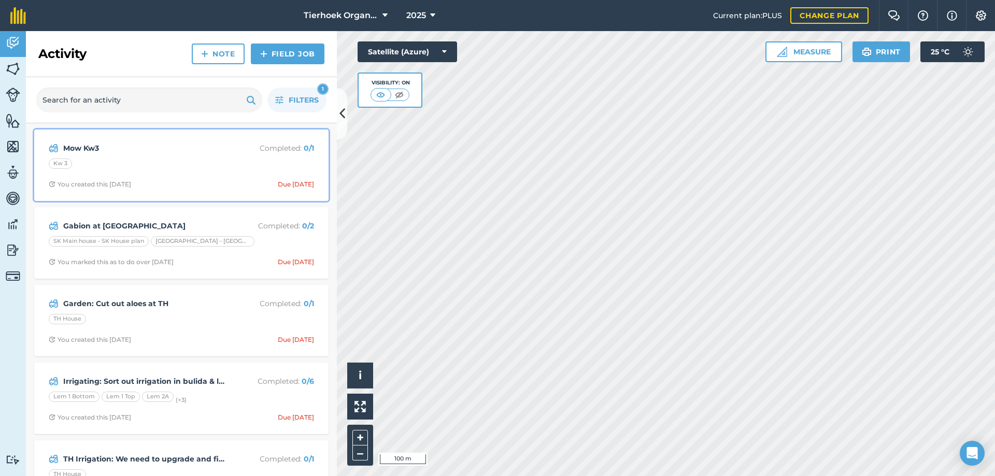
click at [215, 157] on div "Mow Kw3 Completed : 0 / 1 Kw 3 You created this [DATE] Due [DATE]" at bounding box center [181, 165] width 282 height 59
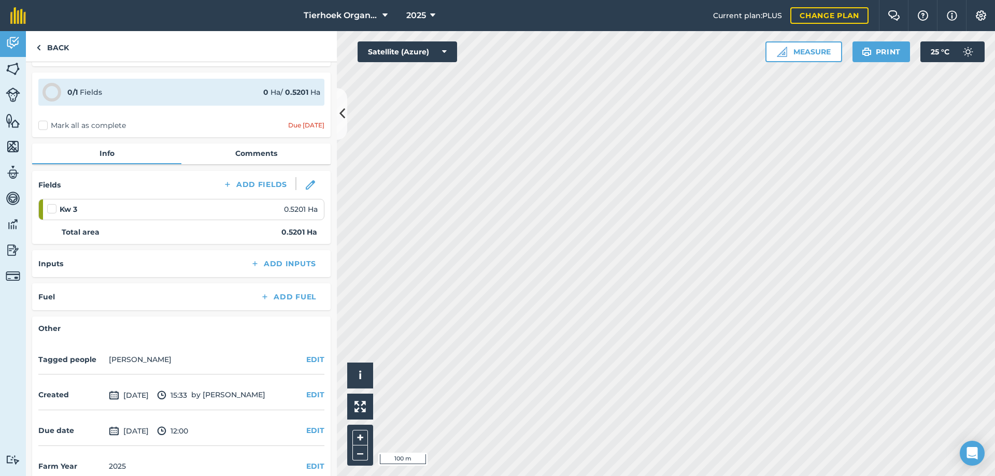
scroll to position [46, 0]
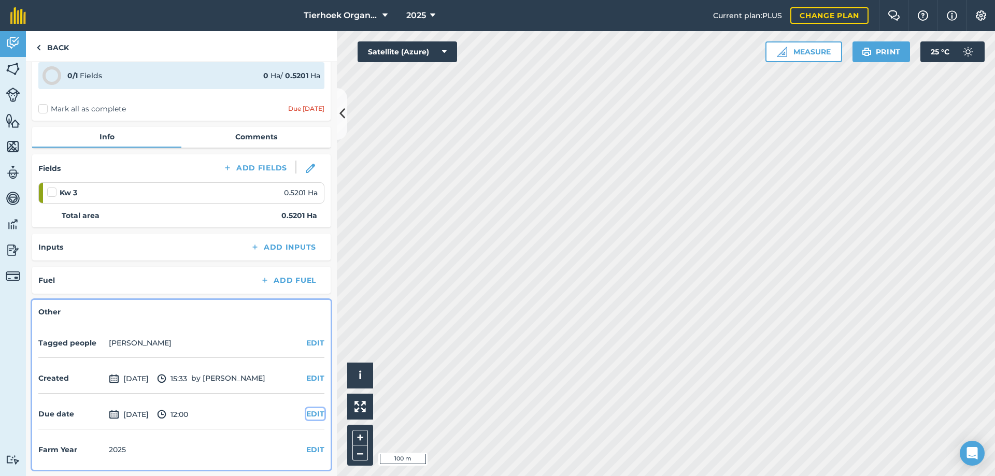
click at [307, 416] on button "EDIT" at bounding box center [315, 413] width 18 height 11
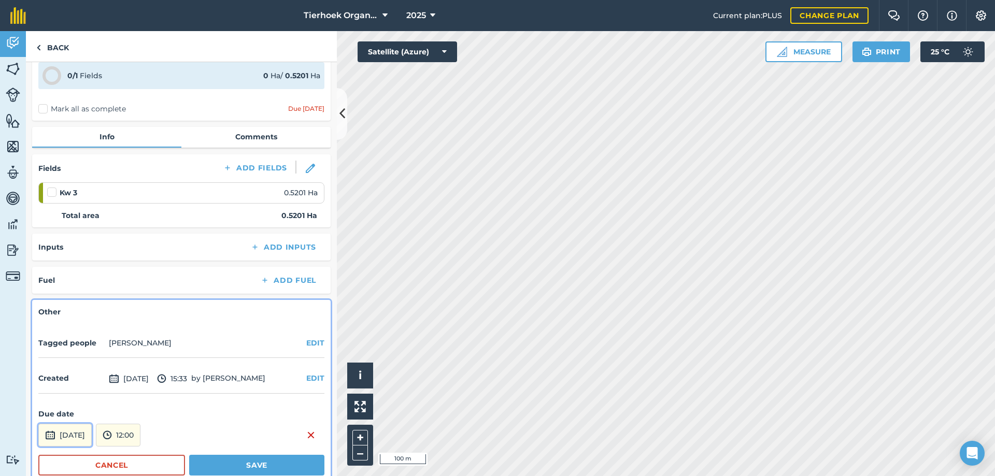
click at [92, 435] on button "[DATE]" at bounding box center [64, 435] width 53 height 23
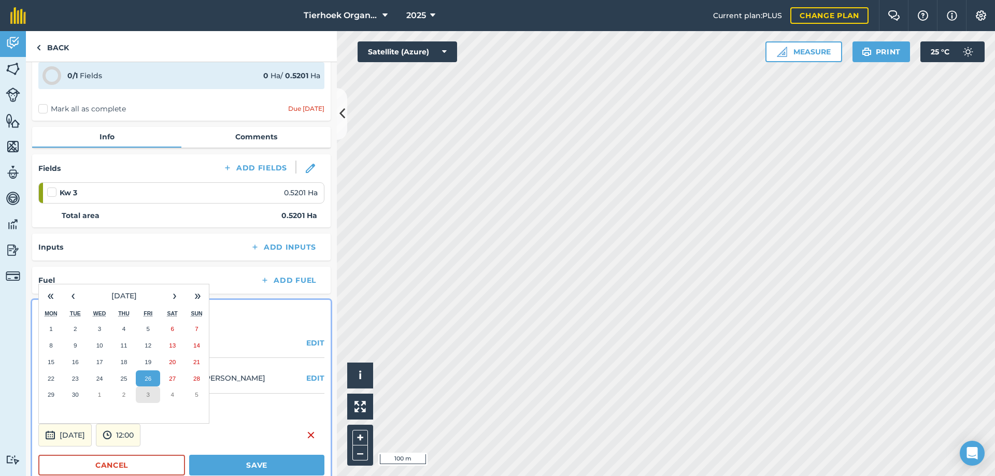
click at [148, 394] on abbr "3" at bounding box center [148, 394] width 3 height 7
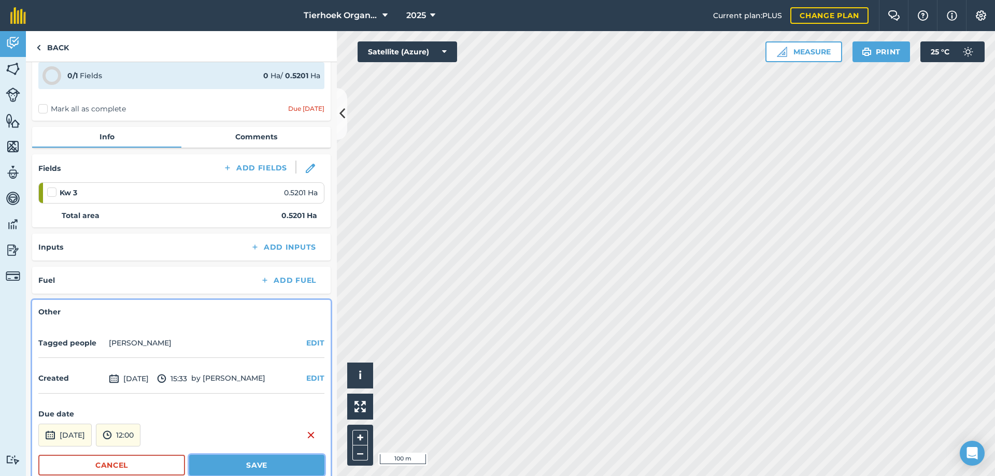
click at [219, 465] on button "Save" at bounding box center [256, 465] width 135 height 21
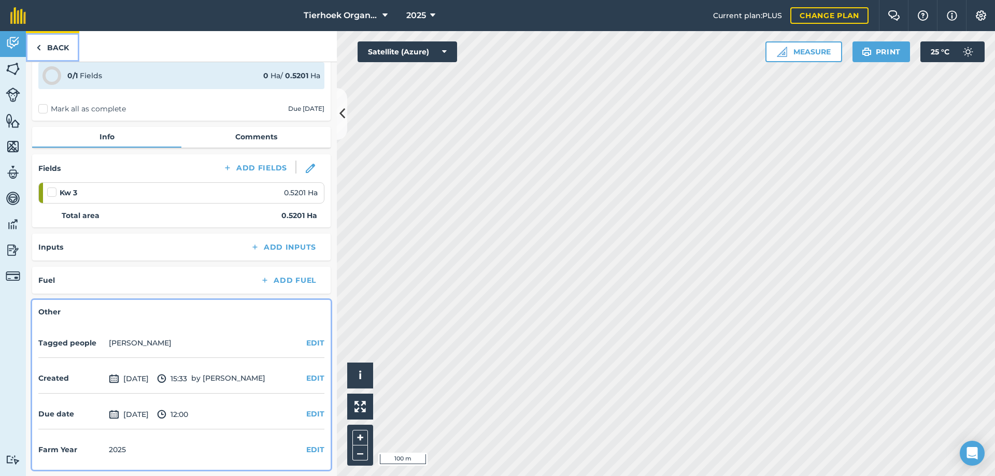
click at [60, 50] on link "Back" at bounding box center [52, 46] width 53 height 31
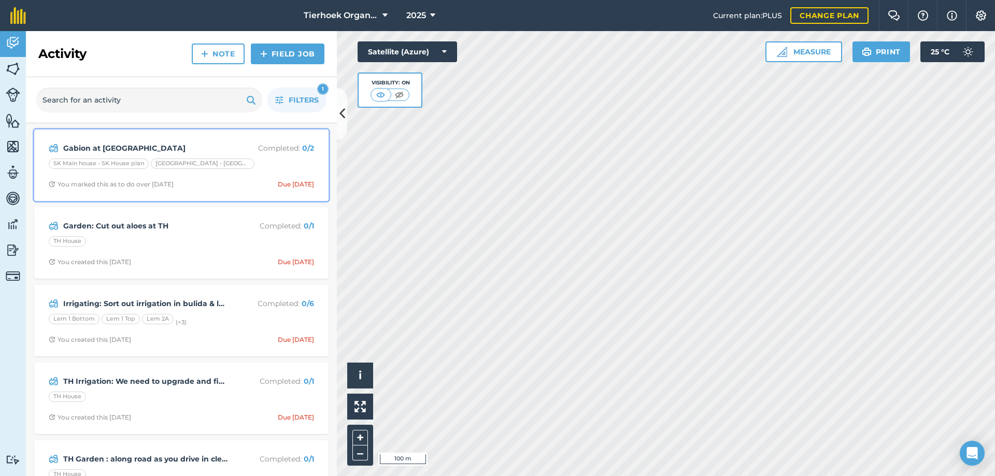
click at [228, 185] on span "You marked this as to do over [DATE] Due [DATE]" at bounding box center [181, 184] width 265 height 8
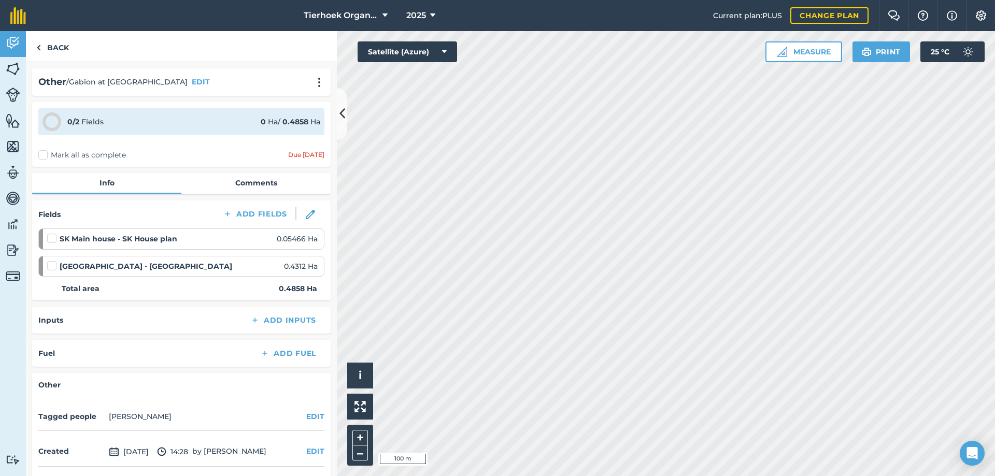
scroll to position [74, 0]
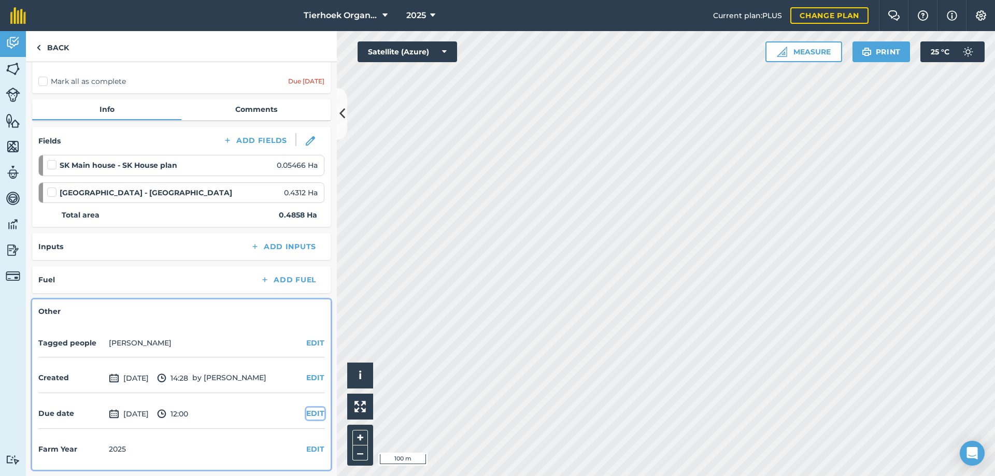
click at [307, 414] on button "EDIT" at bounding box center [315, 413] width 18 height 11
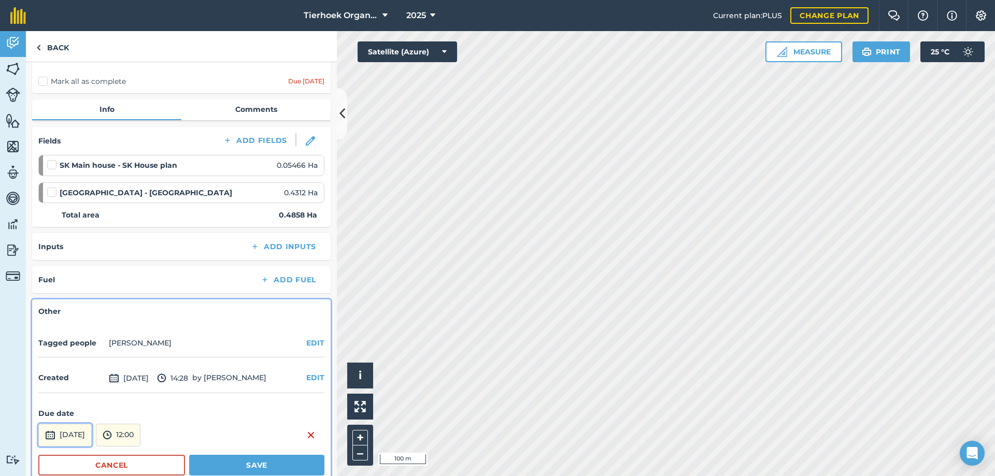
click at [92, 437] on button "[DATE]" at bounding box center [64, 435] width 53 height 23
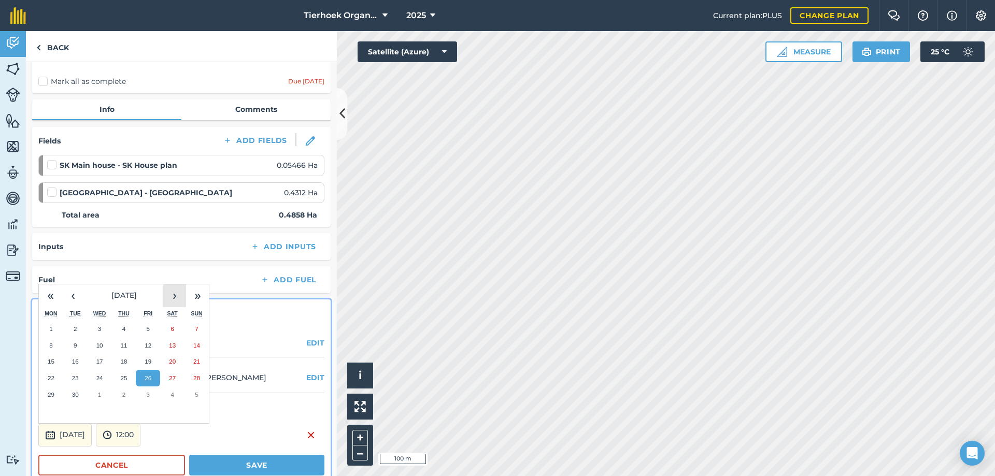
click at [173, 296] on button "›" at bounding box center [174, 296] width 23 height 23
click at [146, 399] on button "31" at bounding box center [148, 395] width 24 height 17
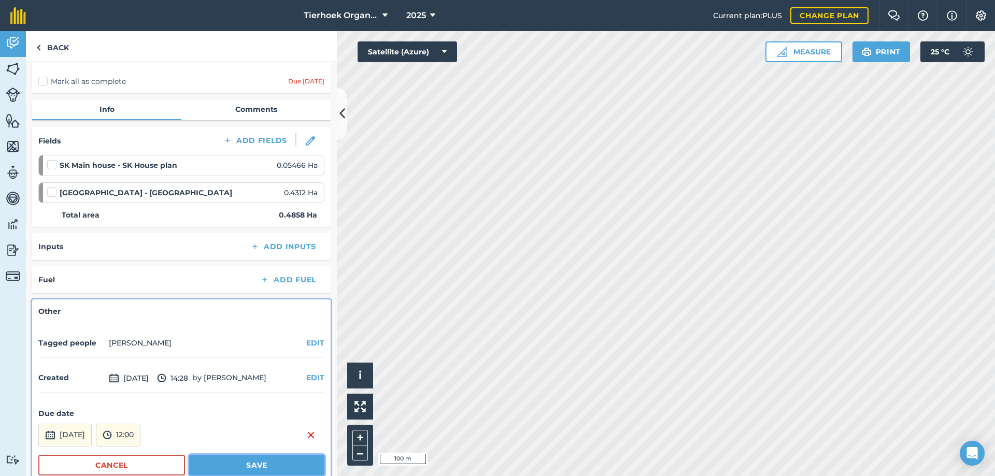
drag, startPoint x: 194, startPoint y: 465, endPoint x: 193, endPoint y: 435, distance: 29.6
click at [195, 465] on button "Save" at bounding box center [256, 465] width 135 height 21
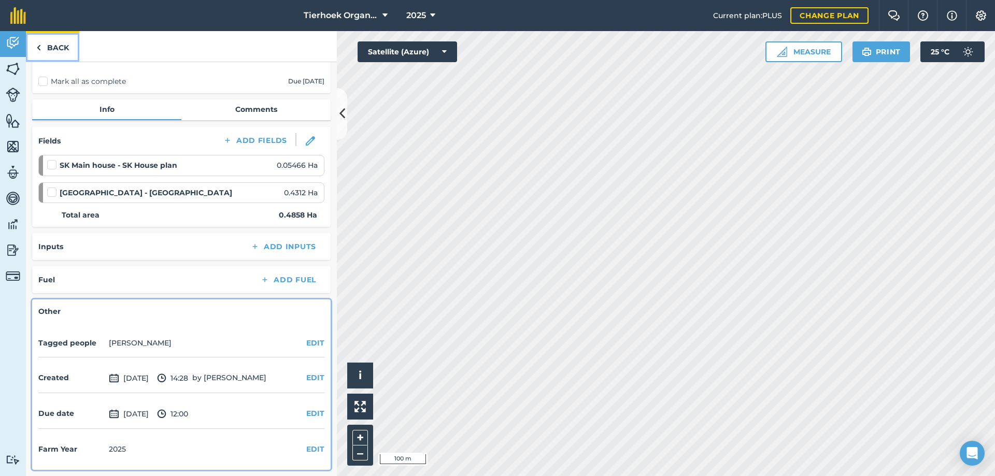
click at [56, 47] on link "Back" at bounding box center [52, 46] width 53 height 31
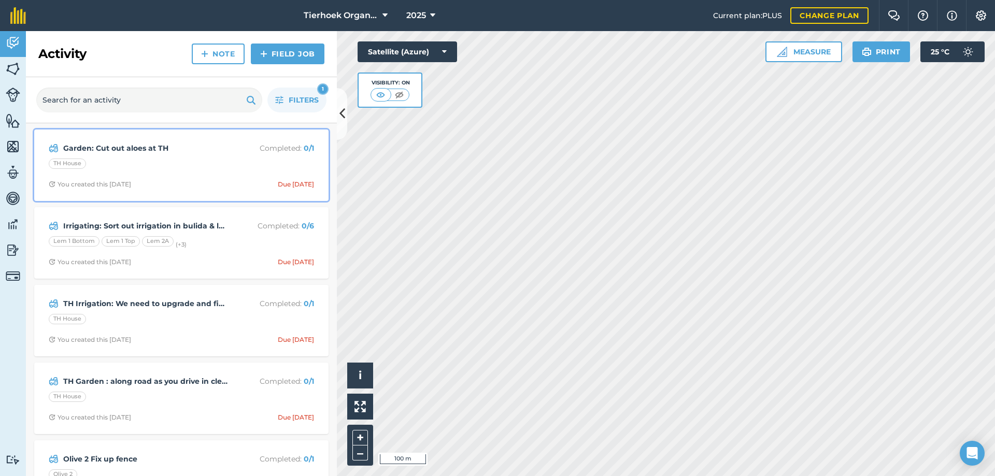
click at [214, 174] on div "Garden: Cut out aloes at TH Completed : 0 / 1 TH House You created this [DATE] …" at bounding box center [181, 165] width 282 height 59
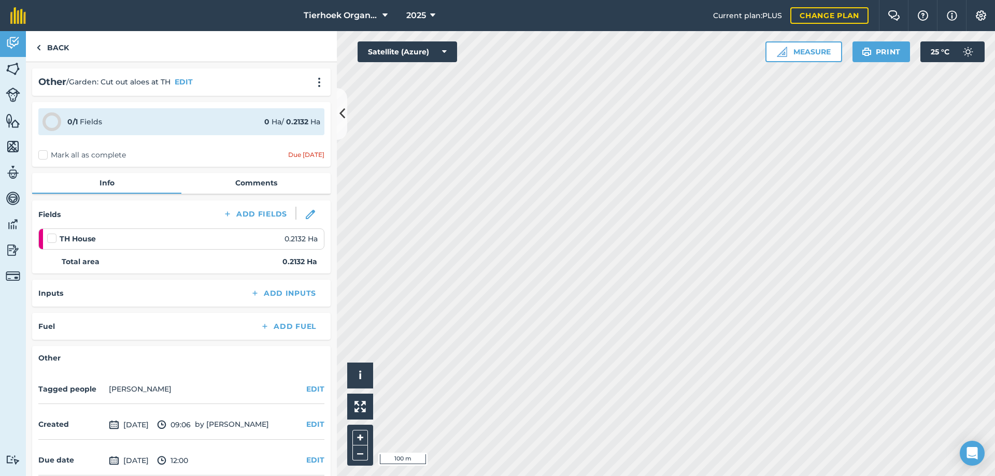
scroll to position [46, 0]
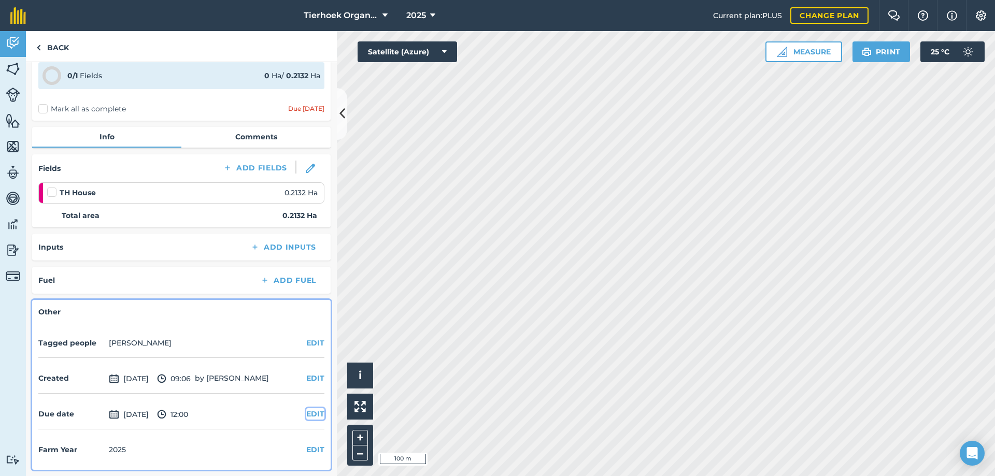
click at [308, 416] on button "EDIT" at bounding box center [315, 413] width 18 height 11
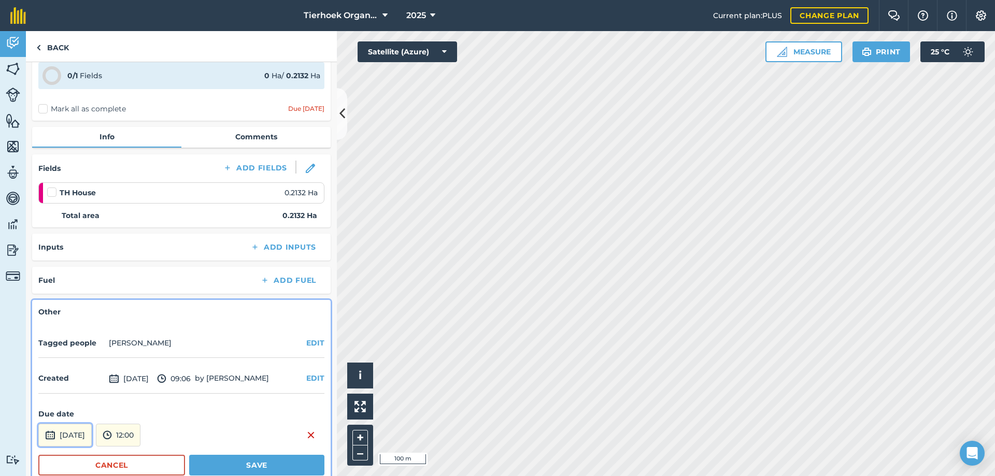
click at [92, 433] on button "[DATE]" at bounding box center [64, 435] width 53 height 23
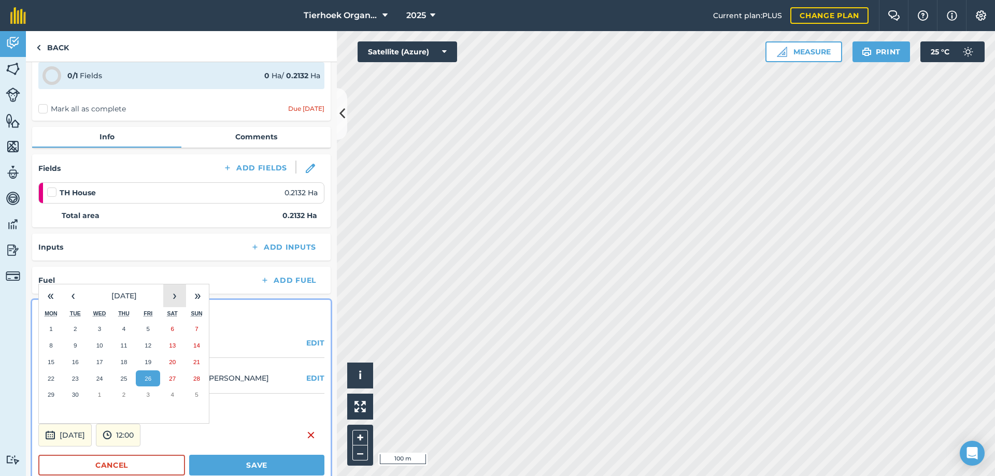
click at [173, 286] on button "›" at bounding box center [174, 296] width 23 height 23
click at [150, 399] on button "31" at bounding box center [148, 395] width 24 height 17
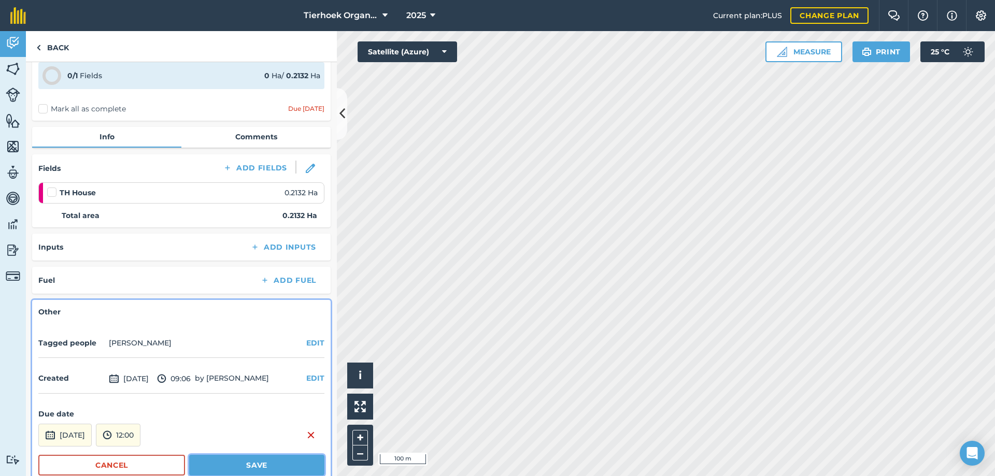
click at [244, 469] on button "Save" at bounding box center [256, 465] width 135 height 21
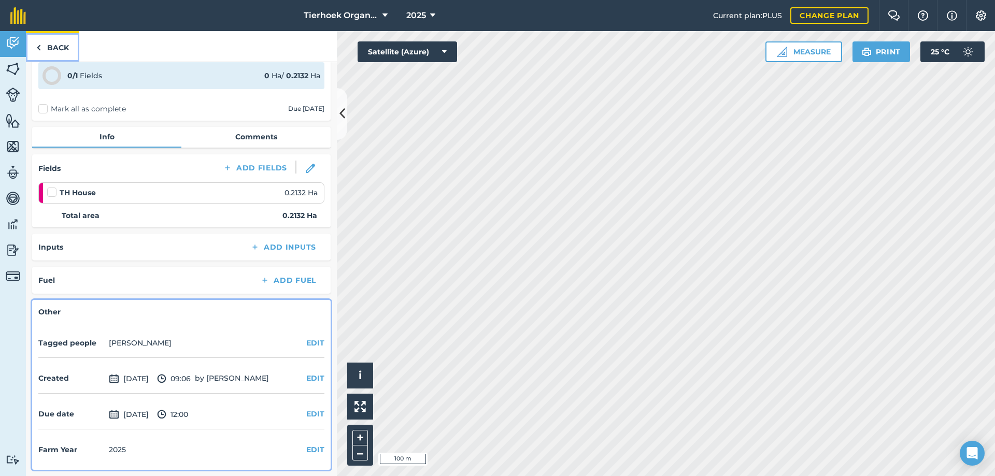
click at [58, 47] on link "Back" at bounding box center [52, 46] width 53 height 31
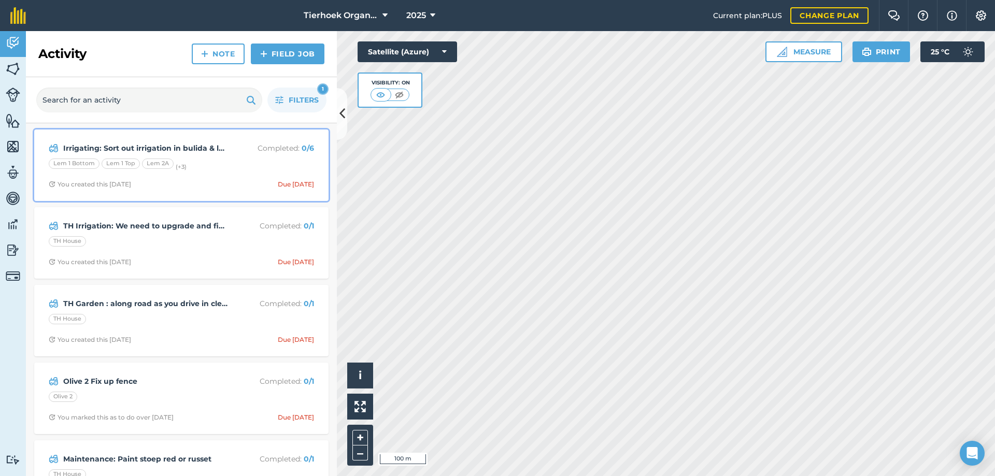
click at [243, 170] on div "Lem 1 Bottom Lem 1 Top Lem 2A (+ 3 )" at bounding box center [181, 165] width 265 height 13
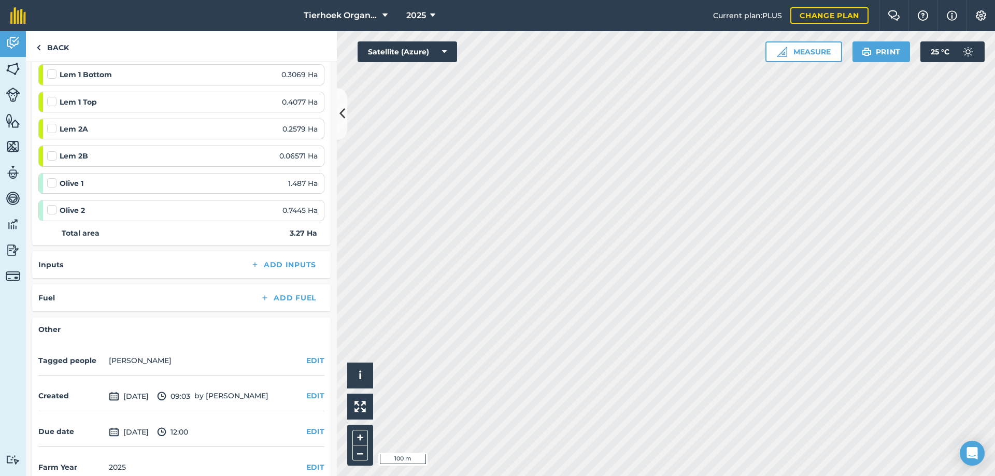
scroll to position [182, 0]
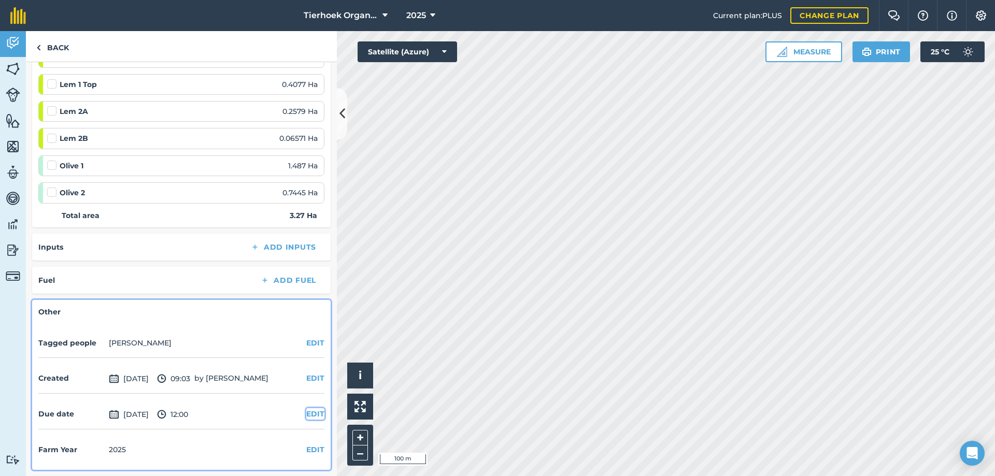
click at [306, 414] on button "EDIT" at bounding box center [315, 413] width 18 height 11
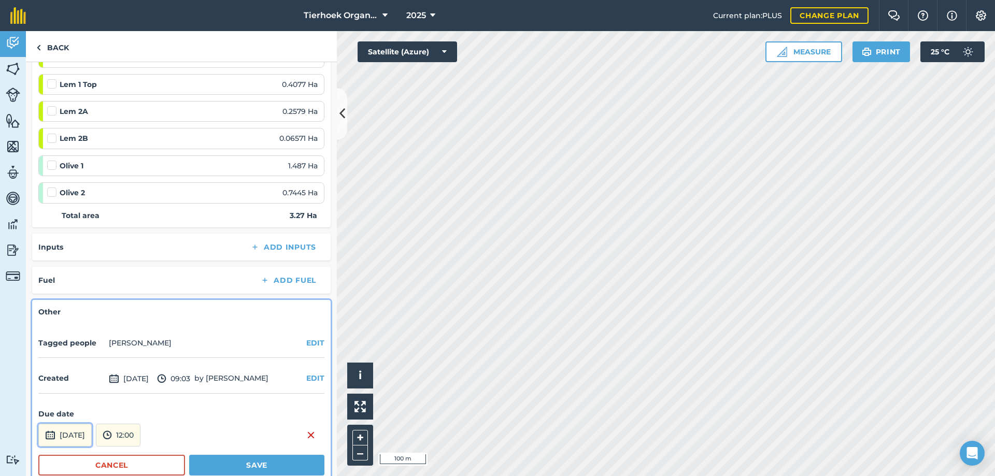
click at [81, 439] on button "[DATE]" at bounding box center [64, 435] width 53 height 23
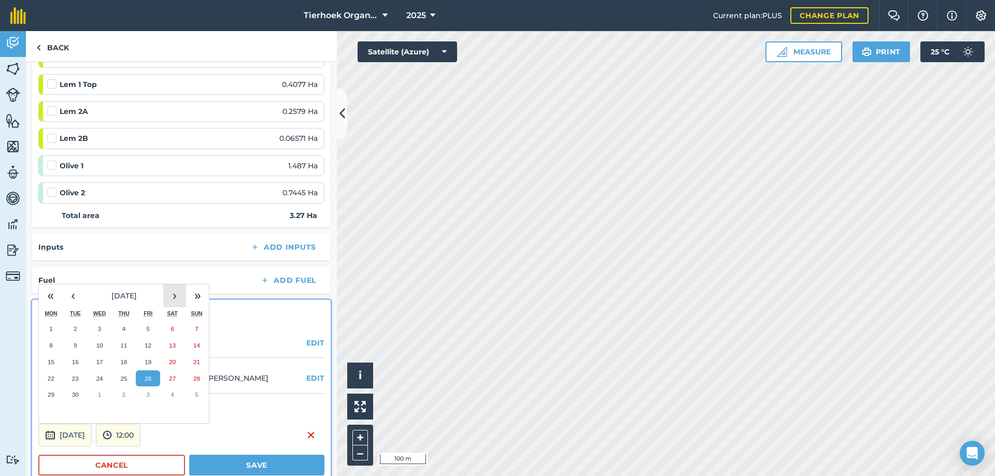
click at [173, 291] on button "›" at bounding box center [174, 296] width 23 height 23
click at [149, 344] on abbr "10" at bounding box center [148, 345] width 7 height 7
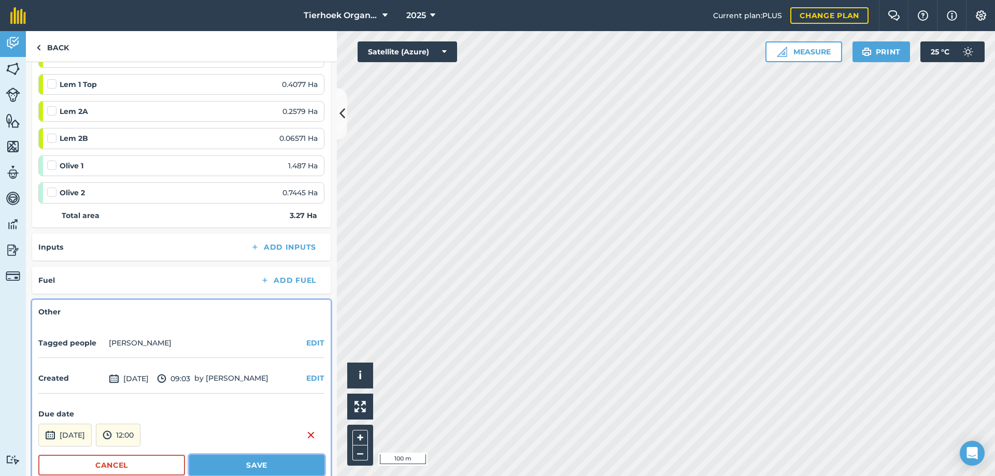
drag, startPoint x: 220, startPoint y: 466, endPoint x: 221, endPoint y: 458, distance: 8.3
click at [221, 465] on button "Save" at bounding box center [256, 465] width 135 height 21
click at [60, 48] on link "Back" at bounding box center [52, 46] width 53 height 31
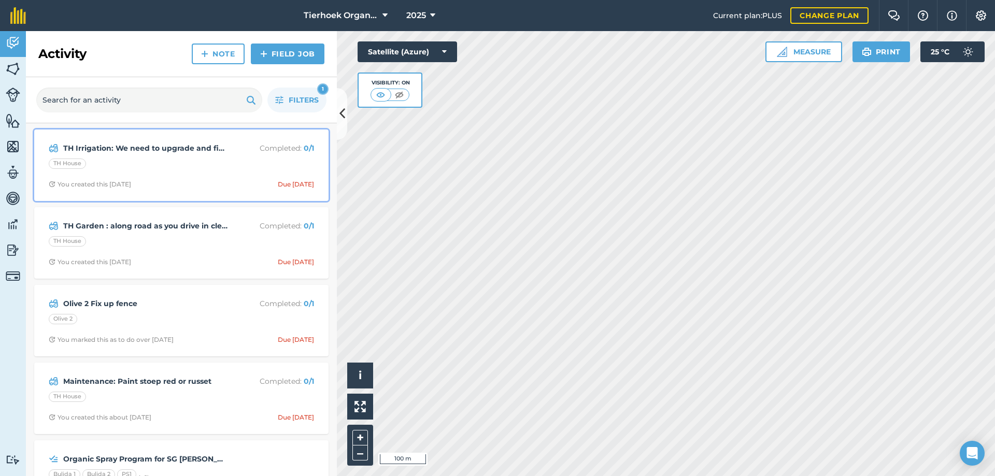
click at [225, 177] on div "TH Irrigation: We need to upgrade and fix the irrigation system at TH Completed…" at bounding box center [181, 165] width 282 height 59
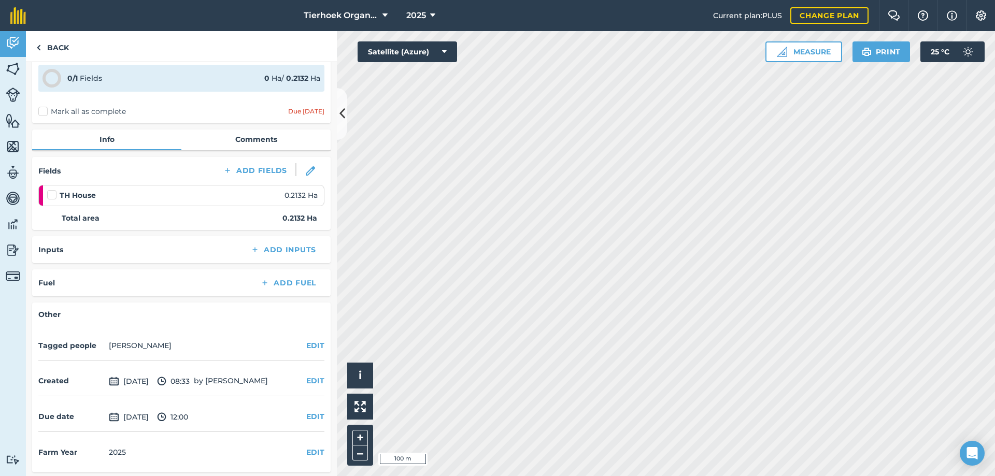
scroll to position [54, 0]
click at [297, 415] on div "Due date [DATE] 12:00 EDIT" at bounding box center [181, 415] width 286 height 30
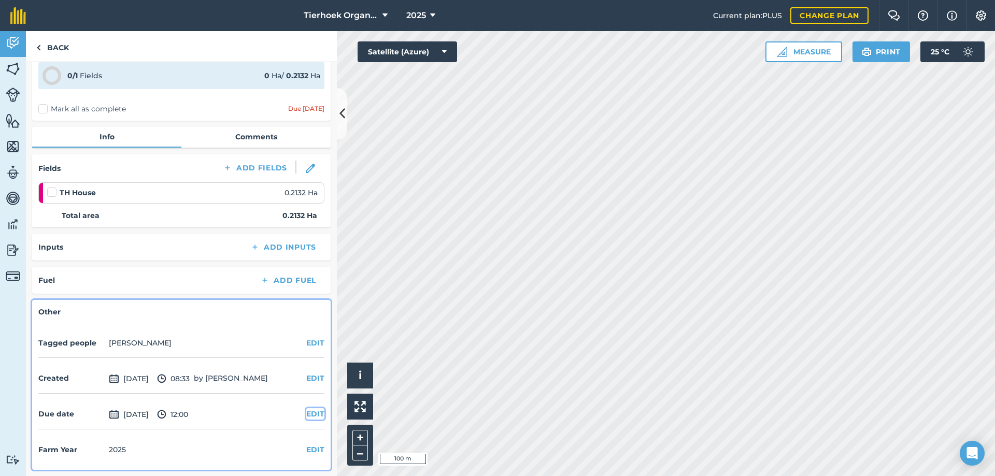
click at [309, 411] on button "EDIT" at bounding box center [315, 413] width 18 height 11
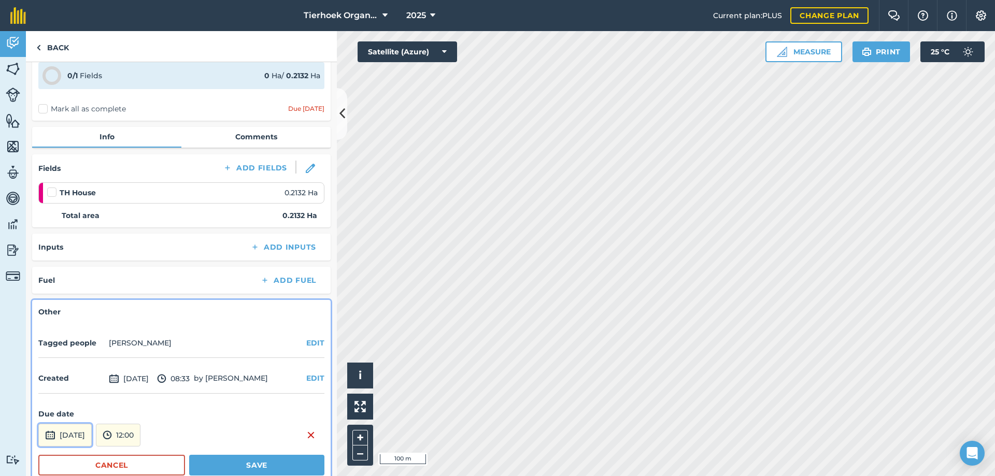
click at [92, 430] on button "[DATE]" at bounding box center [64, 435] width 53 height 23
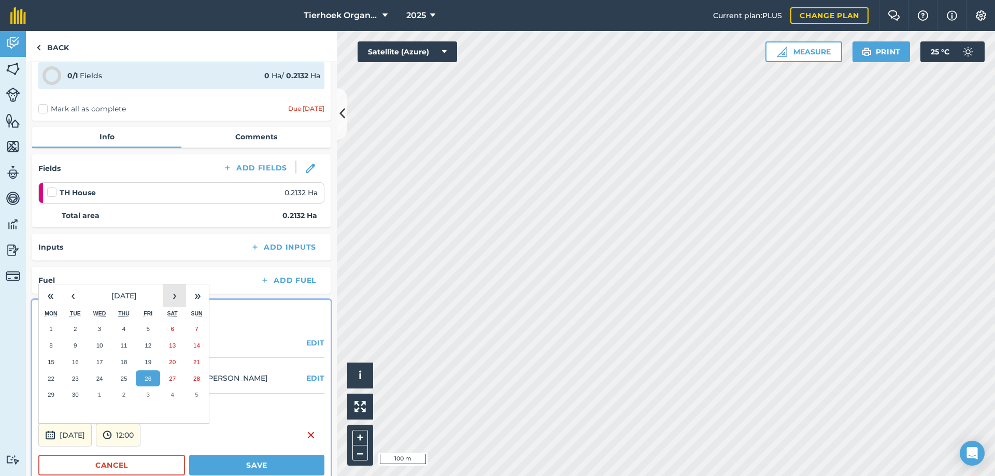
click at [173, 299] on button "›" at bounding box center [174, 296] width 23 height 23
click at [151, 363] on abbr "17" at bounding box center [148, 362] width 7 height 7
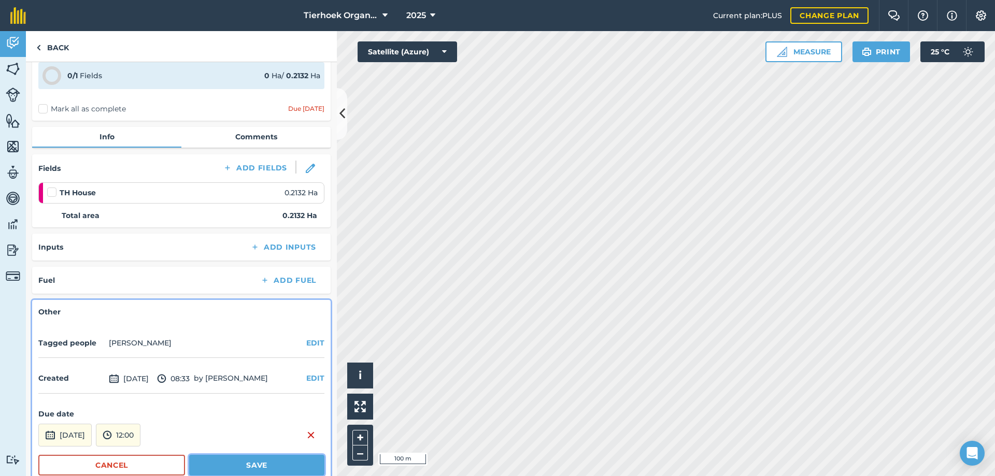
click at [226, 462] on button "Save" at bounding box center [256, 465] width 135 height 21
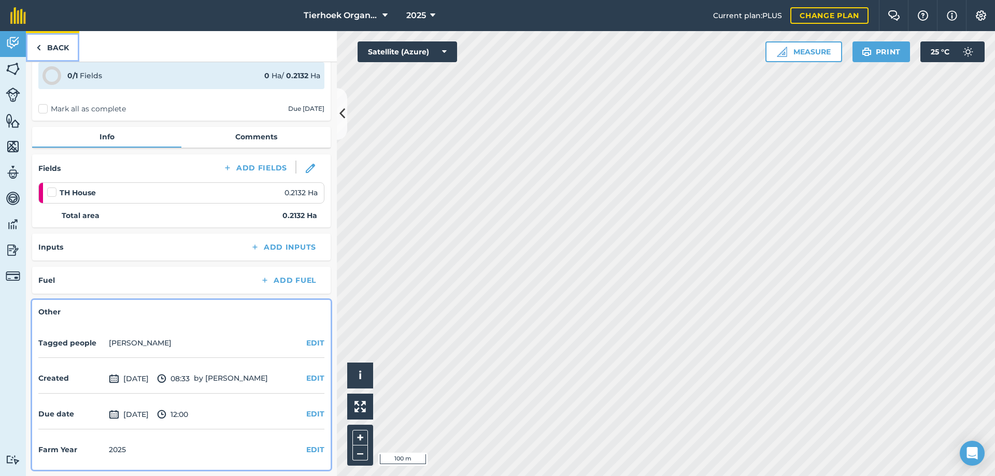
click at [51, 49] on link "Back" at bounding box center [52, 46] width 53 height 31
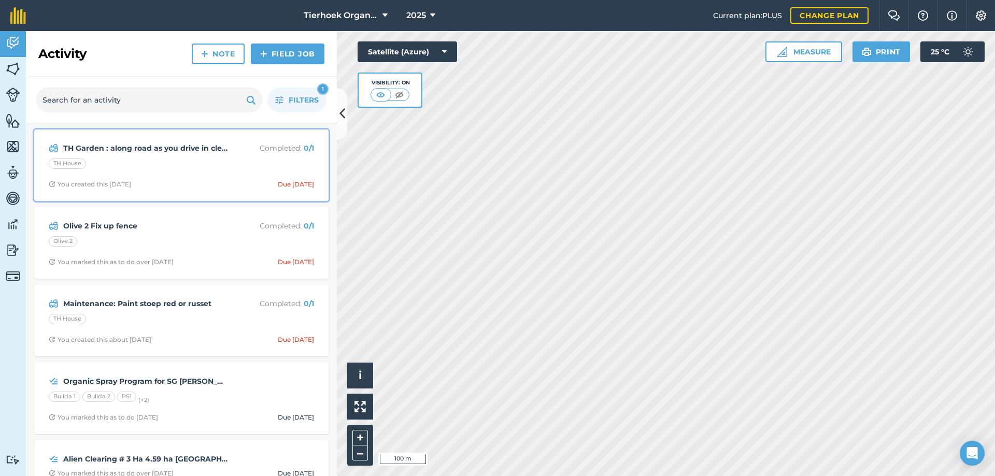
click at [204, 175] on div "TH Garden : along road as you drive in clear [PERSON_NAME] and clean up Replant…" at bounding box center [181, 165] width 282 height 59
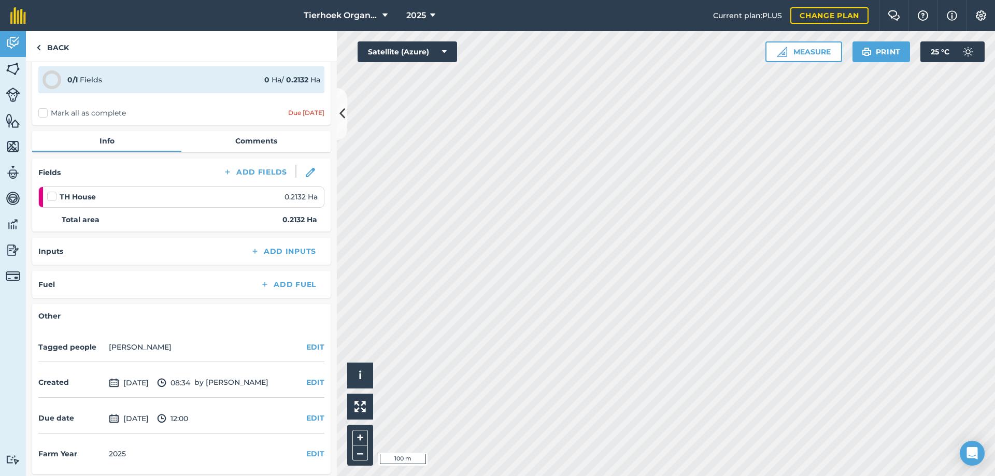
scroll to position [54, 0]
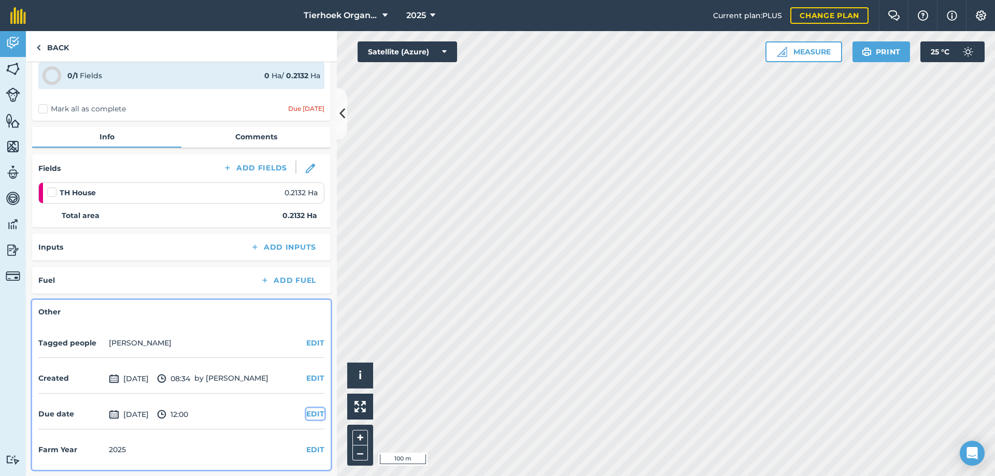
click at [312, 418] on button "EDIT" at bounding box center [315, 413] width 18 height 11
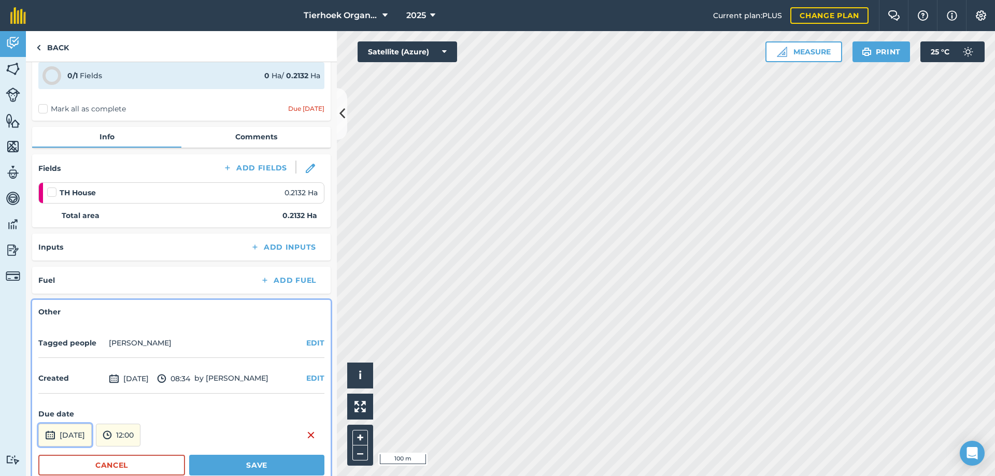
click at [92, 430] on button "[DATE]" at bounding box center [64, 435] width 53 height 23
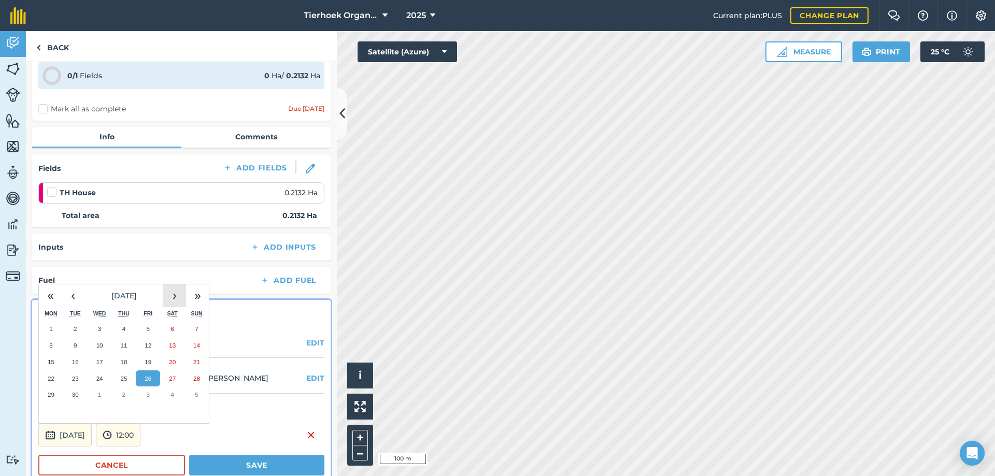
click at [175, 291] on button "›" at bounding box center [174, 296] width 23 height 23
click at [145, 397] on abbr "31" at bounding box center [148, 394] width 7 height 7
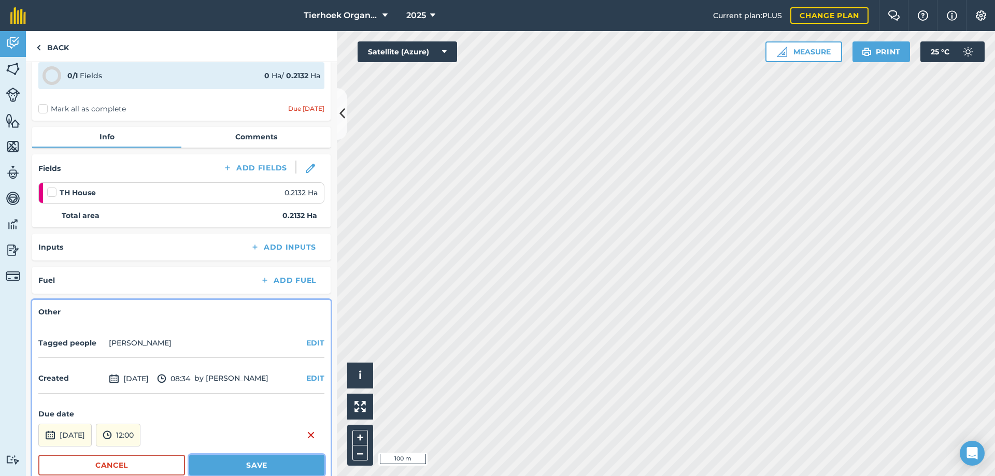
click at [212, 459] on button "Save" at bounding box center [256, 465] width 135 height 21
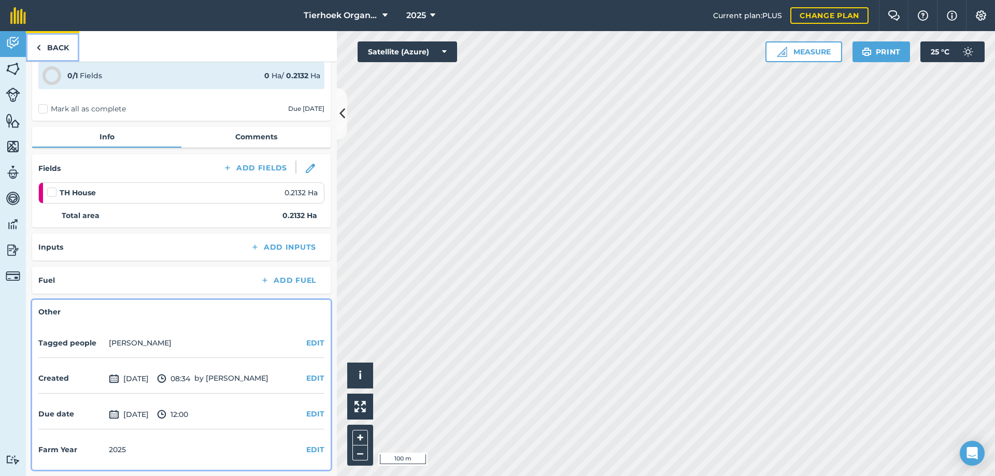
click at [56, 49] on link "Back" at bounding box center [52, 46] width 53 height 31
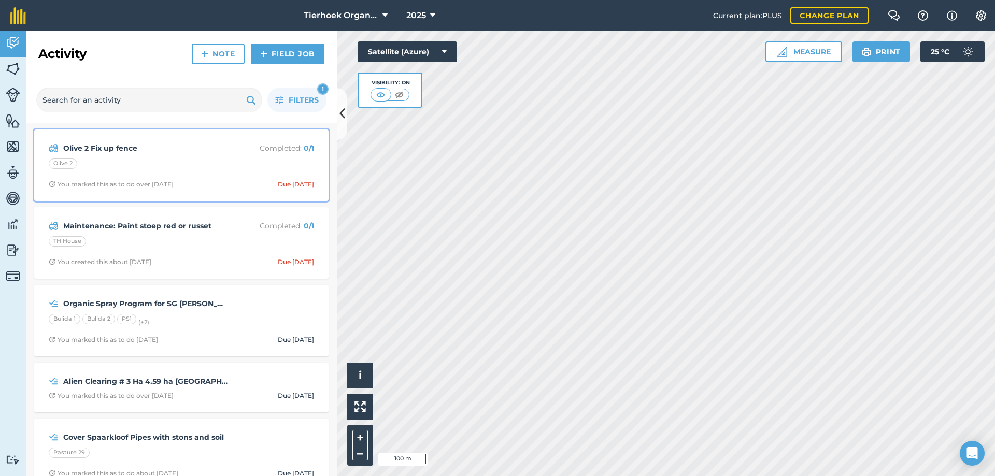
click at [201, 162] on div "Olive 2" at bounding box center [181, 165] width 265 height 13
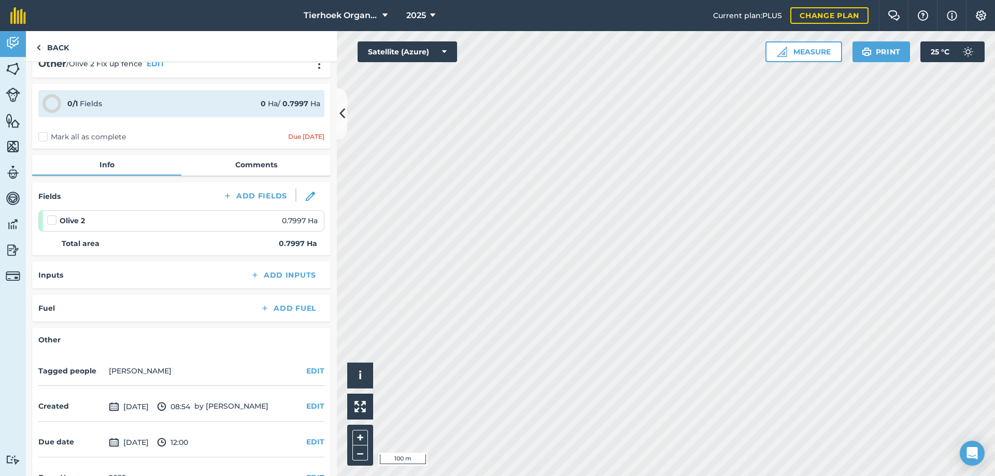
scroll to position [46, 0]
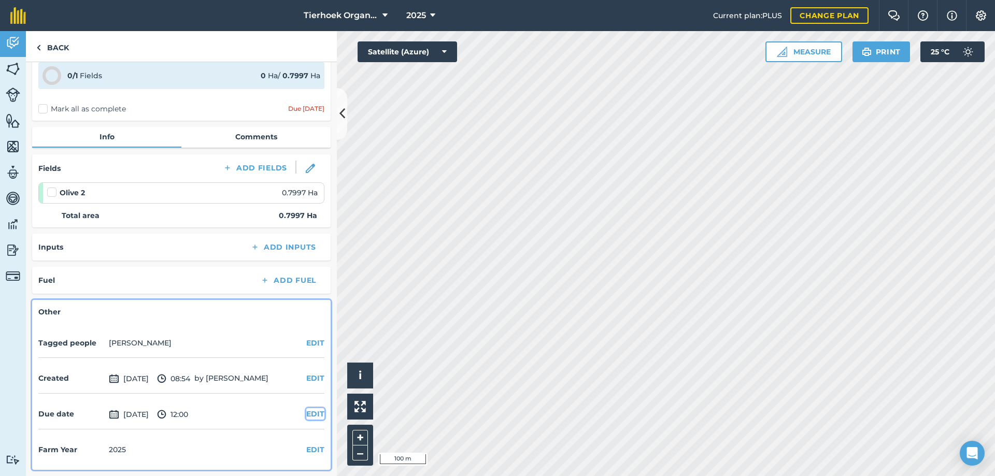
click at [308, 411] on button "EDIT" at bounding box center [315, 413] width 18 height 11
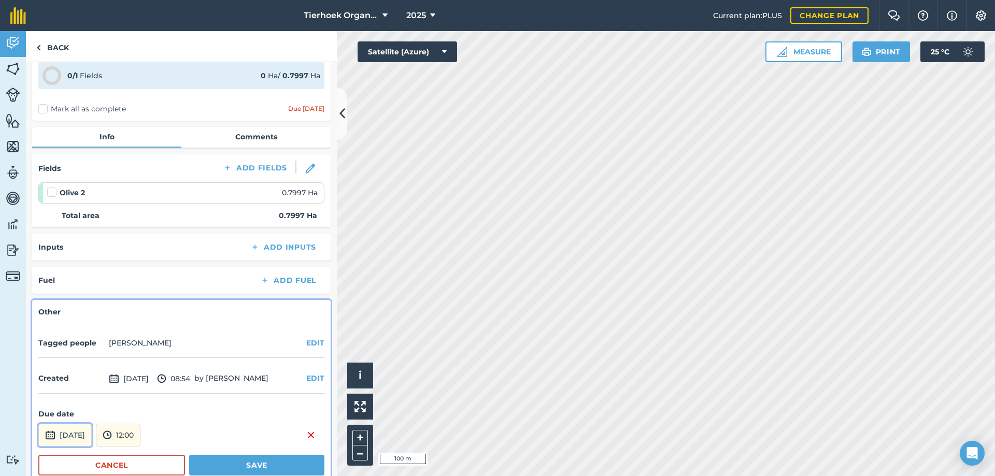
click at [92, 434] on button "[DATE]" at bounding box center [64, 435] width 53 height 23
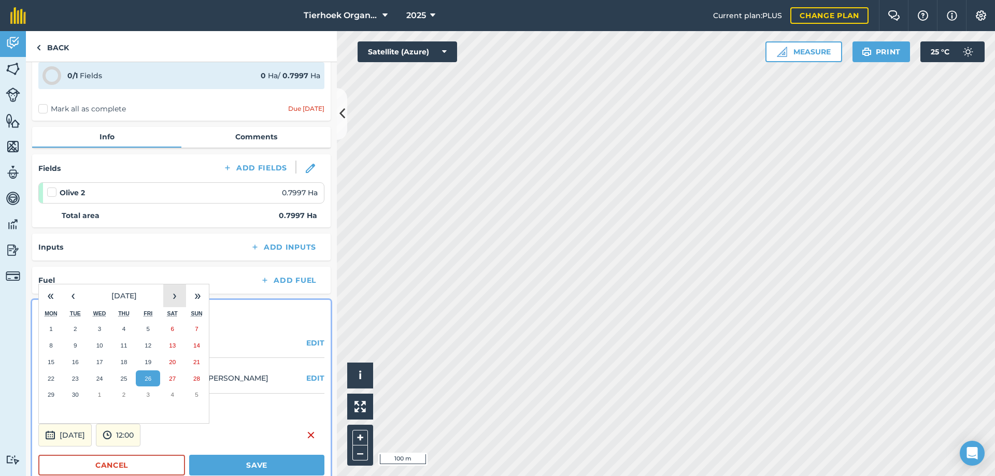
click at [175, 298] on button "›" at bounding box center [174, 296] width 23 height 23
click at [152, 363] on button "17" at bounding box center [148, 362] width 24 height 17
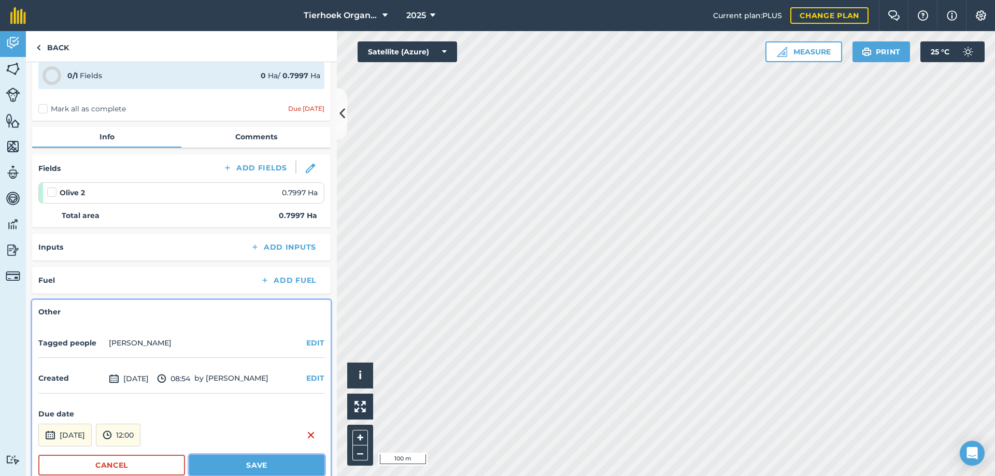
click at [233, 463] on button "Save" at bounding box center [256, 465] width 135 height 21
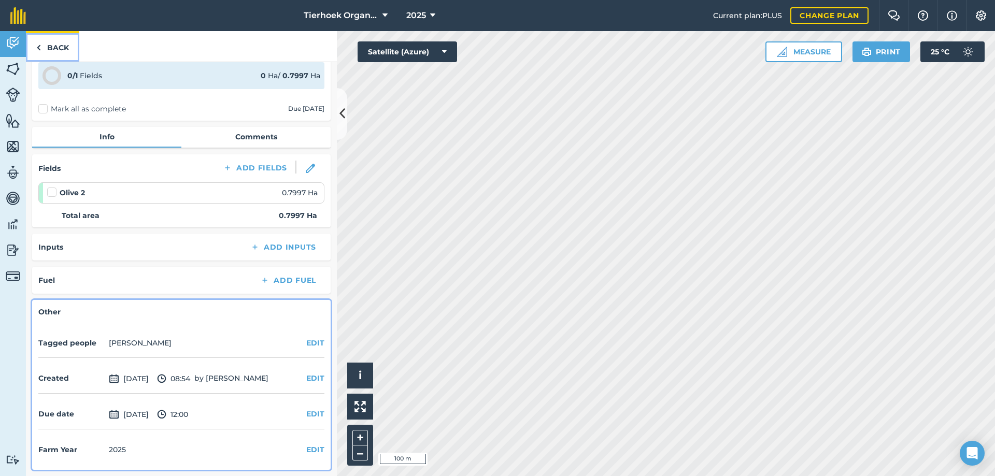
click at [48, 49] on link "Back" at bounding box center [52, 46] width 53 height 31
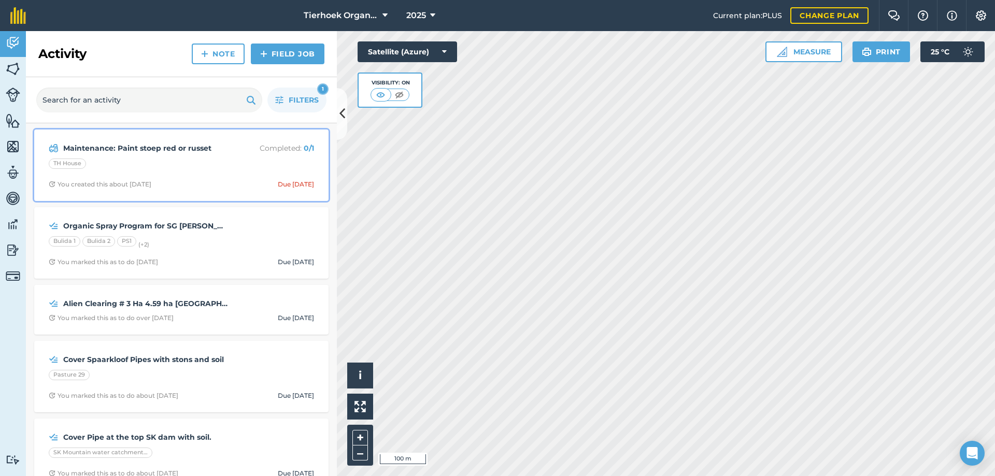
click at [223, 176] on div "Maintenance: Paint stoep red or russet Completed : 0 / 1 TH House You created t…" at bounding box center [181, 165] width 282 height 59
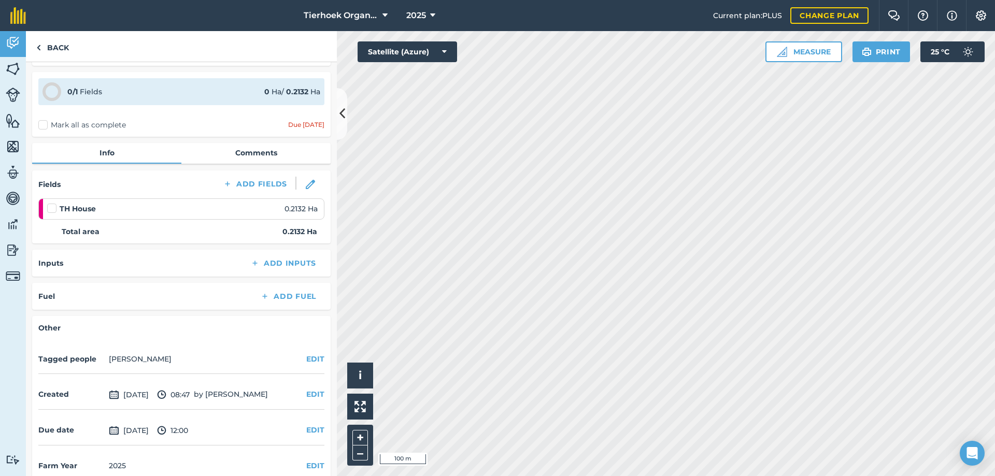
scroll to position [46, 0]
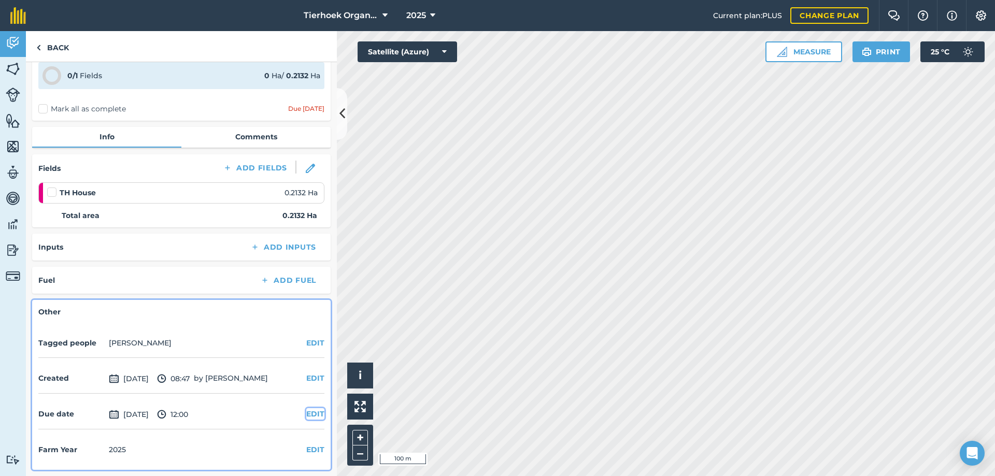
click at [306, 415] on button "EDIT" at bounding box center [315, 413] width 18 height 11
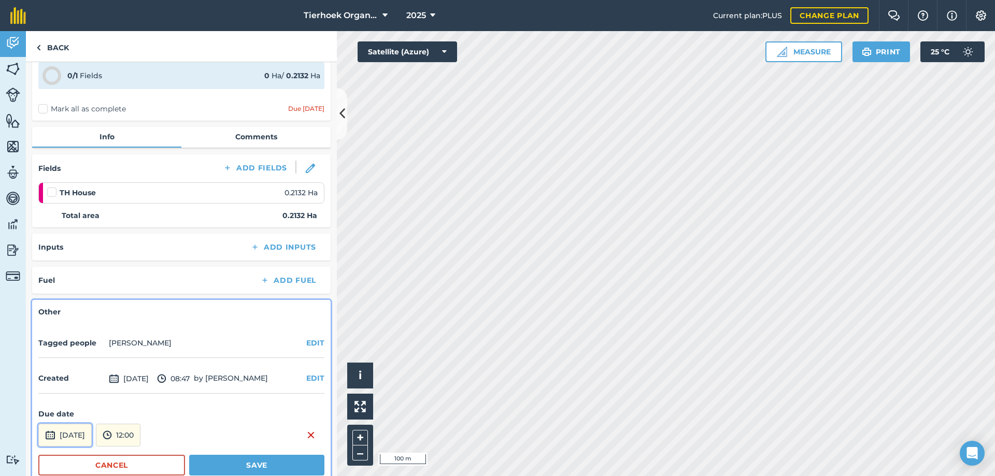
click at [92, 433] on button "[DATE]" at bounding box center [64, 435] width 53 height 23
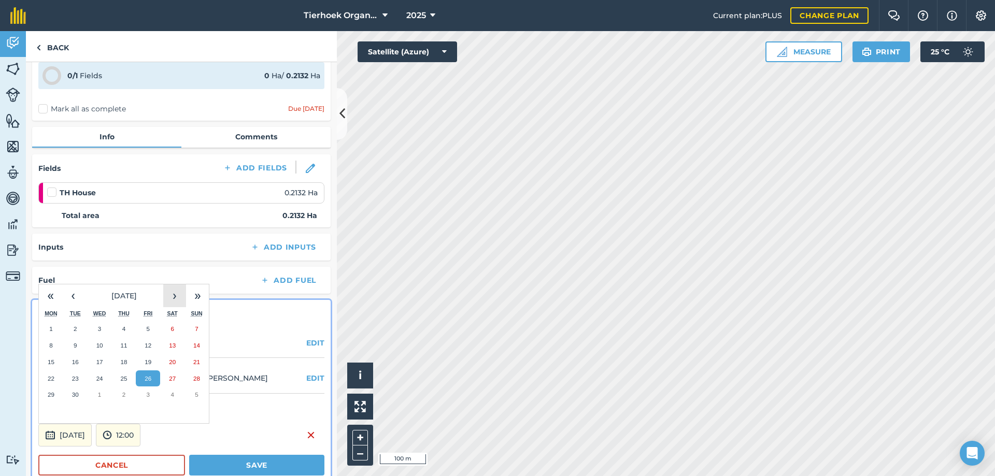
click at [170, 293] on button "›" at bounding box center [174, 296] width 23 height 23
click at [171, 293] on button "›" at bounding box center [174, 296] width 23 height 23
click at [147, 392] on abbr "28" at bounding box center [148, 394] width 7 height 7
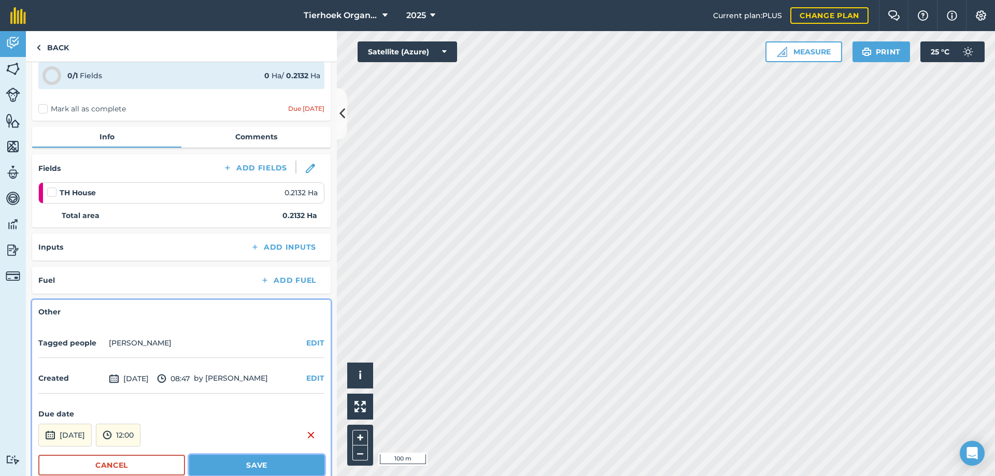
click at [208, 460] on button "Save" at bounding box center [256, 465] width 135 height 21
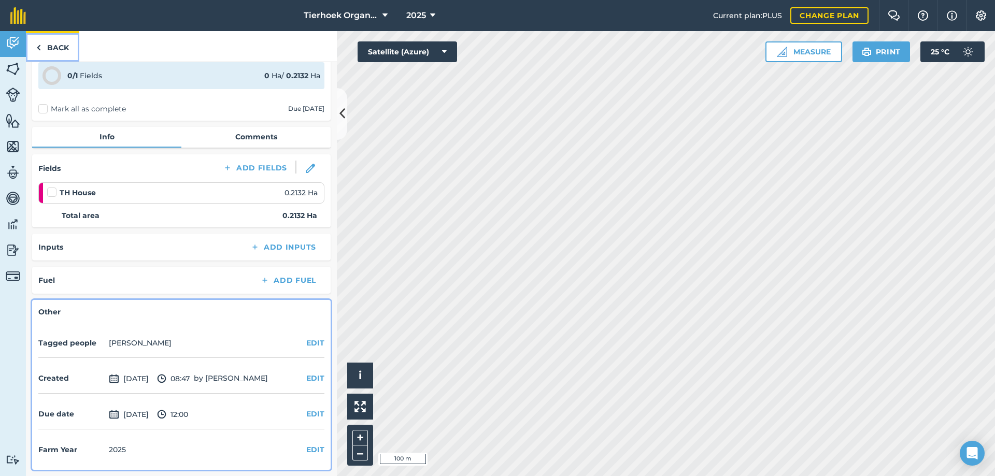
click at [48, 46] on link "Back" at bounding box center [52, 46] width 53 height 31
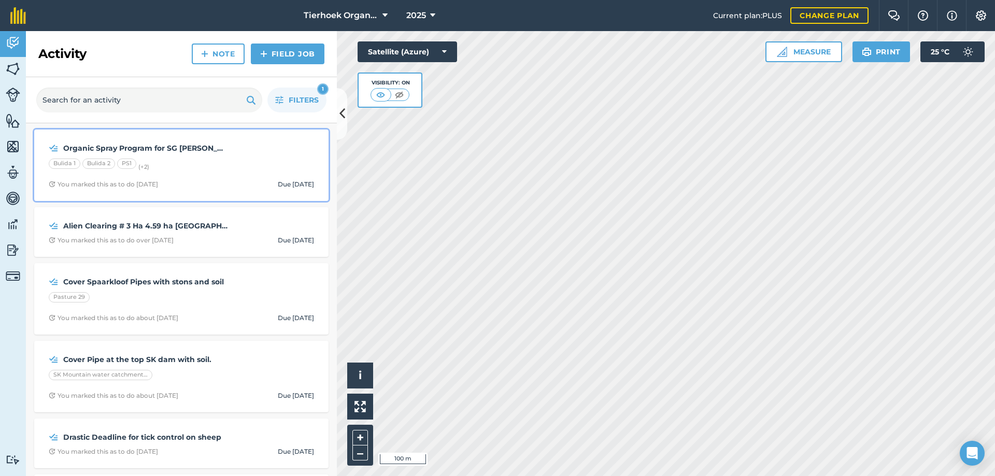
click at [217, 165] on div "Bulida 1 Bulida 2 PS1 (+ 2 )" at bounding box center [181, 165] width 265 height 13
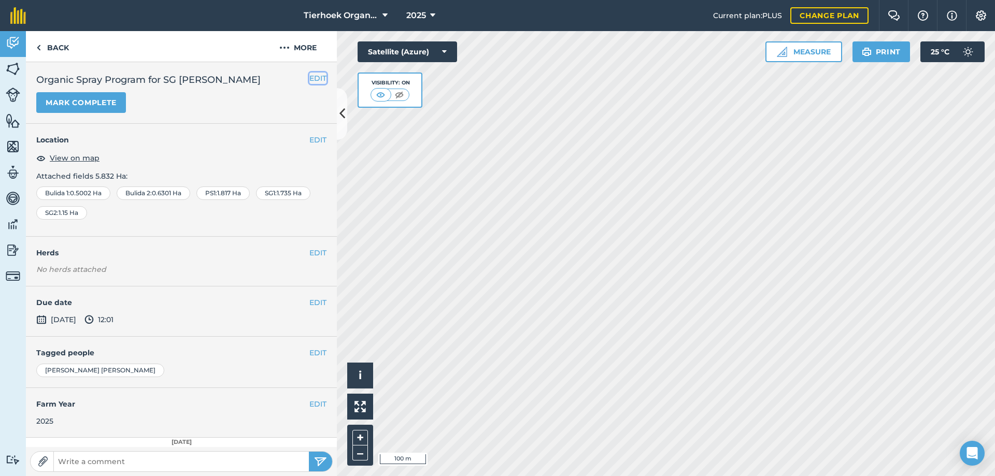
click at [309, 80] on button "EDIT" at bounding box center [317, 78] width 17 height 11
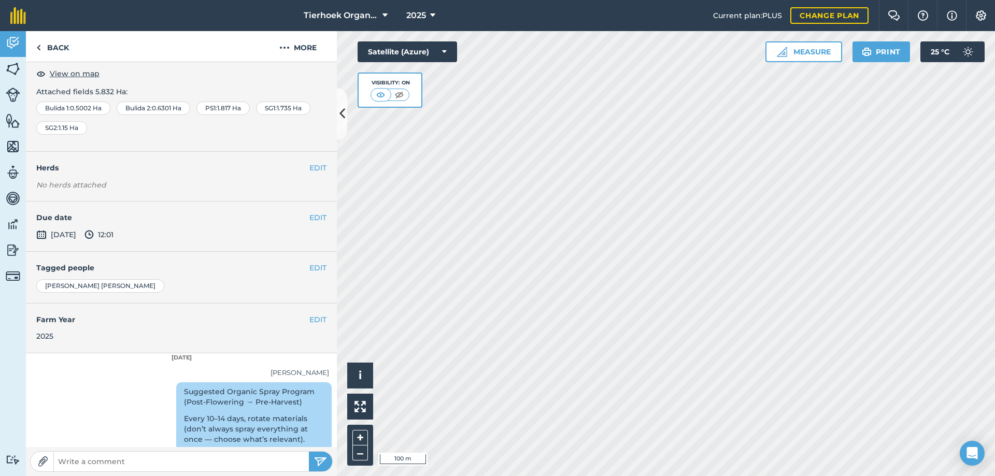
scroll to position [156, 0]
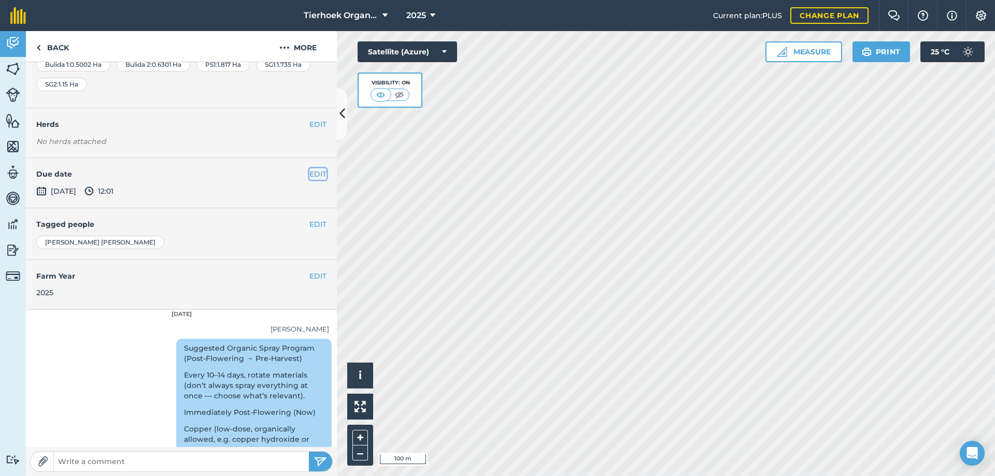
click at [315, 174] on button "EDIT" at bounding box center [317, 173] width 17 height 11
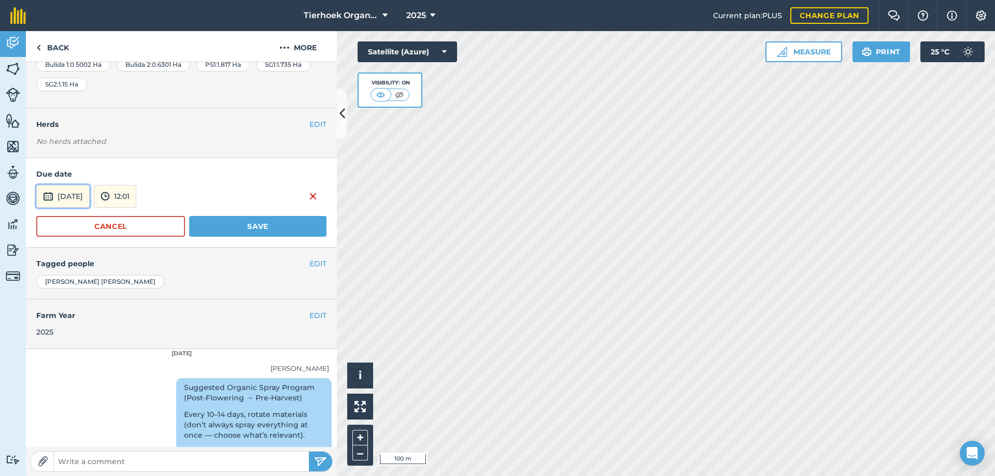
click at [62, 194] on button "[DATE]" at bounding box center [62, 196] width 53 height 23
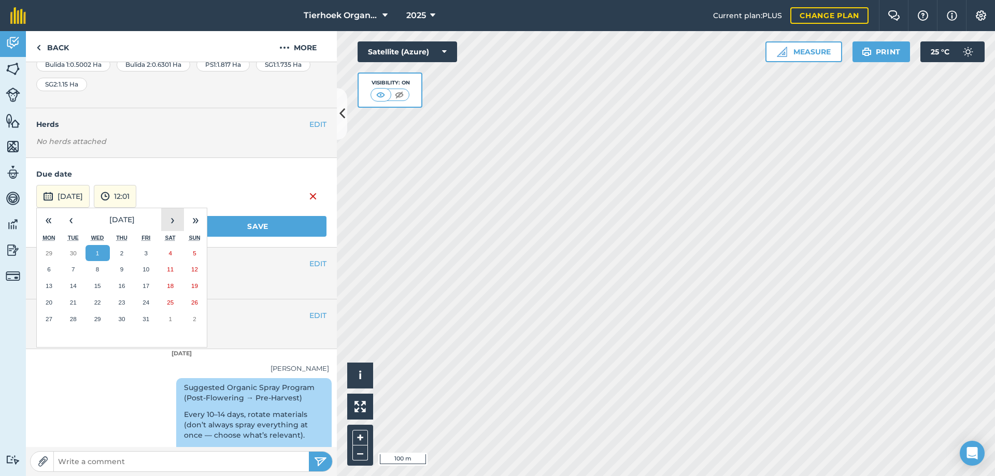
click at [169, 218] on button "›" at bounding box center [172, 219] width 23 height 23
click at [71, 218] on button "‹" at bounding box center [71, 219] width 23 height 23
click at [142, 269] on button "10" at bounding box center [146, 269] width 24 height 17
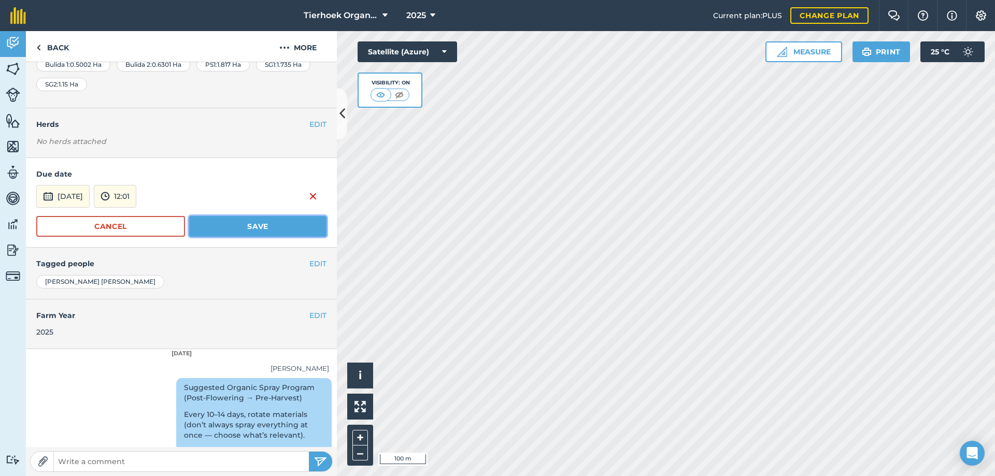
click at [207, 227] on button "Save" at bounding box center [257, 226] width 137 height 21
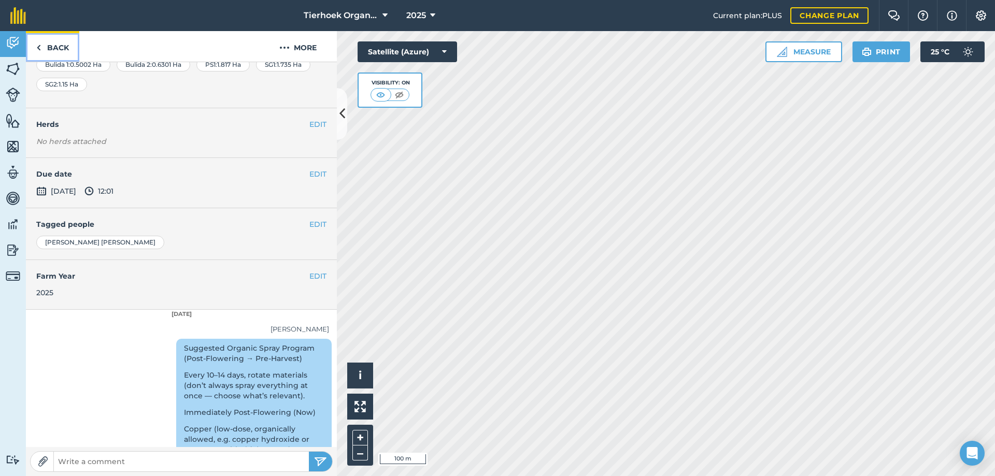
click at [60, 46] on link "Back" at bounding box center [52, 46] width 53 height 31
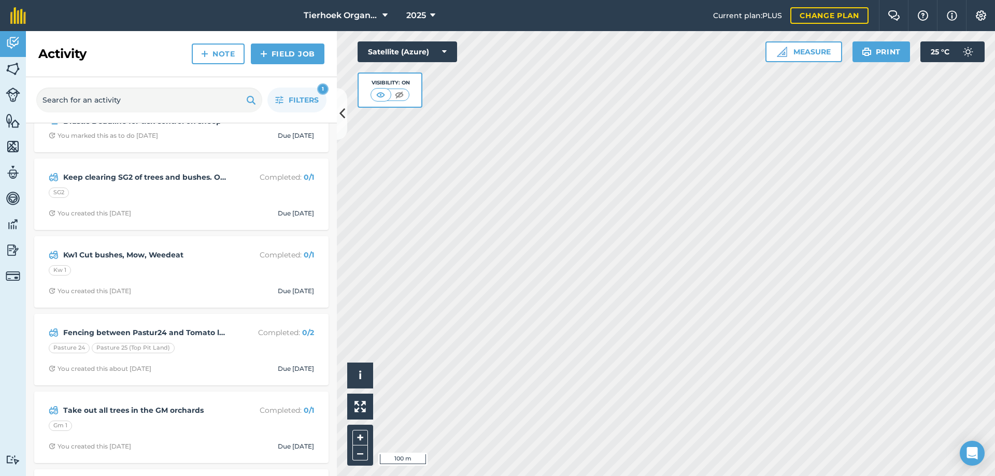
scroll to position [259, 0]
